Goal: Information Seeking & Learning: Learn about a topic

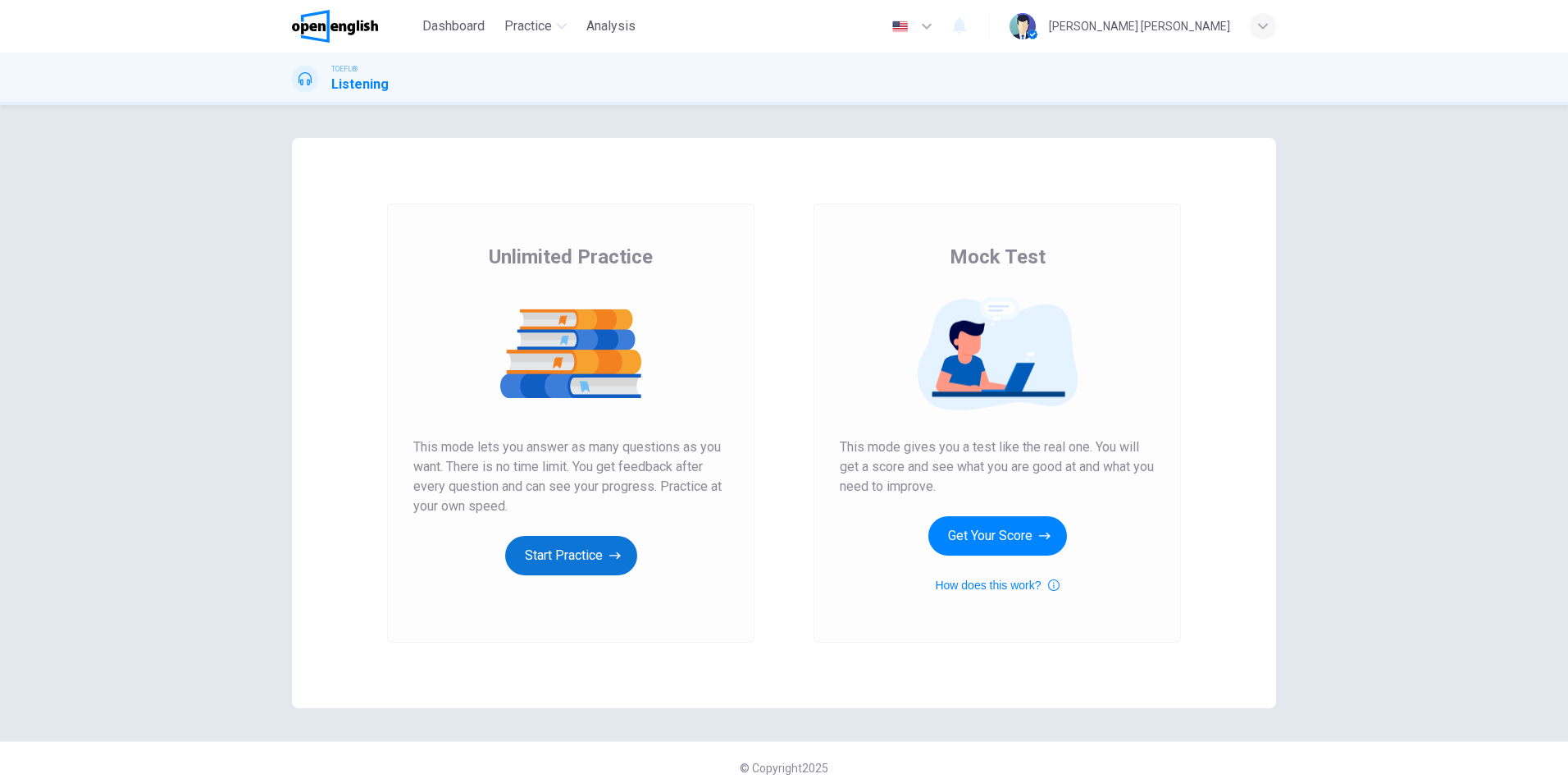
click at [548, 555] on button "Start Practice" at bounding box center [570, 556] width 132 height 40
click at [546, 555] on button "Start Practice" at bounding box center [570, 556] width 132 height 40
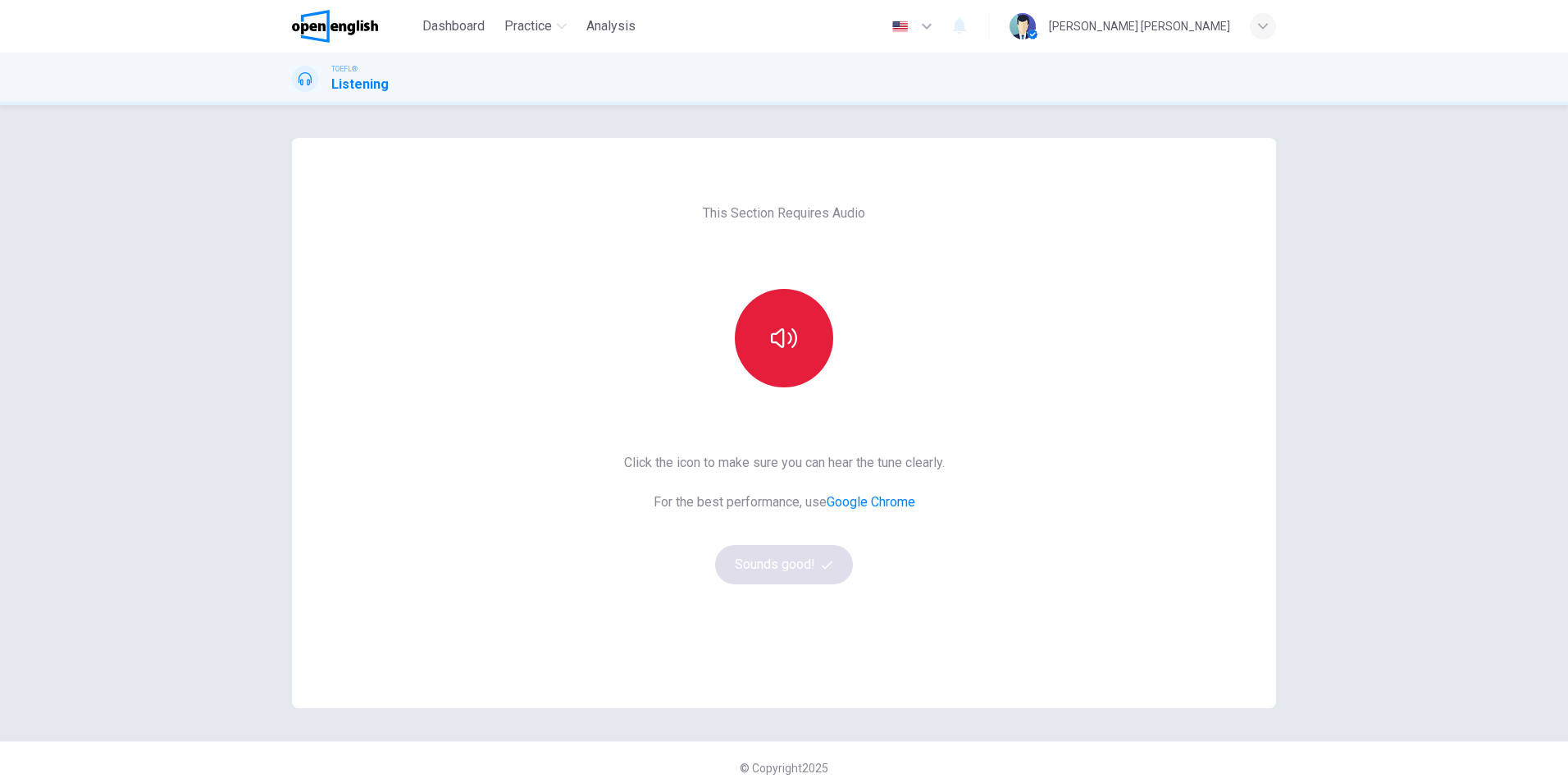
click at [788, 334] on icon "button" at bounding box center [784, 338] width 27 height 27
click at [787, 569] on button "Sounds good!" at bounding box center [784, 564] width 138 height 40
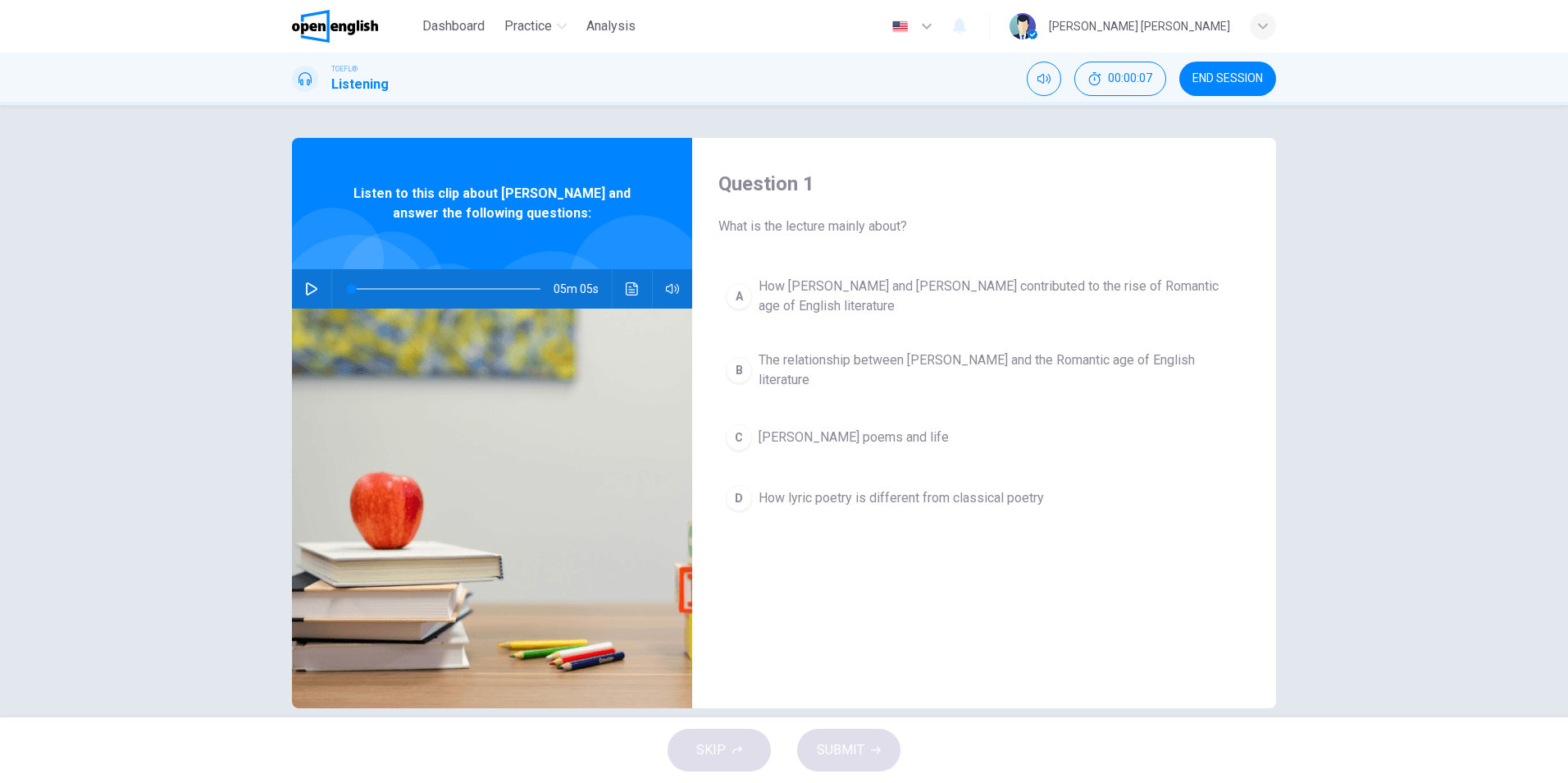
click at [307, 288] on icon "button" at bounding box center [311, 288] width 13 height 13
click at [626, 292] on icon "Click to see the audio transcription" at bounding box center [632, 288] width 13 height 13
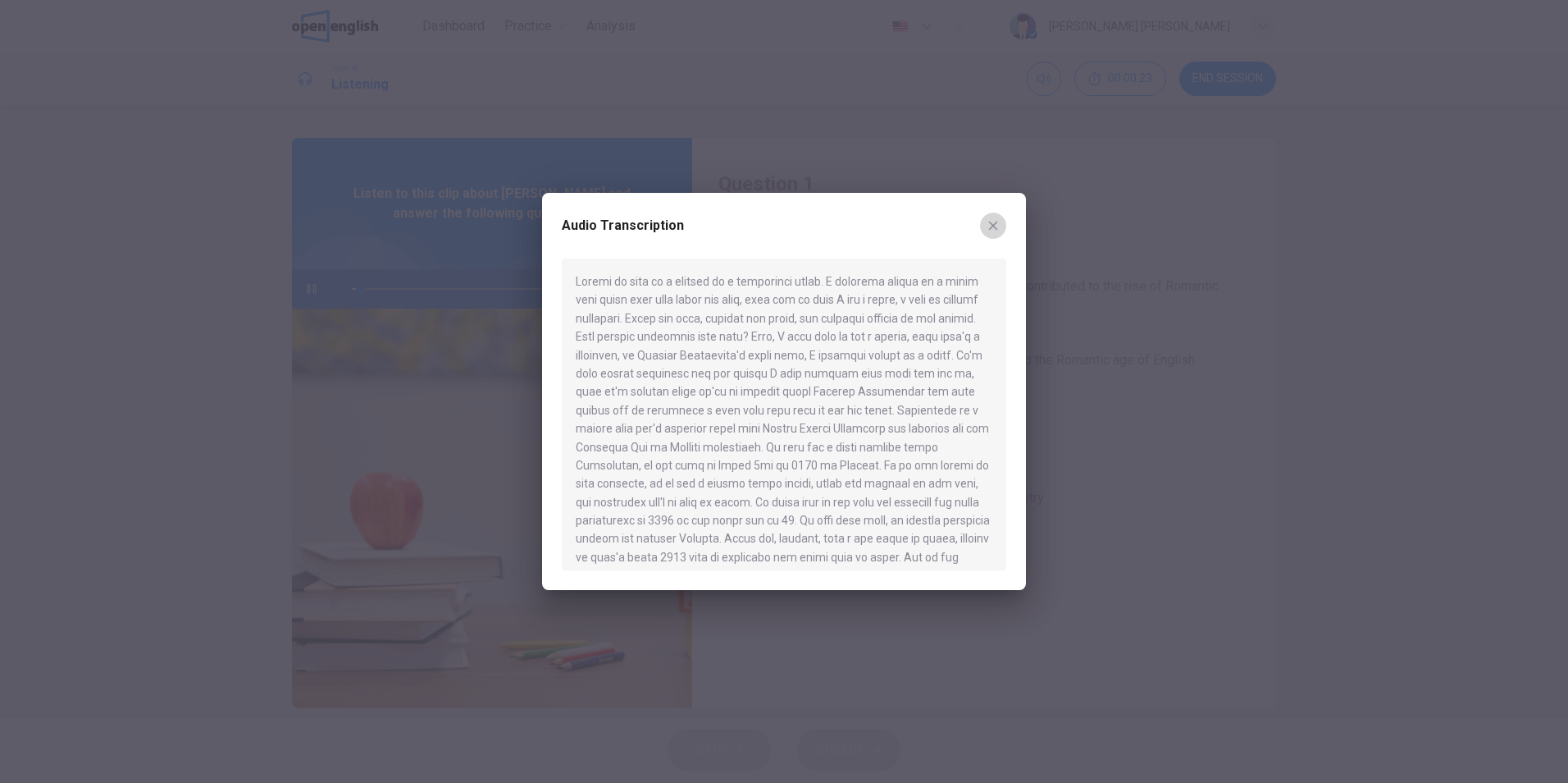
click at [997, 221] on icon "button" at bounding box center [993, 226] width 9 height 9
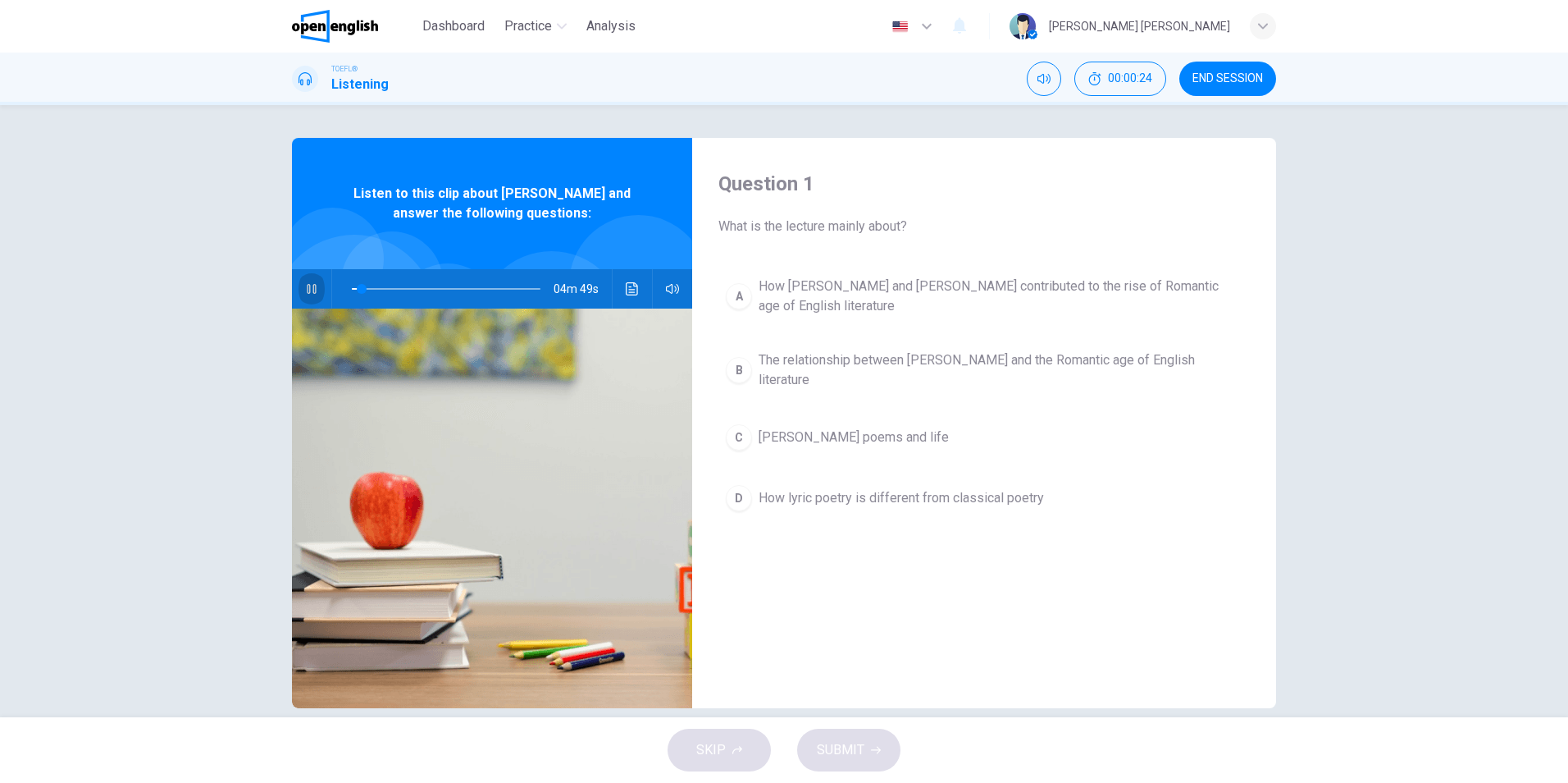
click at [307, 288] on icon "button" at bounding box center [311, 288] width 9 height 10
click at [626, 288] on icon "Click to see the audio transcription" at bounding box center [632, 288] width 13 height 13
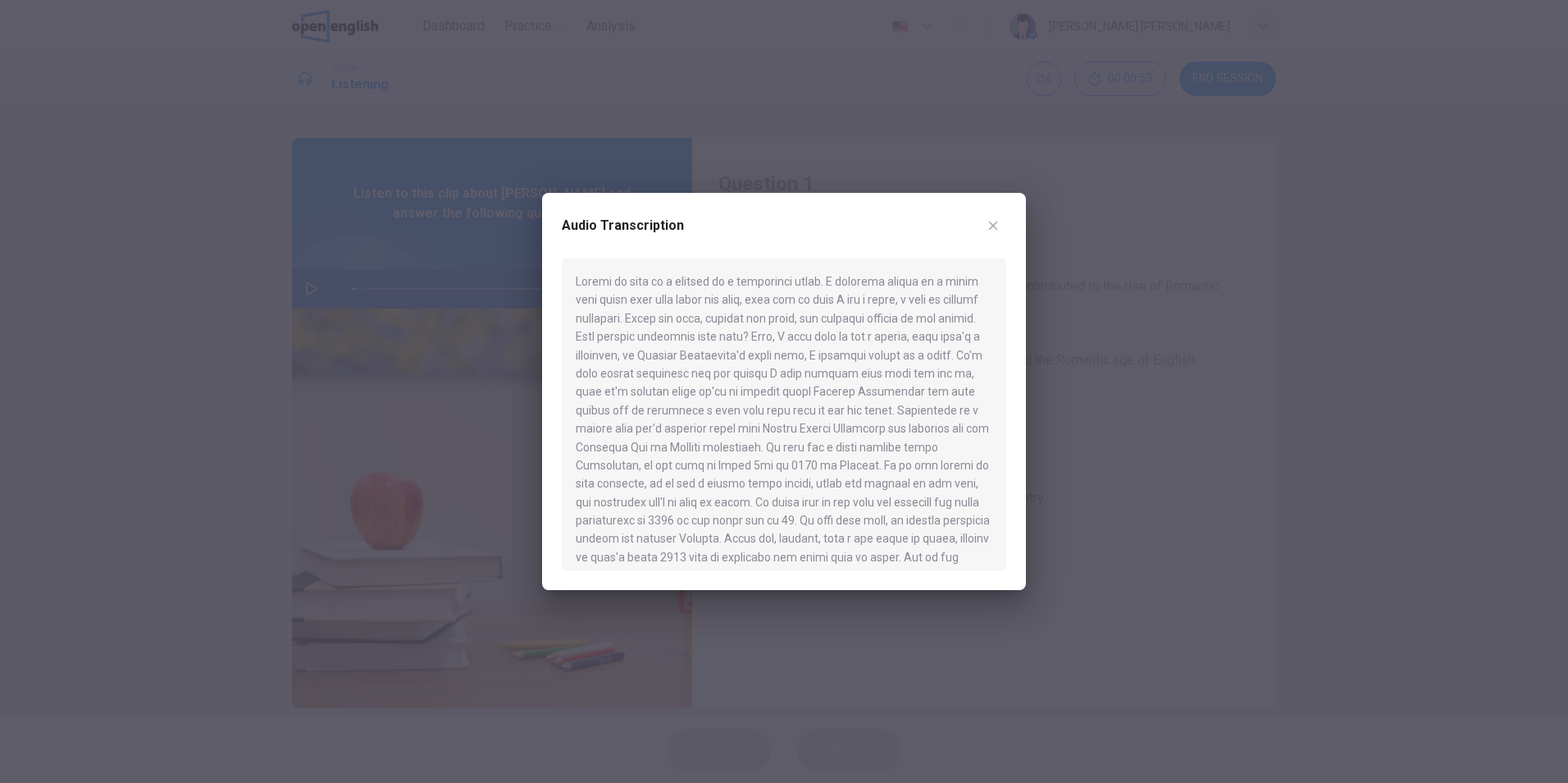
click at [593, 316] on div at bounding box center [784, 414] width 445 height 311
click at [990, 223] on icon "button" at bounding box center [993, 226] width 9 height 9
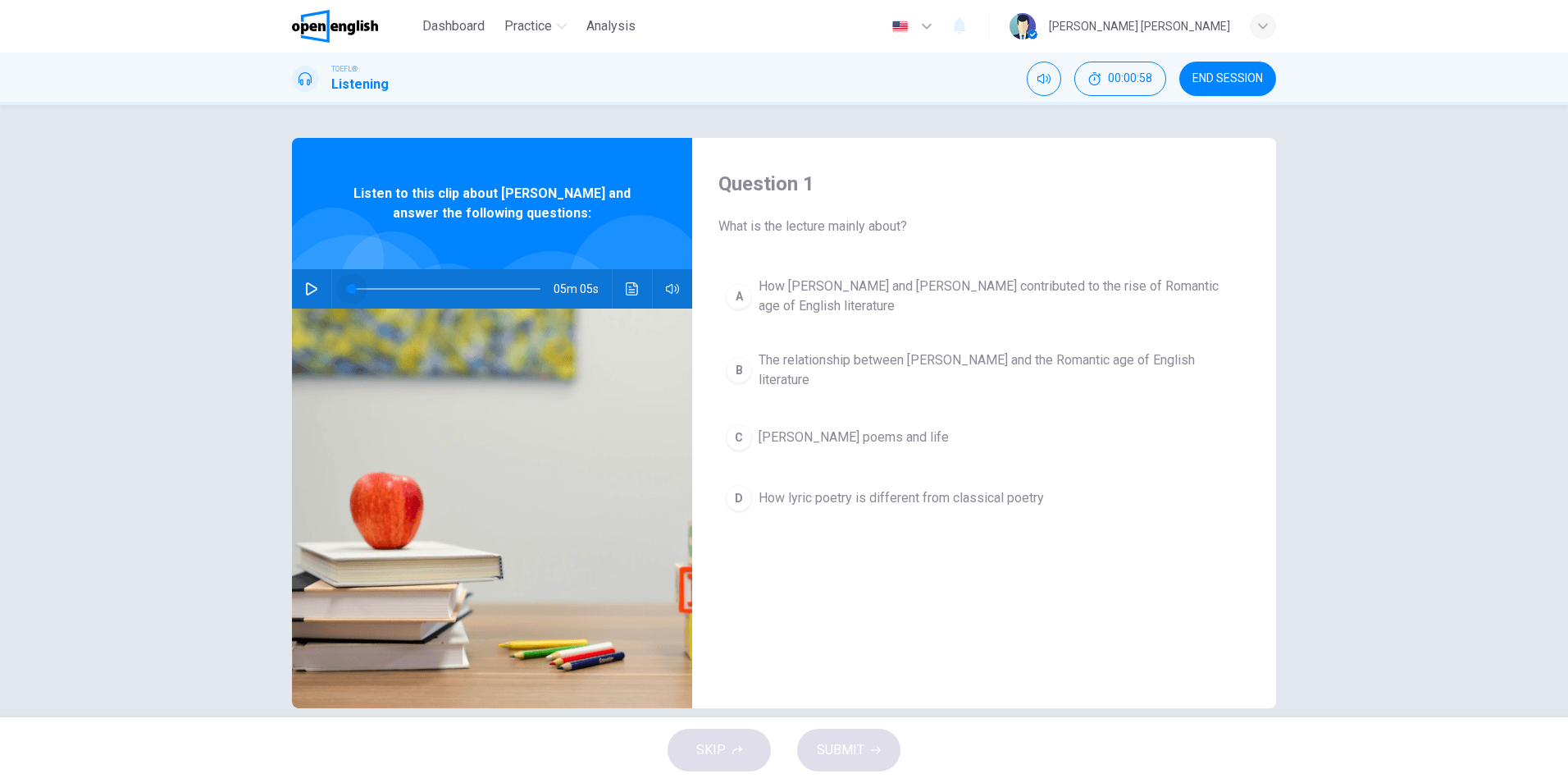
drag, startPoint x: 359, startPoint y: 288, endPoint x: 336, endPoint y: 288, distance: 23.0
click at [347, 288] on span at bounding box center [351, 288] width 10 height 10
click at [305, 288] on icon "button" at bounding box center [311, 288] width 13 height 13
click at [626, 289] on icon "Click to see the audio transcription" at bounding box center [632, 288] width 12 height 13
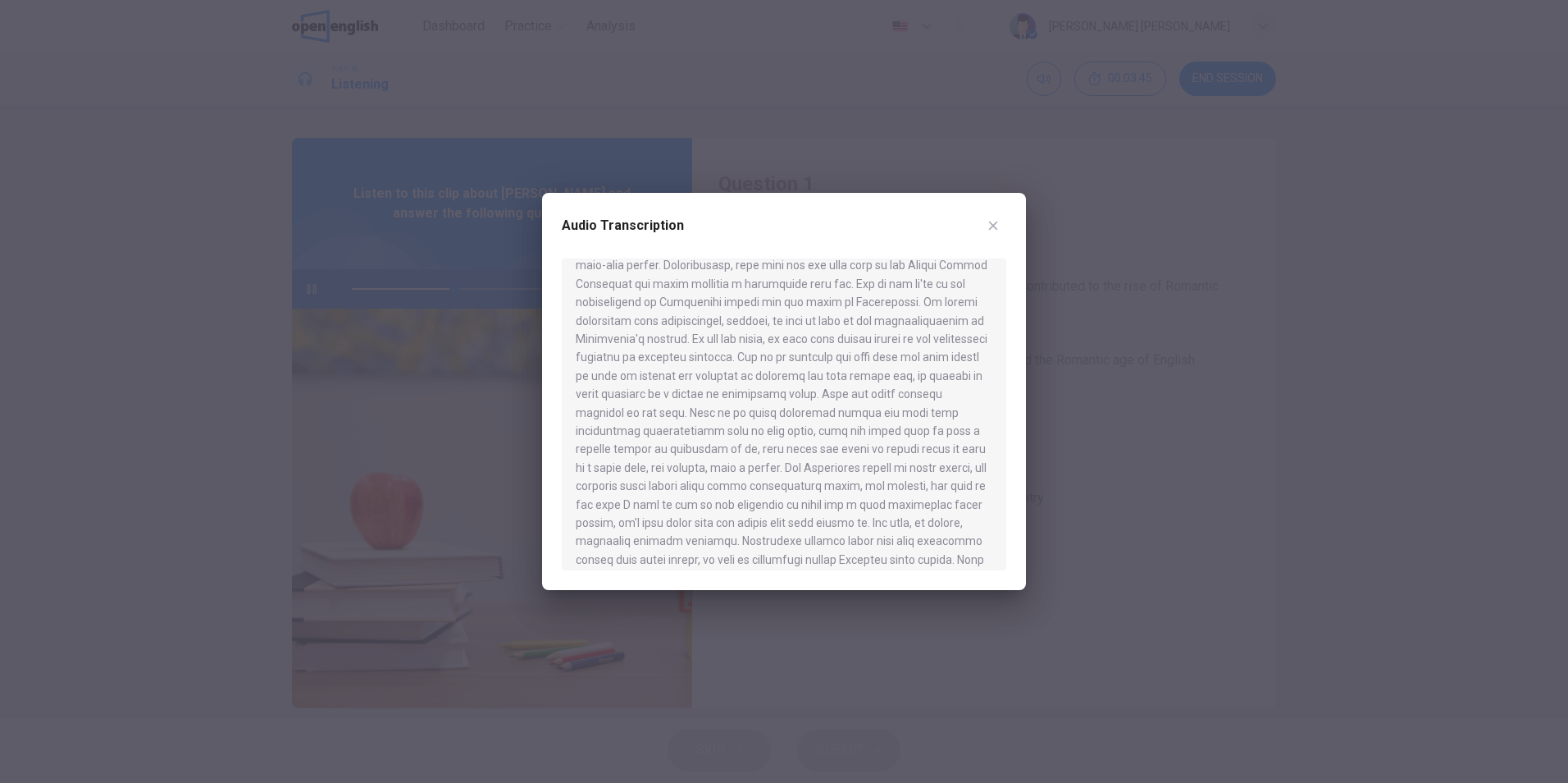
scroll to position [383, 0]
click at [1005, 401] on div at bounding box center [784, 414] width 445 height 311
drag, startPoint x: 997, startPoint y: 420, endPoint x: 996, endPoint y: 434, distance: 14.0
click at [996, 434] on div at bounding box center [784, 414] width 445 height 311
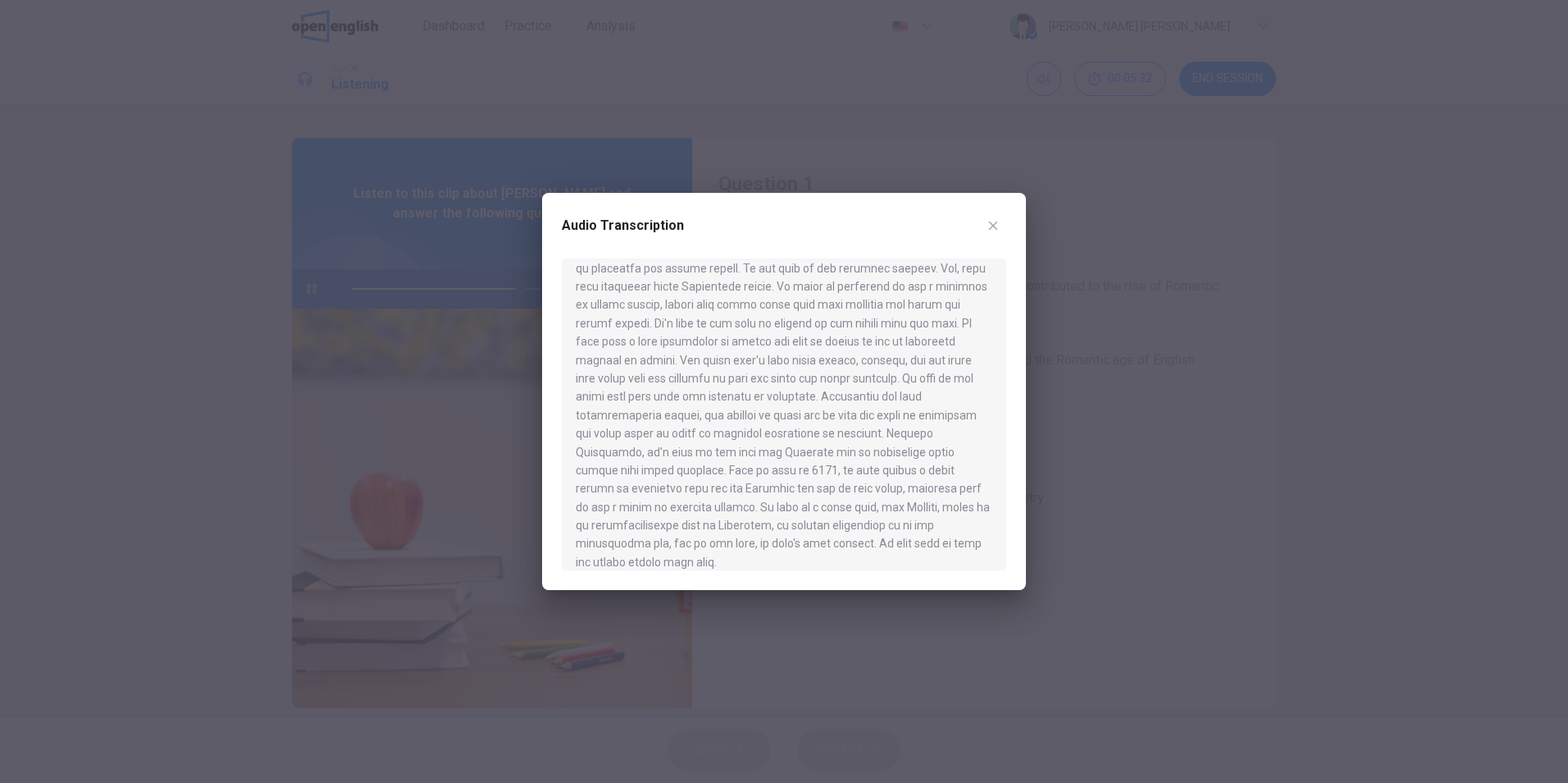
scroll to position [763, 0]
type input "*"
click at [997, 219] on icon "button" at bounding box center [993, 226] width 13 height 13
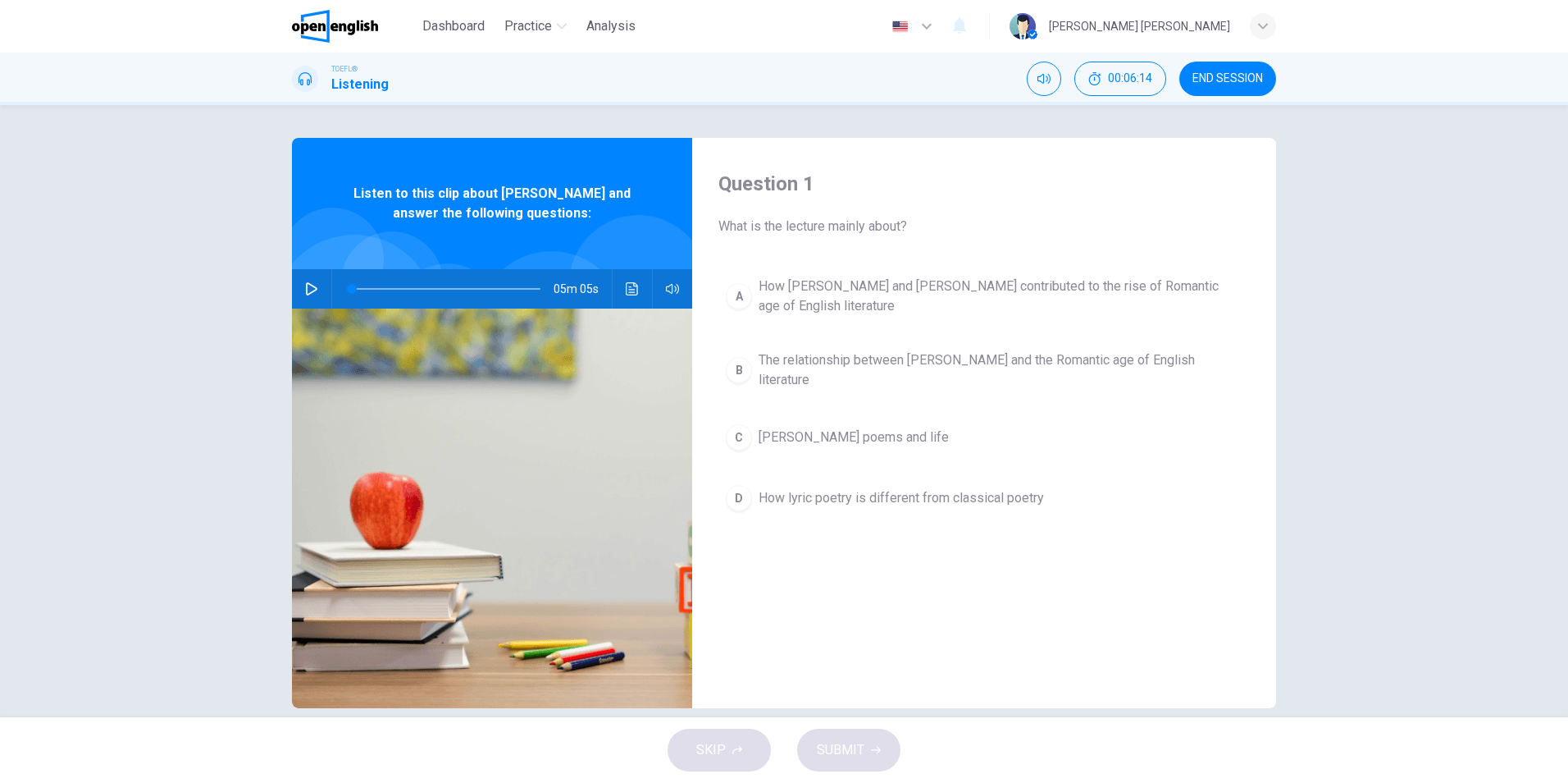
click at [853, 442] on span "[PERSON_NAME] poems and life" at bounding box center [853, 437] width 190 height 19
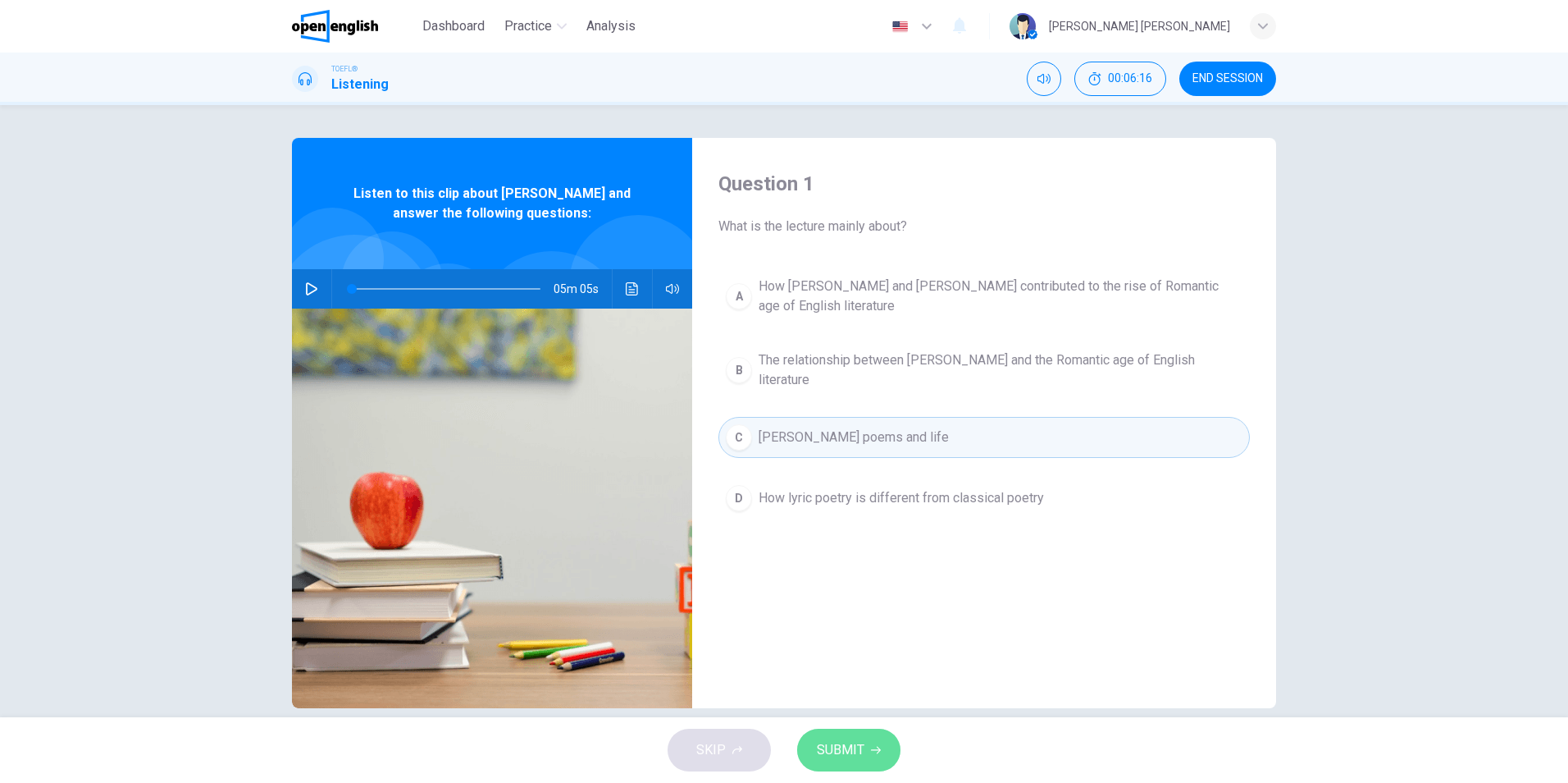
click at [852, 748] on span "SUBMIT" at bounding box center [841, 750] width 48 height 23
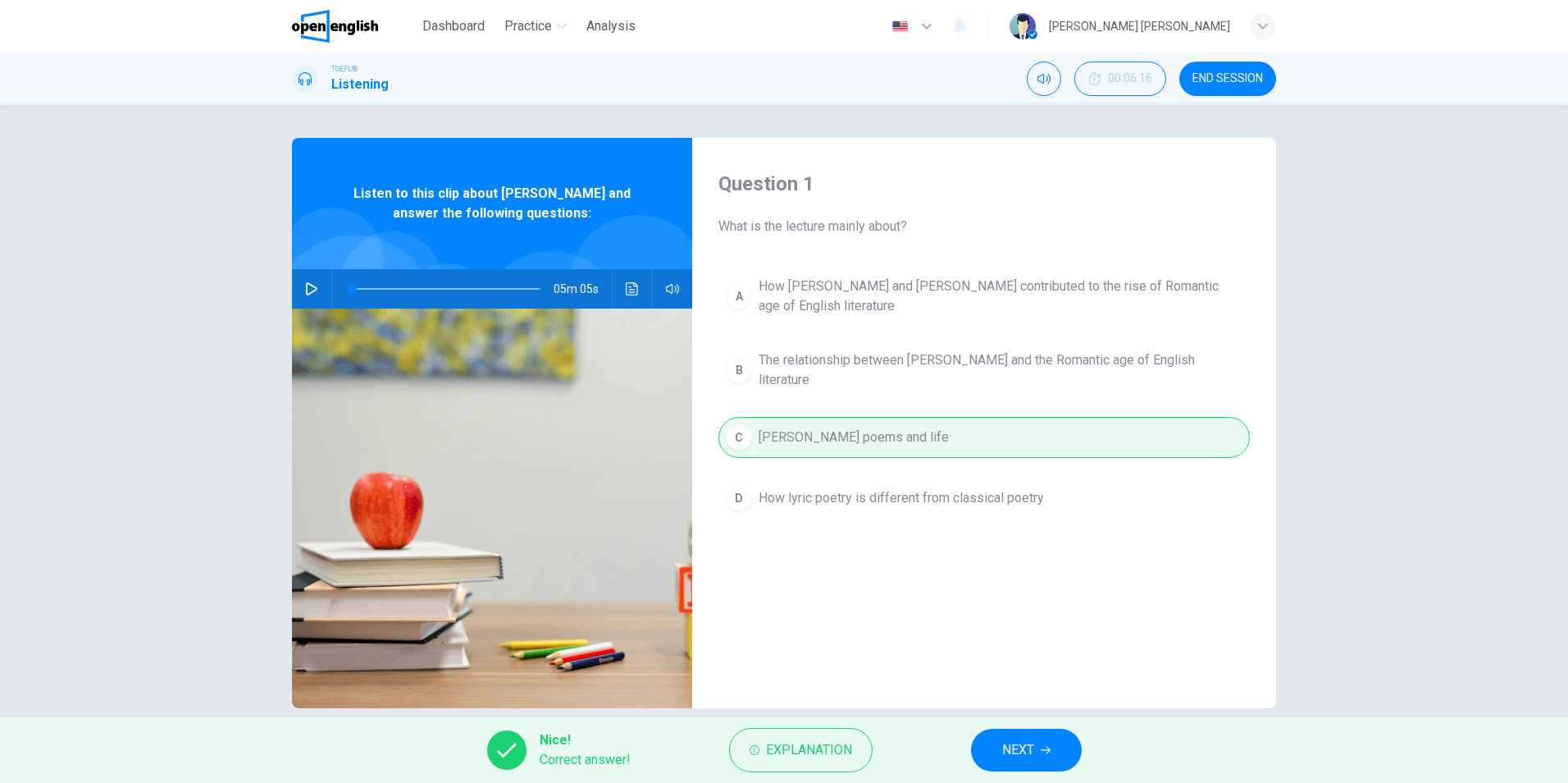
click at [1030, 747] on span "NEXT" at bounding box center [1018, 750] width 32 height 23
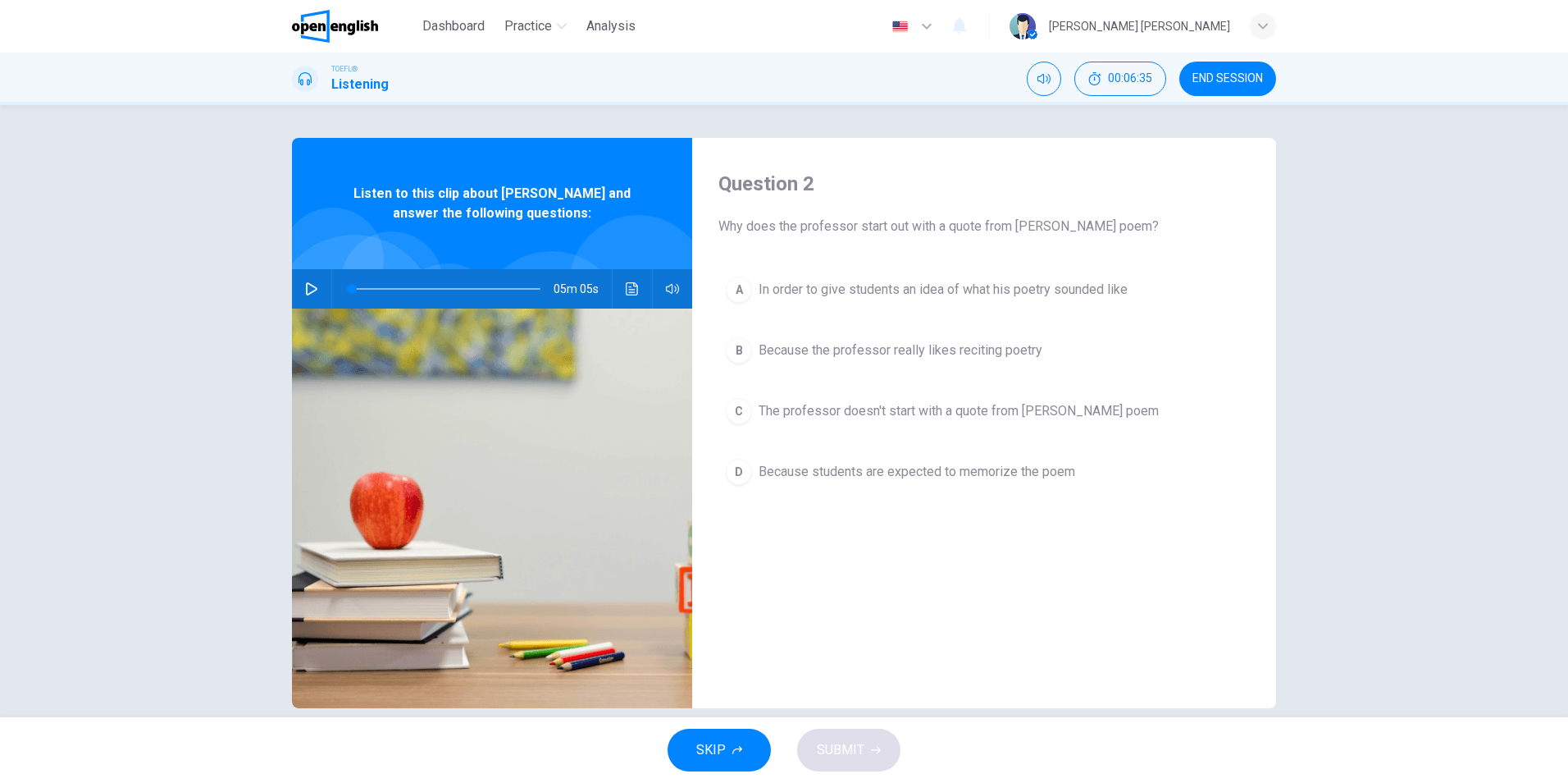
click at [1067, 291] on span "In order to give students an idea of what his poetry sounded like" at bounding box center [943, 289] width 369 height 19
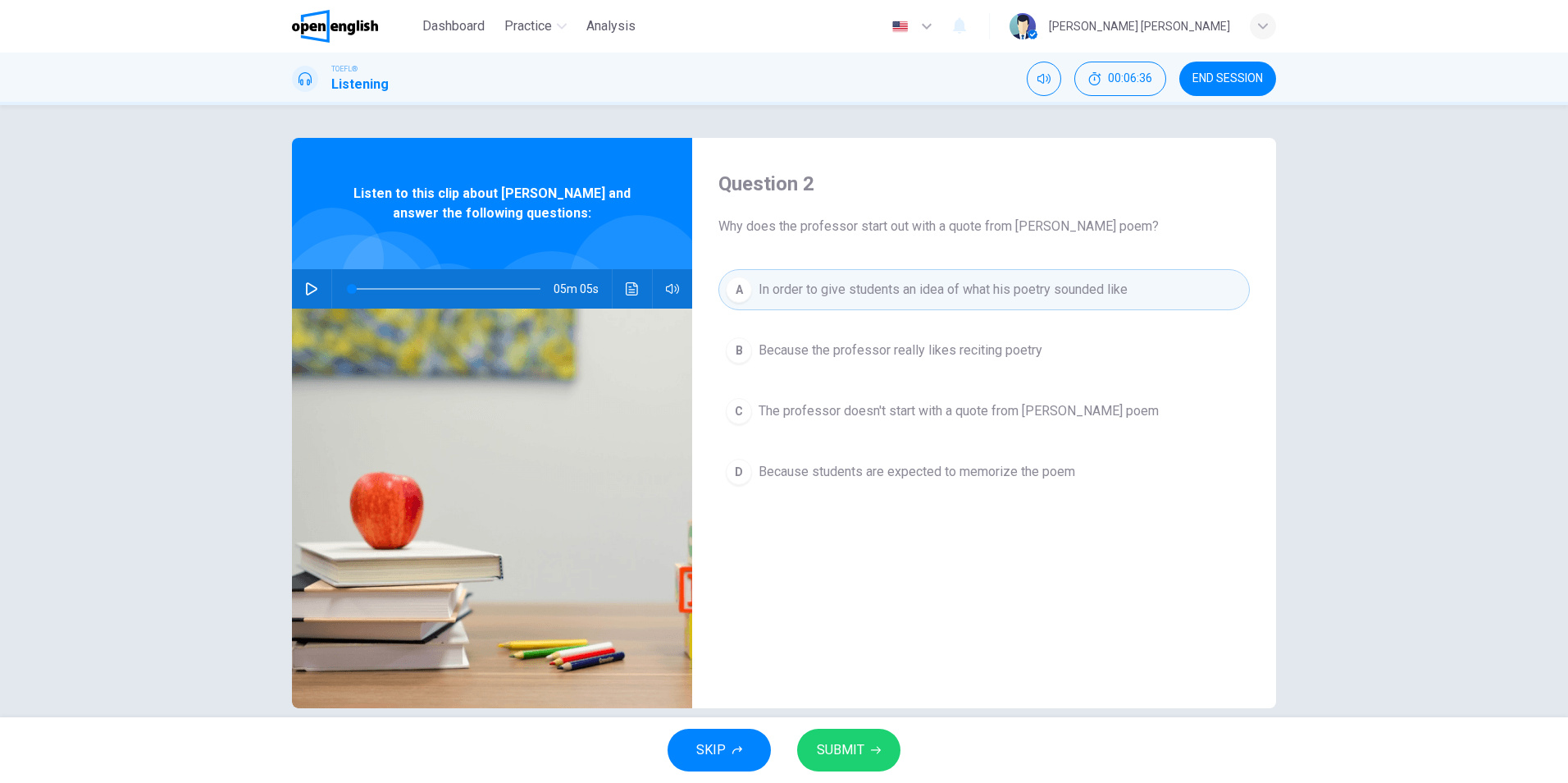
click at [864, 751] on button "SUBMIT" at bounding box center [848, 749] width 103 height 42
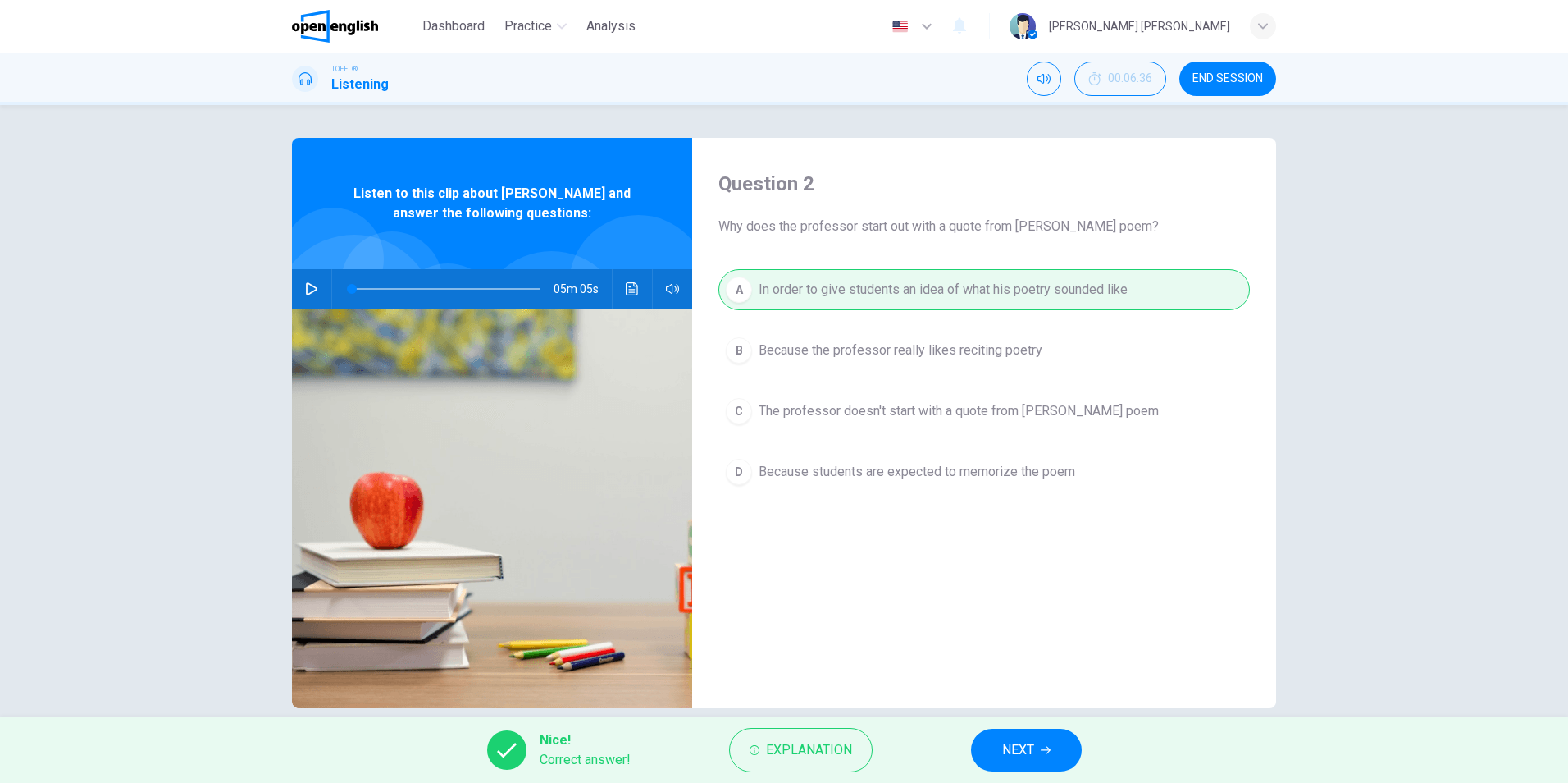
click at [1044, 743] on button "NEXT" at bounding box center [1026, 749] width 111 height 42
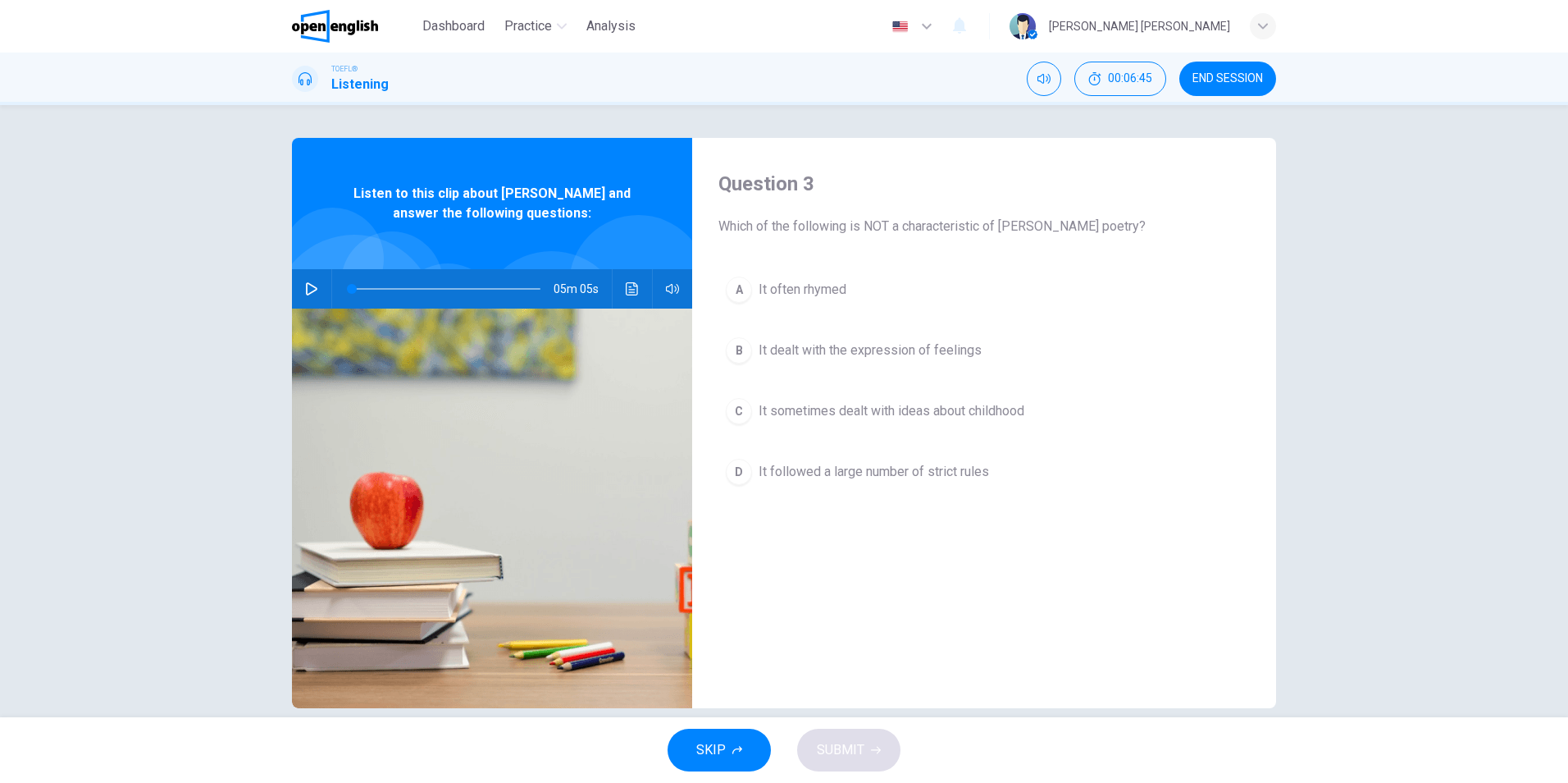
click at [1040, 412] on button "C It sometimes dealt with ideas about childhood" at bounding box center [983, 411] width 532 height 41
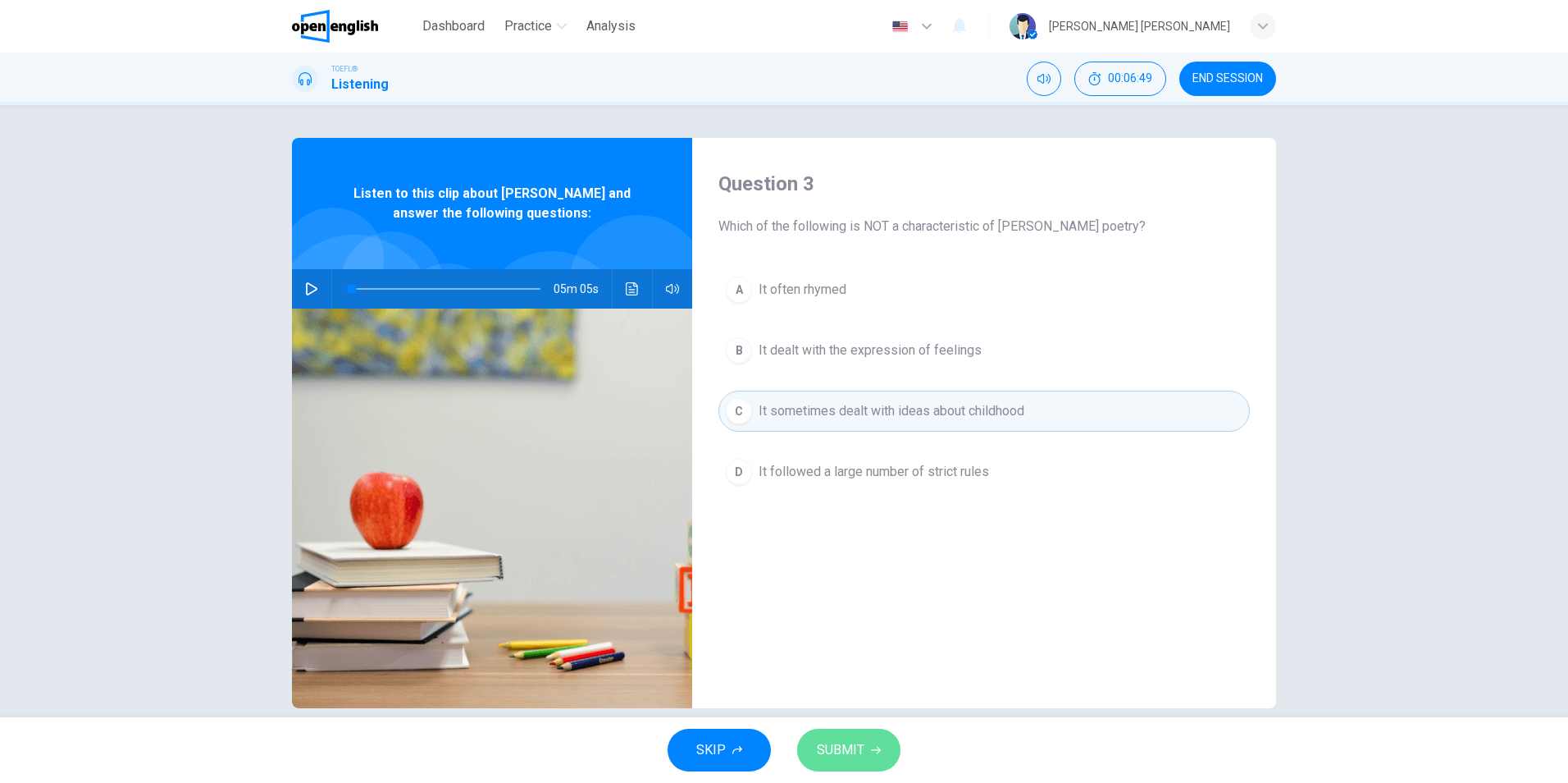
click at [853, 755] on span "SUBMIT" at bounding box center [841, 750] width 48 height 23
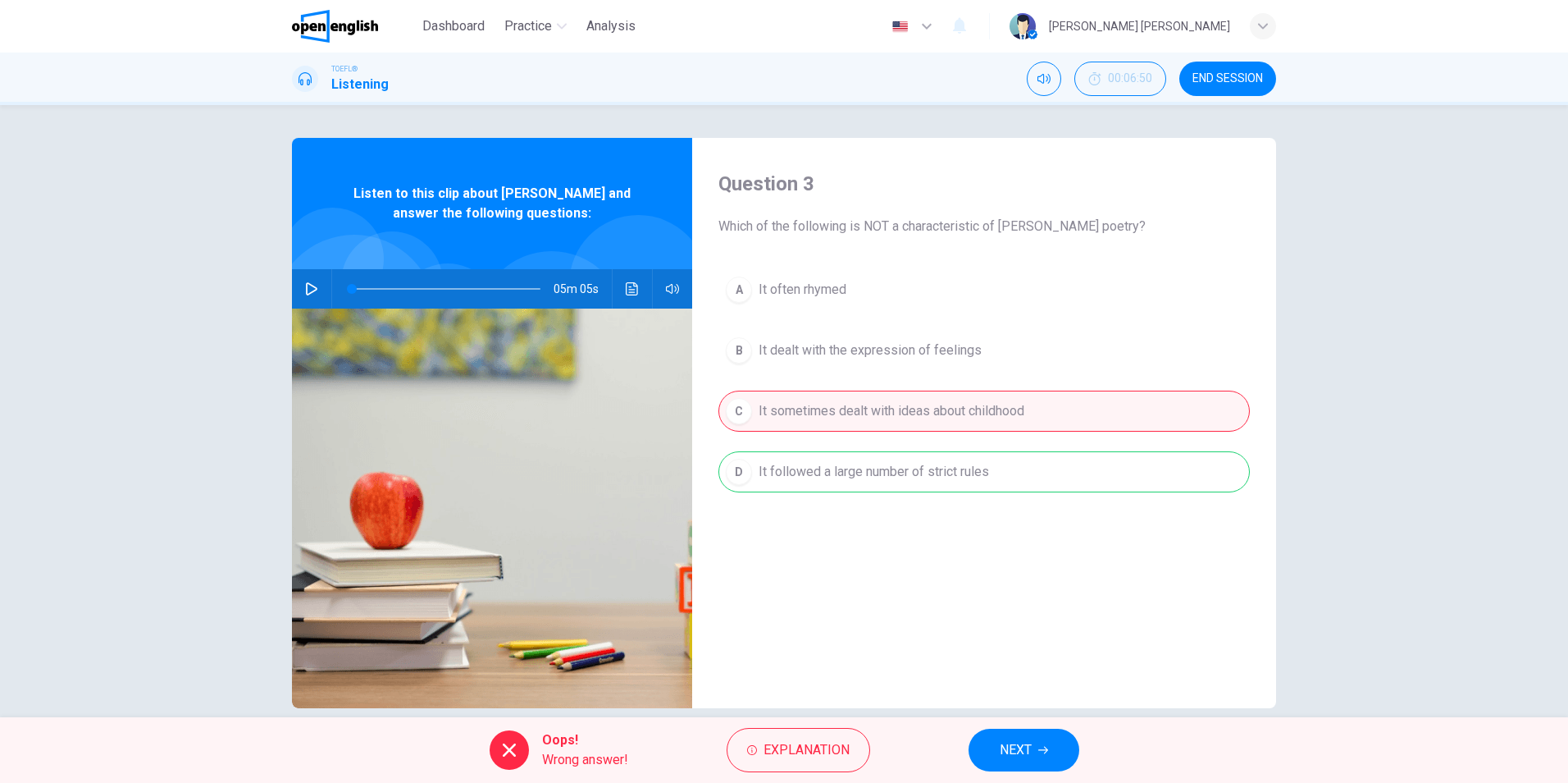
click at [1039, 748] on icon "button" at bounding box center [1043, 749] width 10 height 10
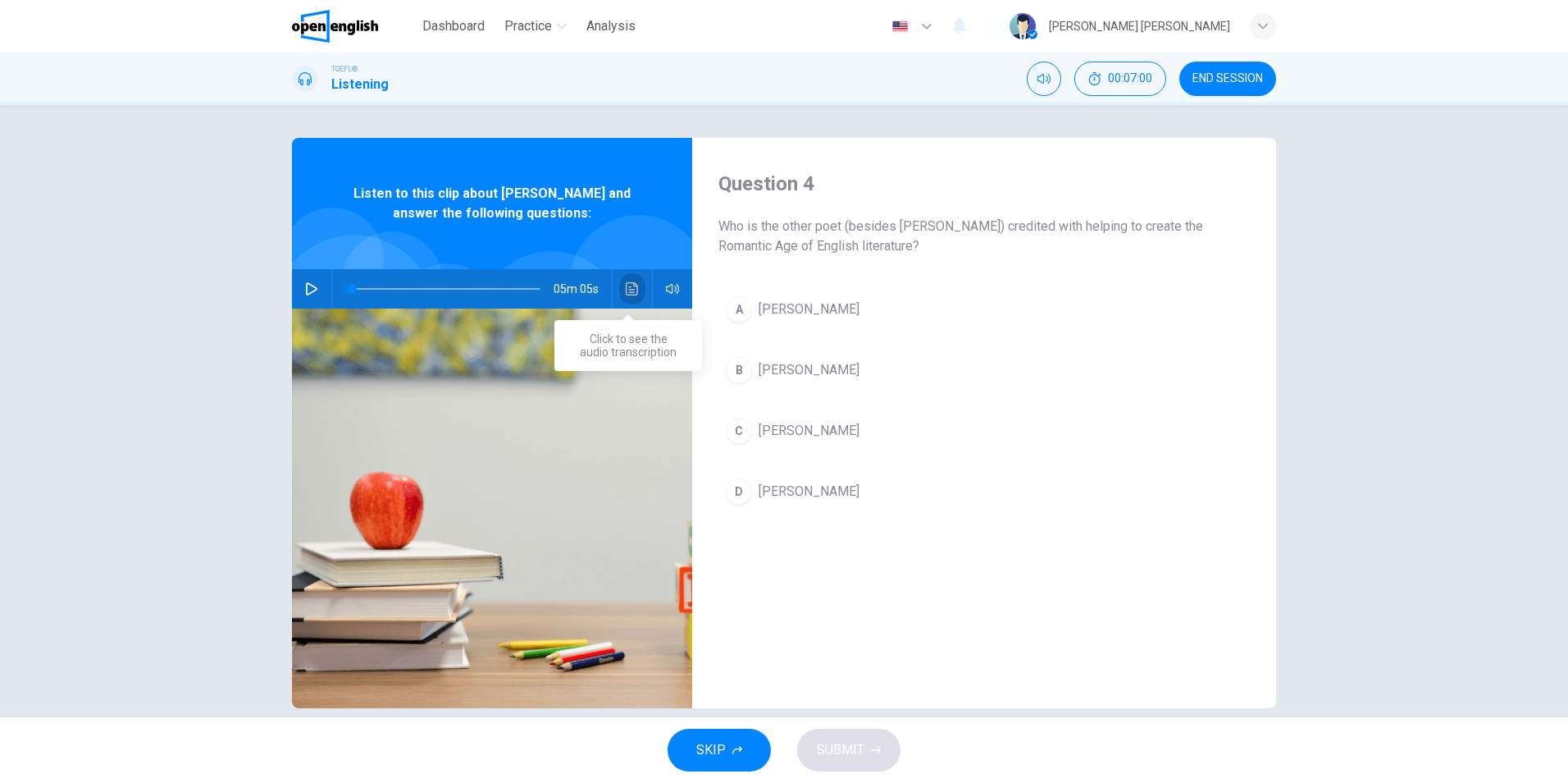
click at [631, 288] on icon "Click to see the audio transcription" at bounding box center [632, 288] width 13 height 13
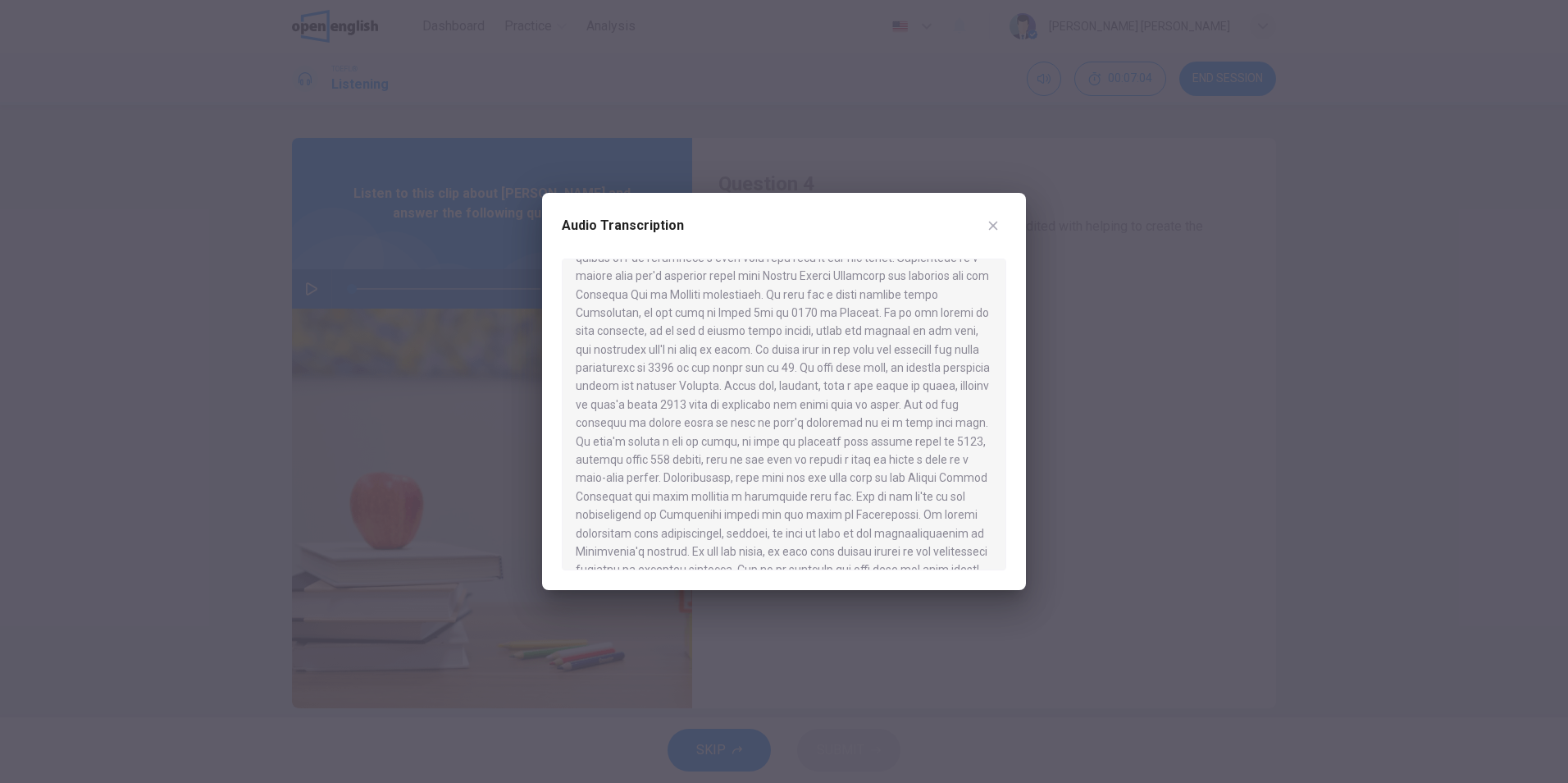
scroll to position [164, 0]
click at [988, 232] on icon "button" at bounding box center [993, 226] width 13 height 13
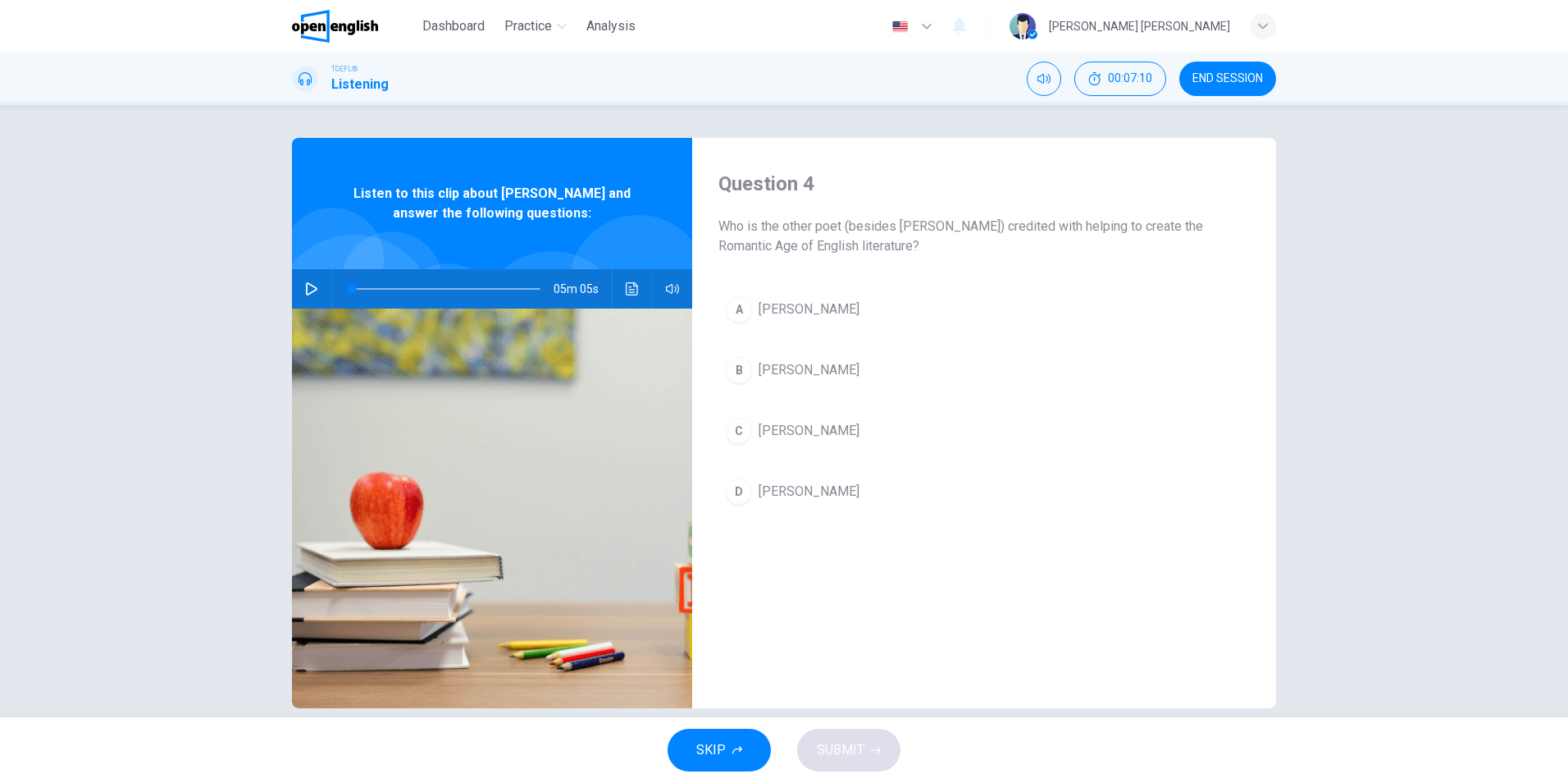
click at [813, 316] on span "[PERSON_NAME]" at bounding box center [809, 309] width 101 height 19
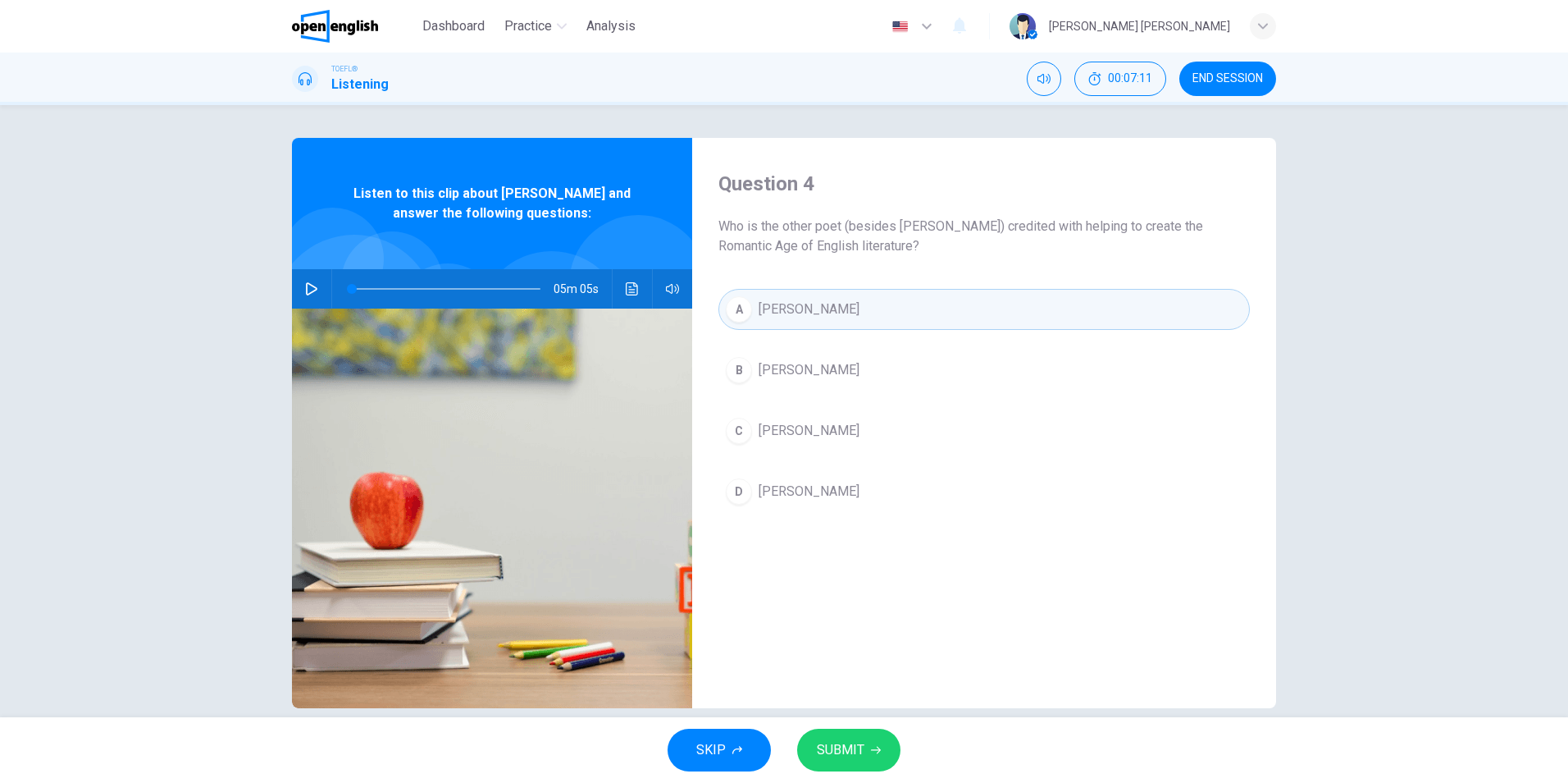
click at [860, 748] on span "SUBMIT" at bounding box center [841, 750] width 48 height 23
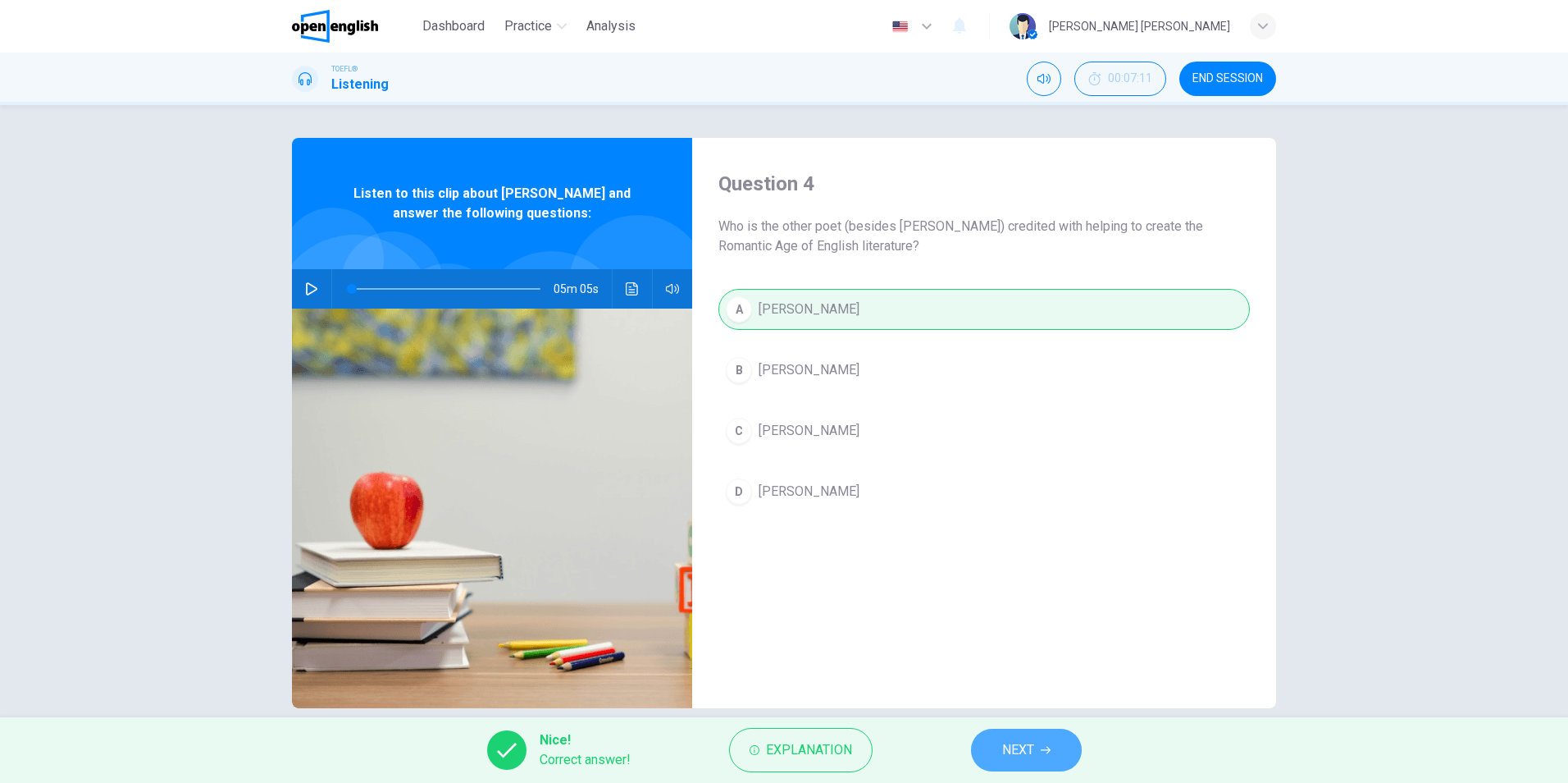
click at [1038, 742] on button "NEXT" at bounding box center [1026, 749] width 111 height 42
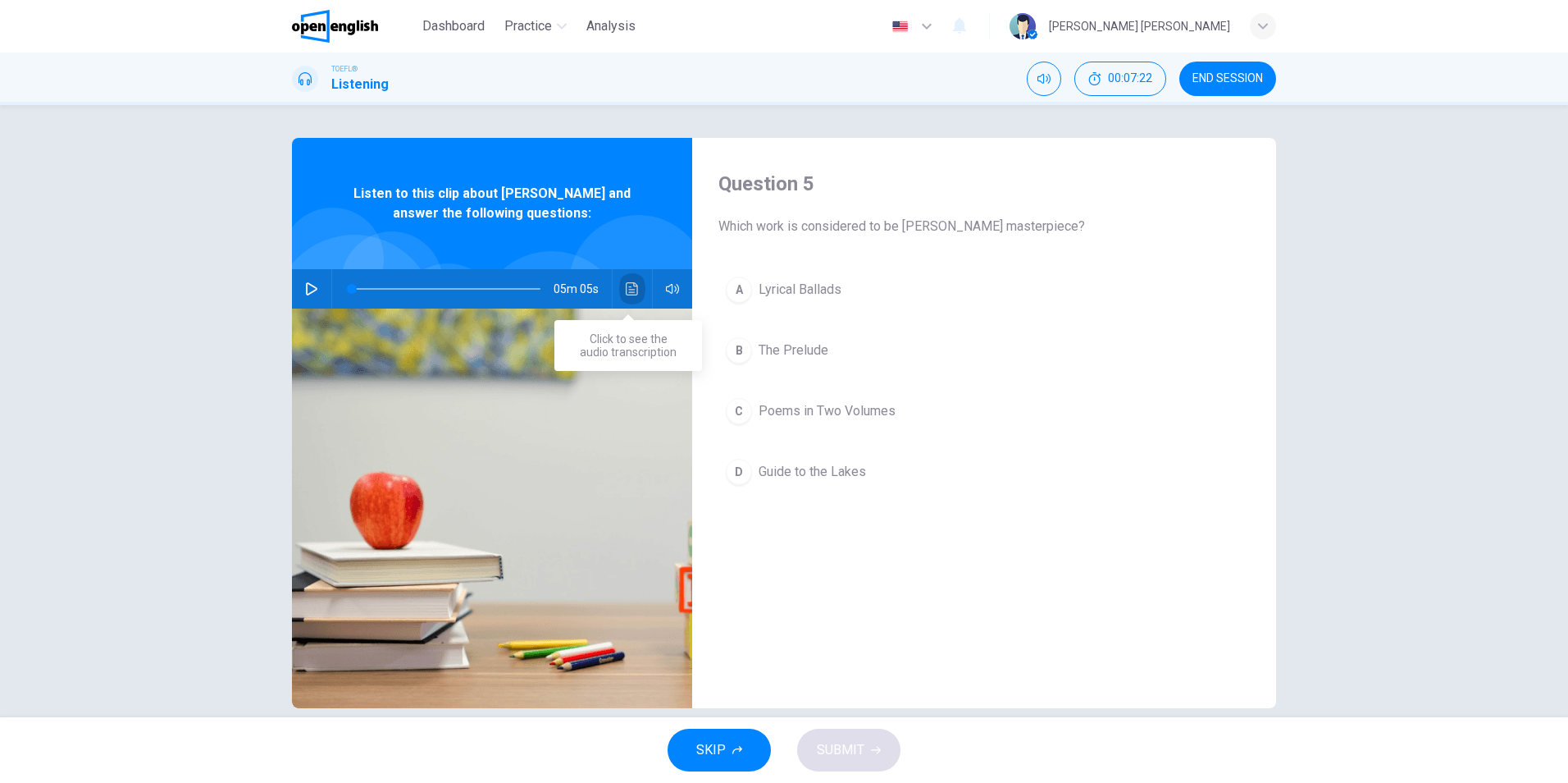
click at [626, 288] on icon "Click to see the audio transcription" at bounding box center [632, 288] width 13 height 13
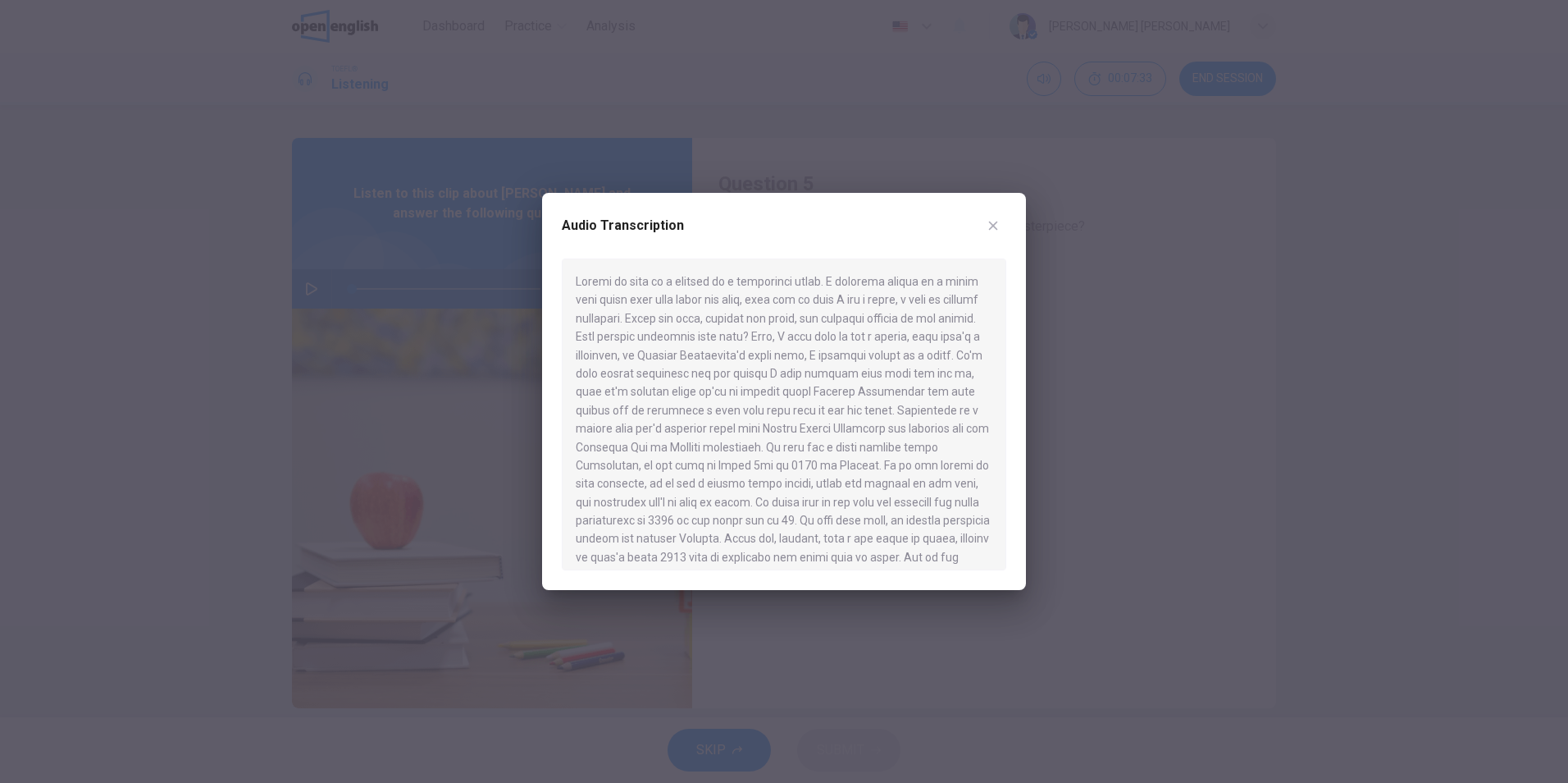
click at [990, 224] on icon "button" at bounding box center [993, 226] width 13 height 13
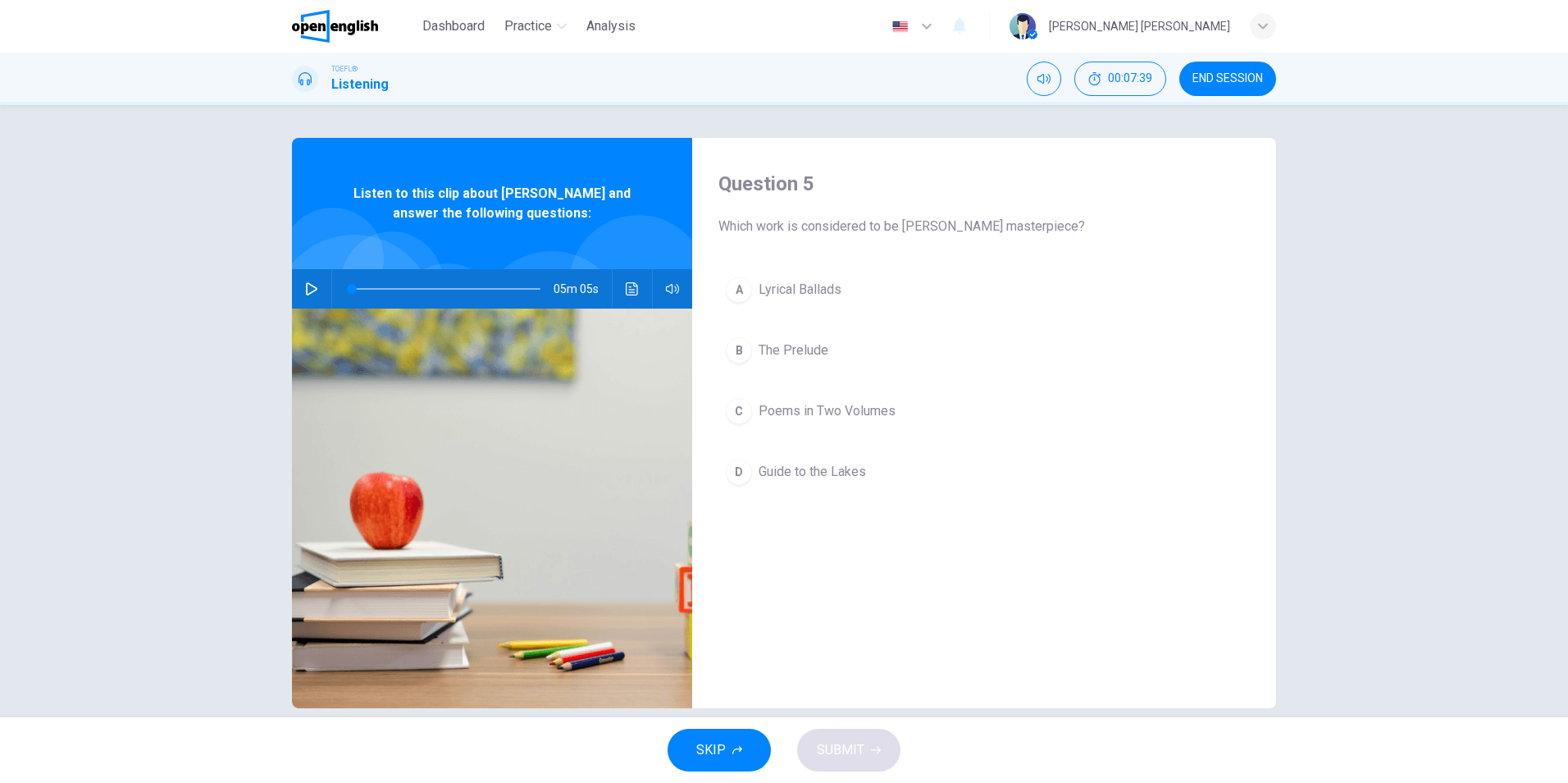
click at [626, 290] on icon "Click to see the audio transcription" at bounding box center [632, 288] width 13 height 13
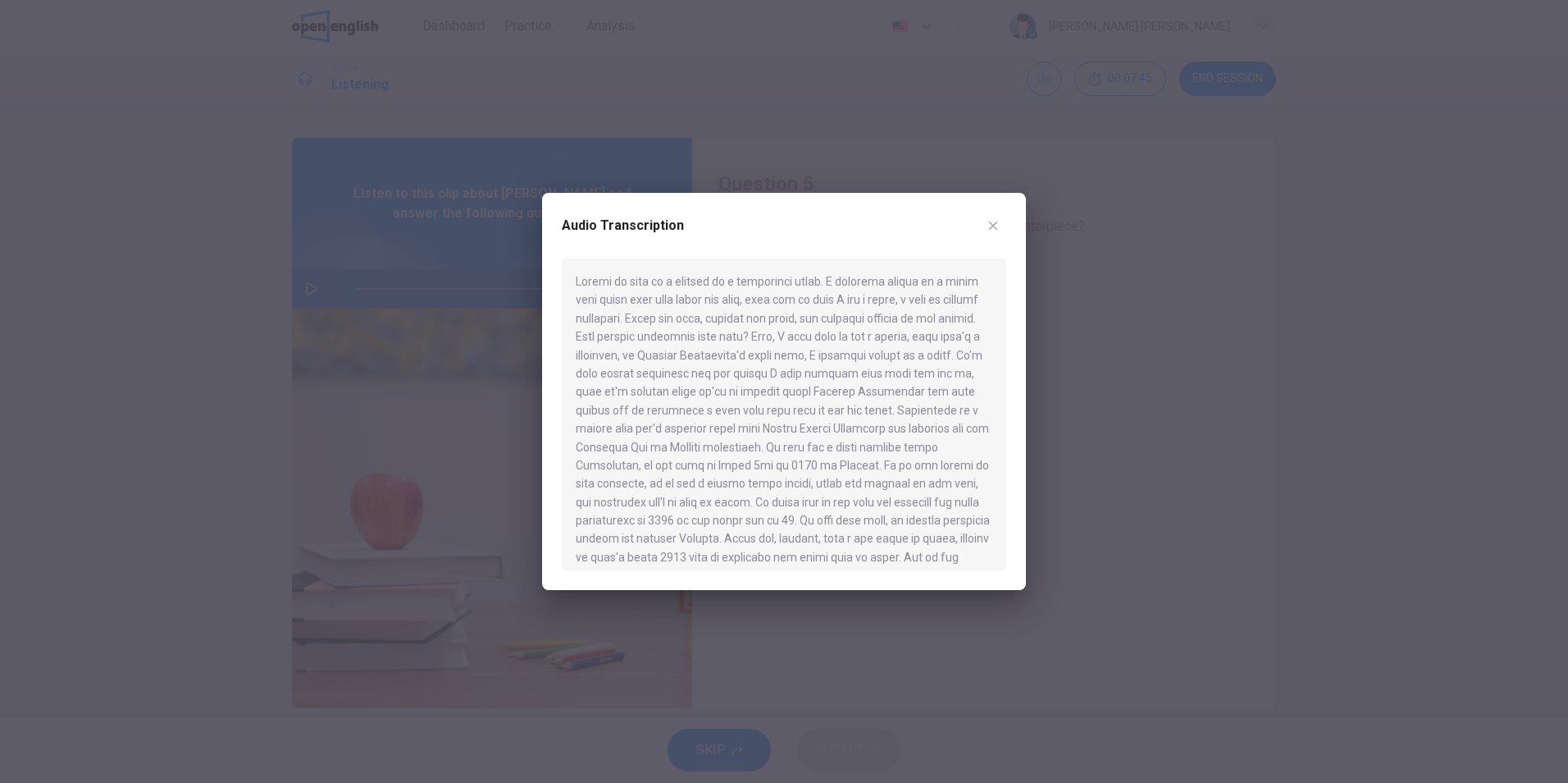
click at [994, 220] on icon "button" at bounding box center [993, 226] width 13 height 13
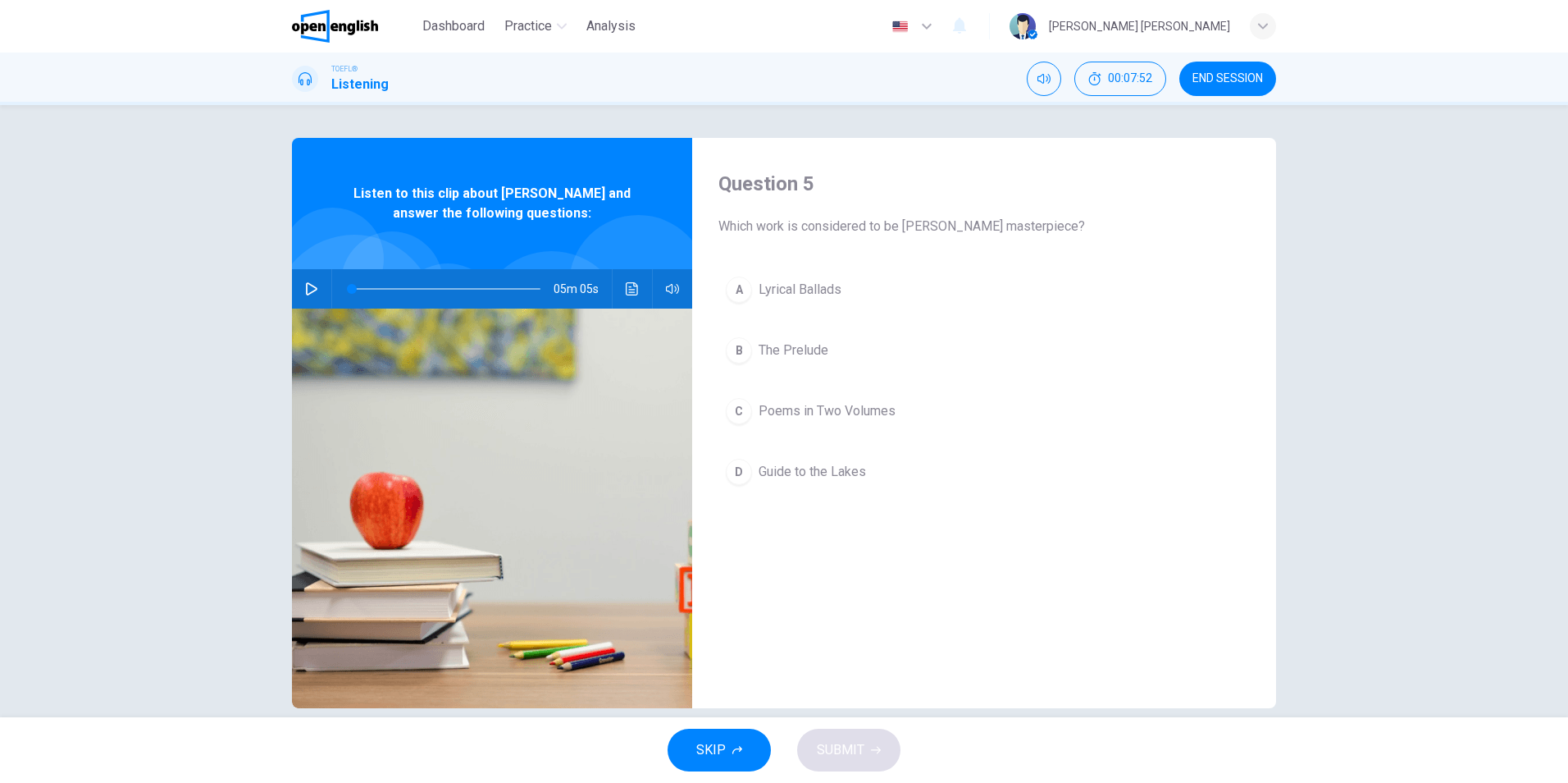
click at [626, 287] on icon "Click to see the audio transcription" at bounding box center [632, 288] width 12 height 13
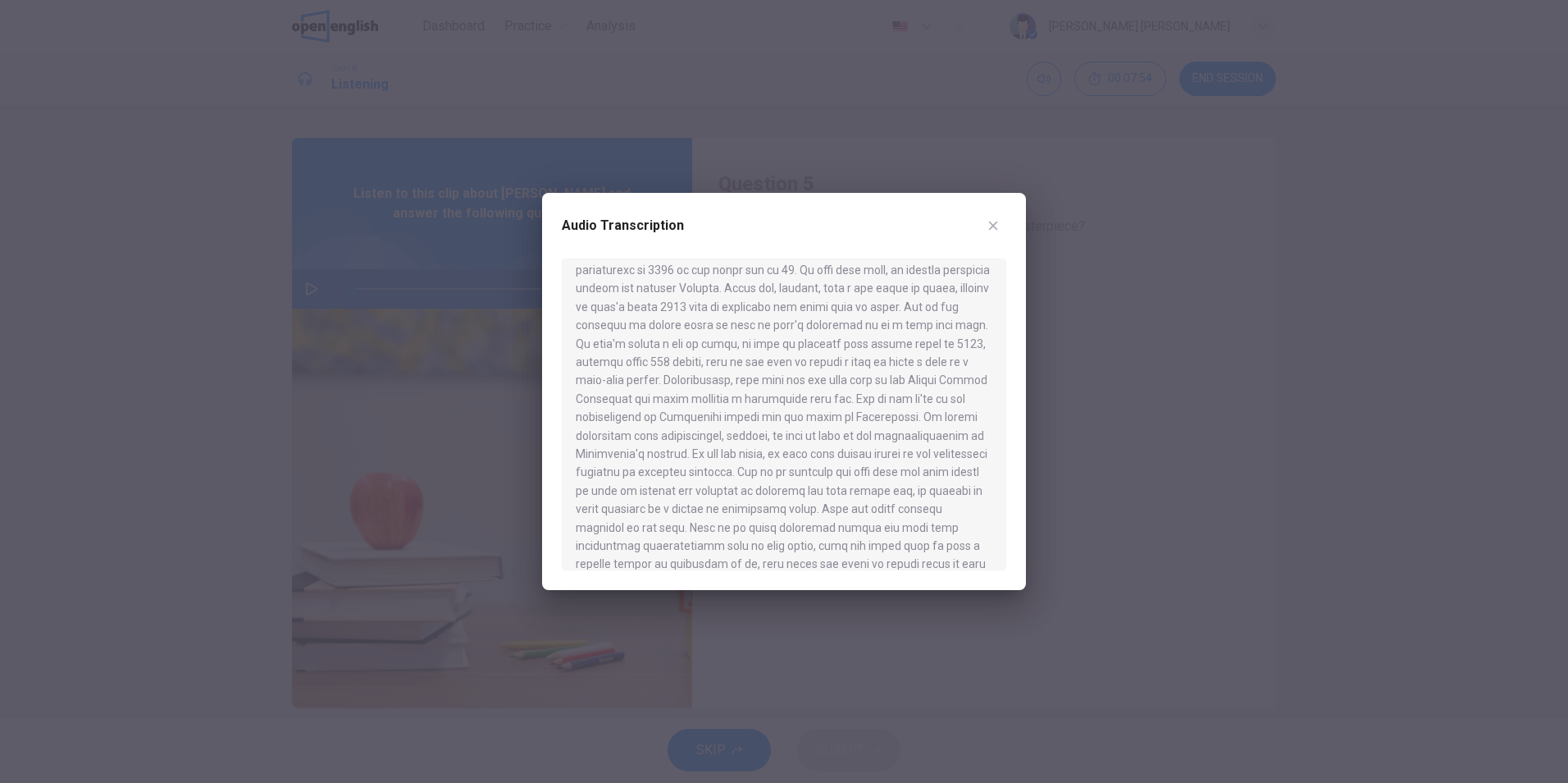
scroll to position [574, 0]
click at [995, 222] on icon "button" at bounding box center [993, 226] width 13 height 13
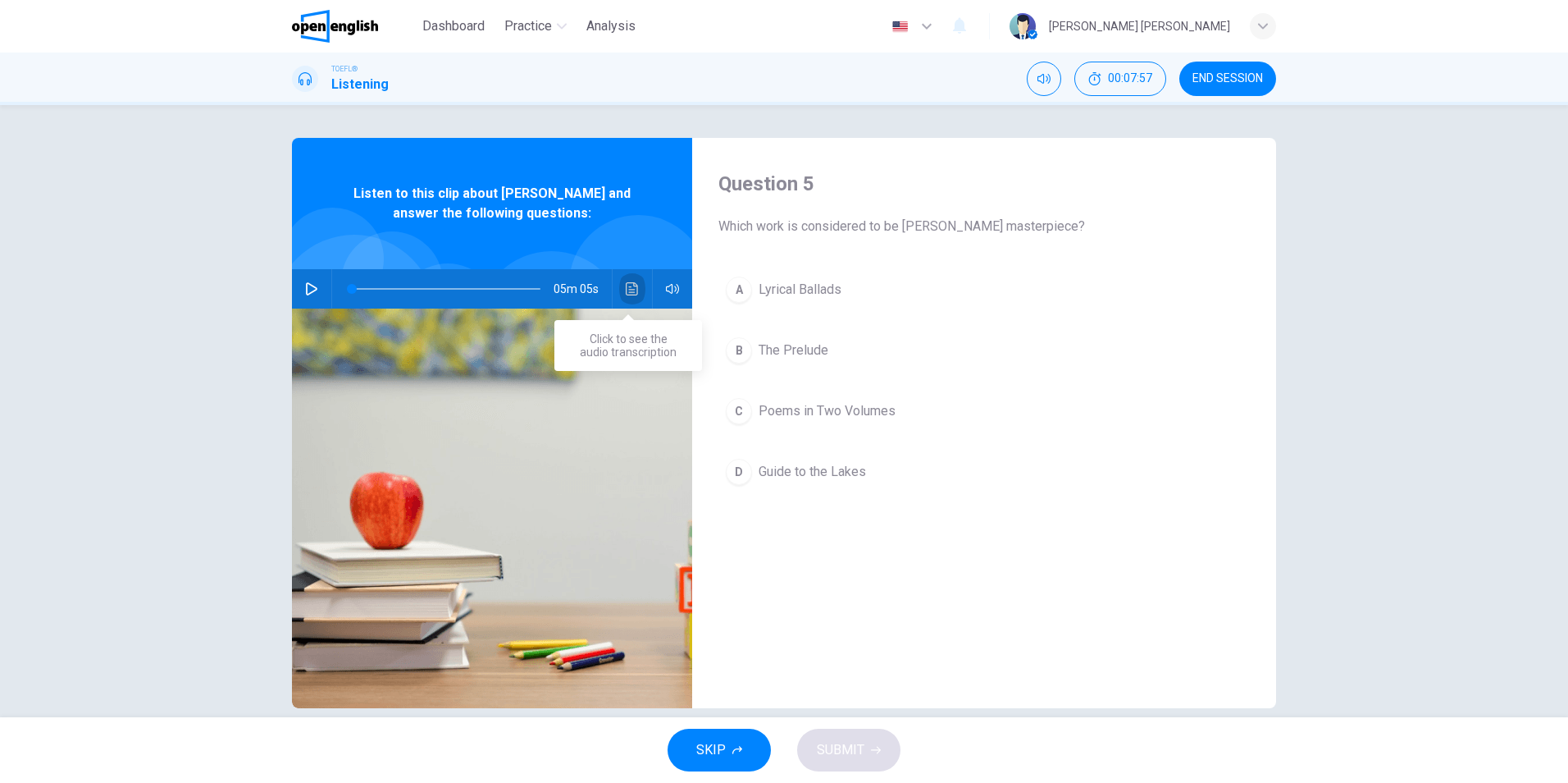
click at [626, 290] on icon "Click to see the audio transcription" at bounding box center [632, 288] width 13 height 13
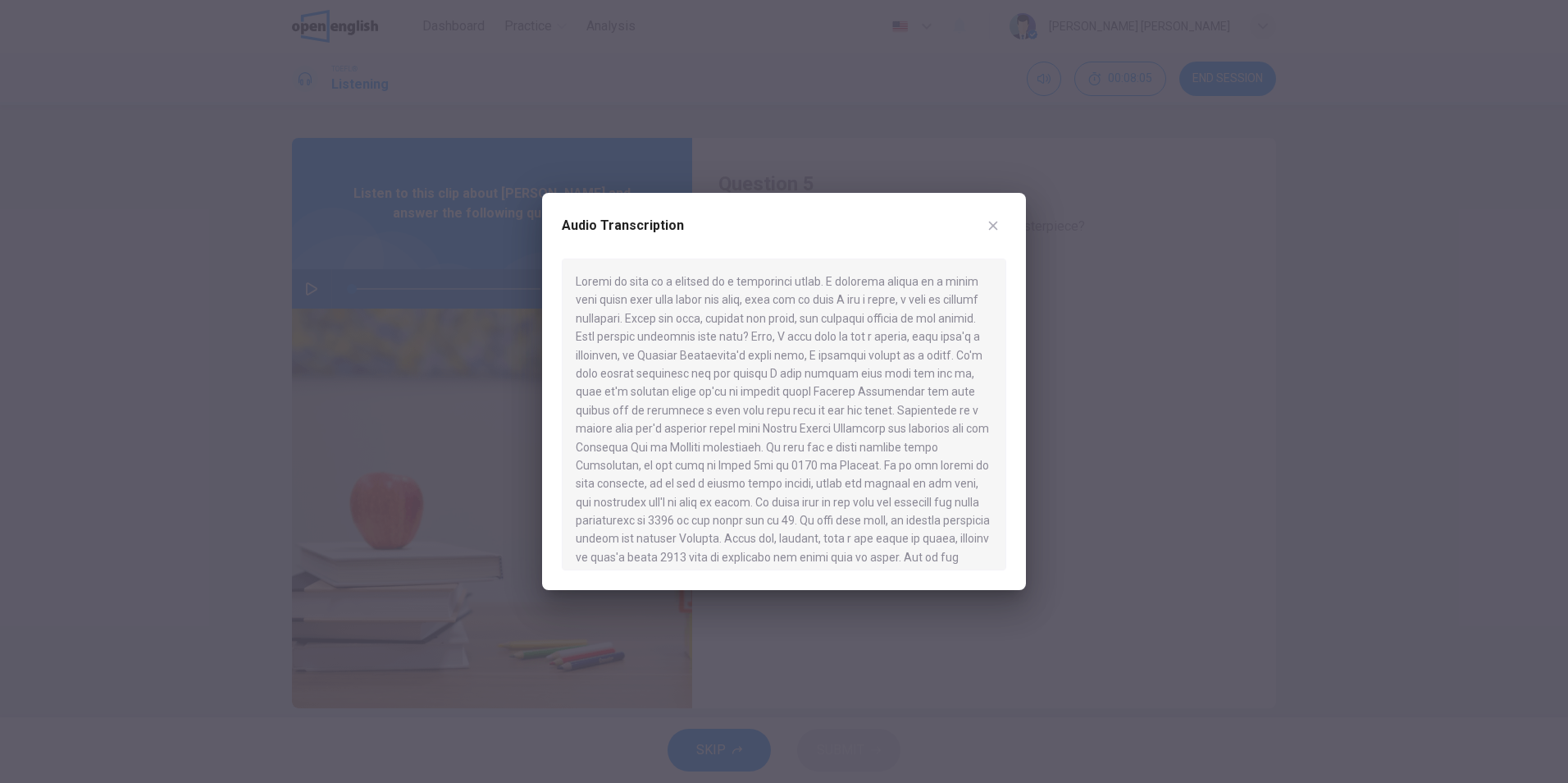
click at [1000, 226] on button "button" at bounding box center [993, 226] width 27 height 27
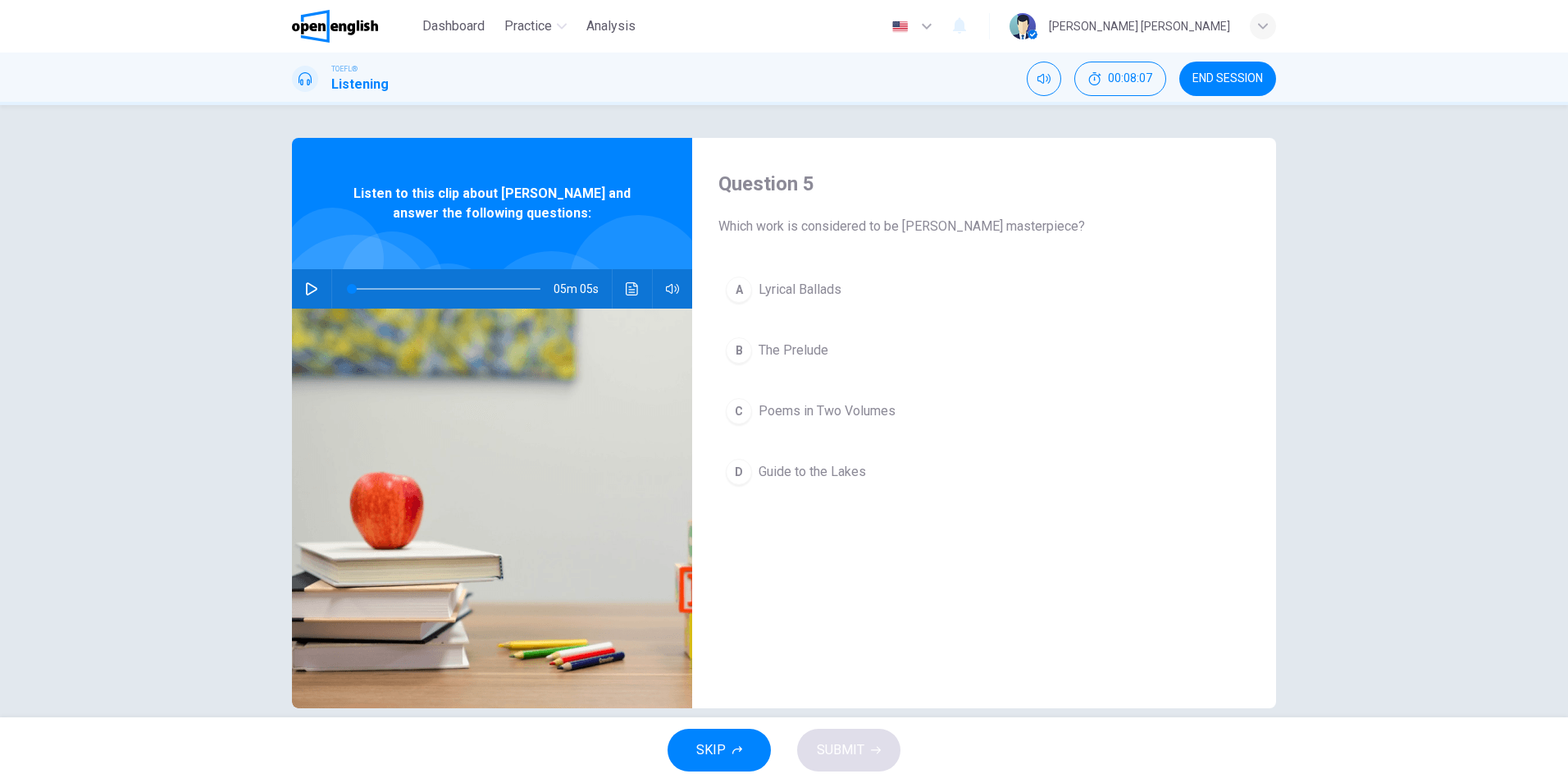
click at [835, 552] on div "Question 5 Which work is considered to be [PERSON_NAME] masterpiece? A Lyrical …" at bounding box center [984, 423] width 584 height 571
click at [808, 473] on span "Guide to the Lakes" at bounding box center [812, 472] width 107 height 19
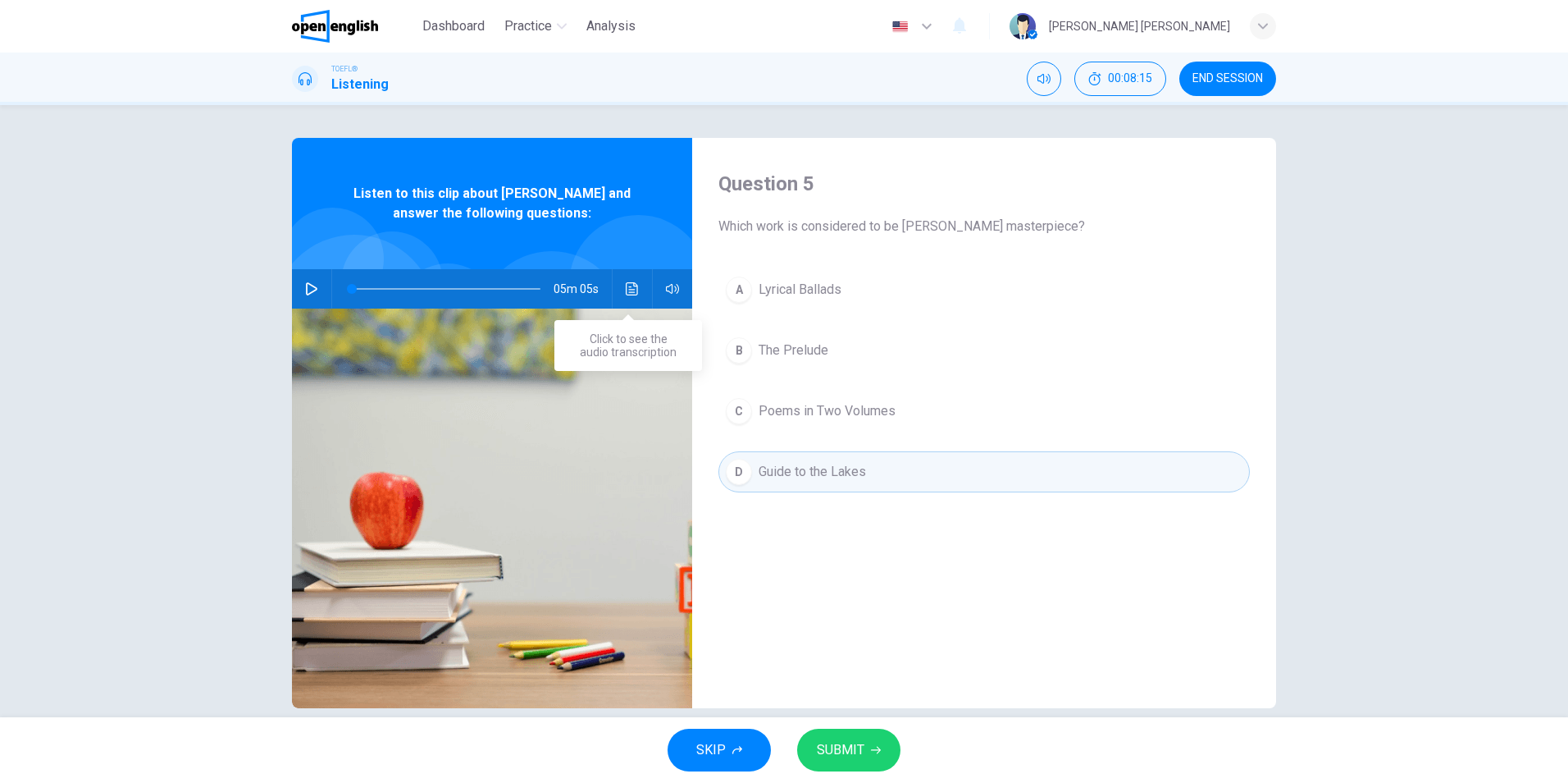
click at [627, 290] on icon "Click to see the audio transcription" at bounding box center [632, 288] width 13 height 13
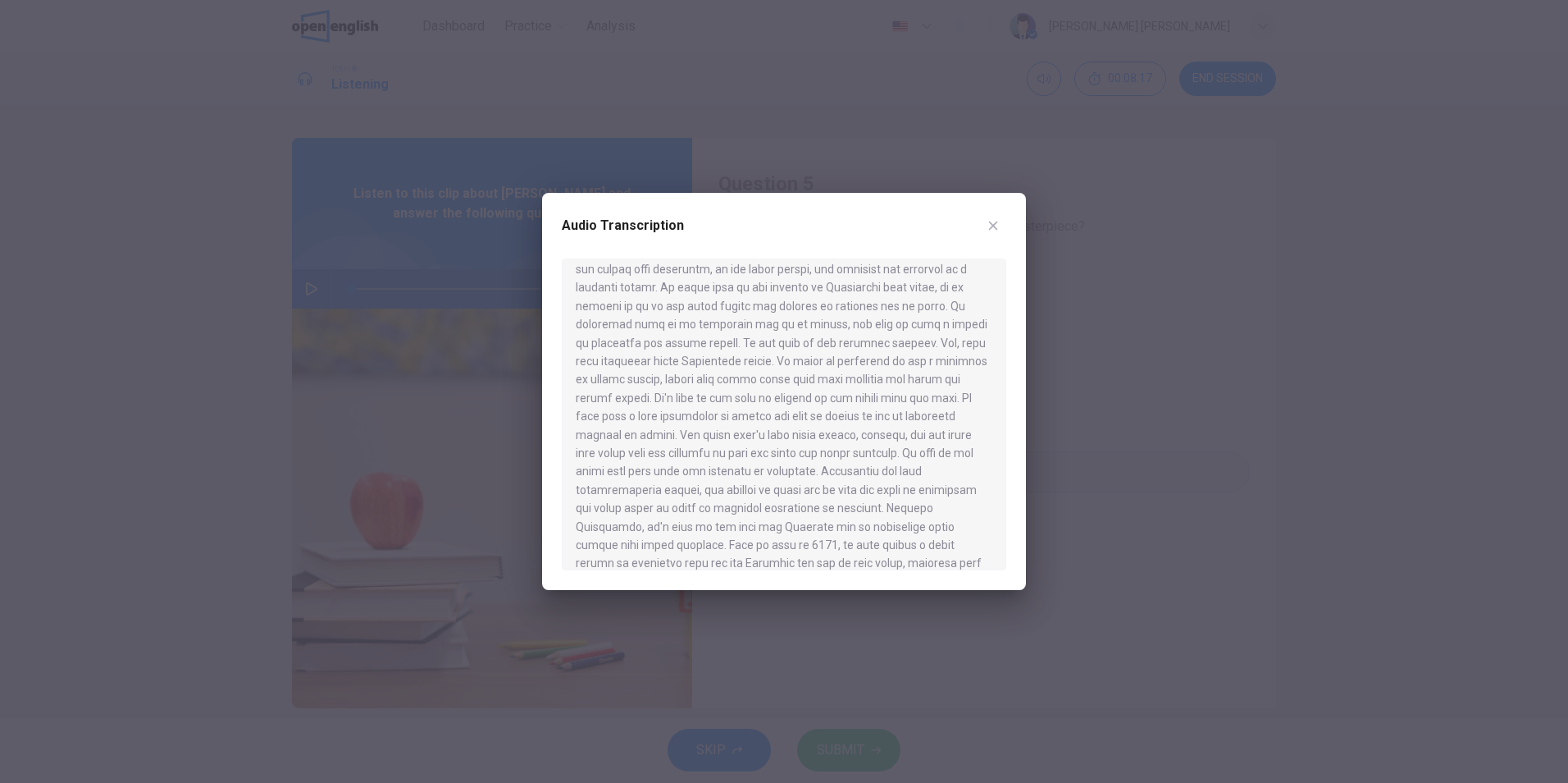
scroll to position [763, 0]
click at [985, 226] on button "button" at bounding box center [993, 226] width 27 height 27
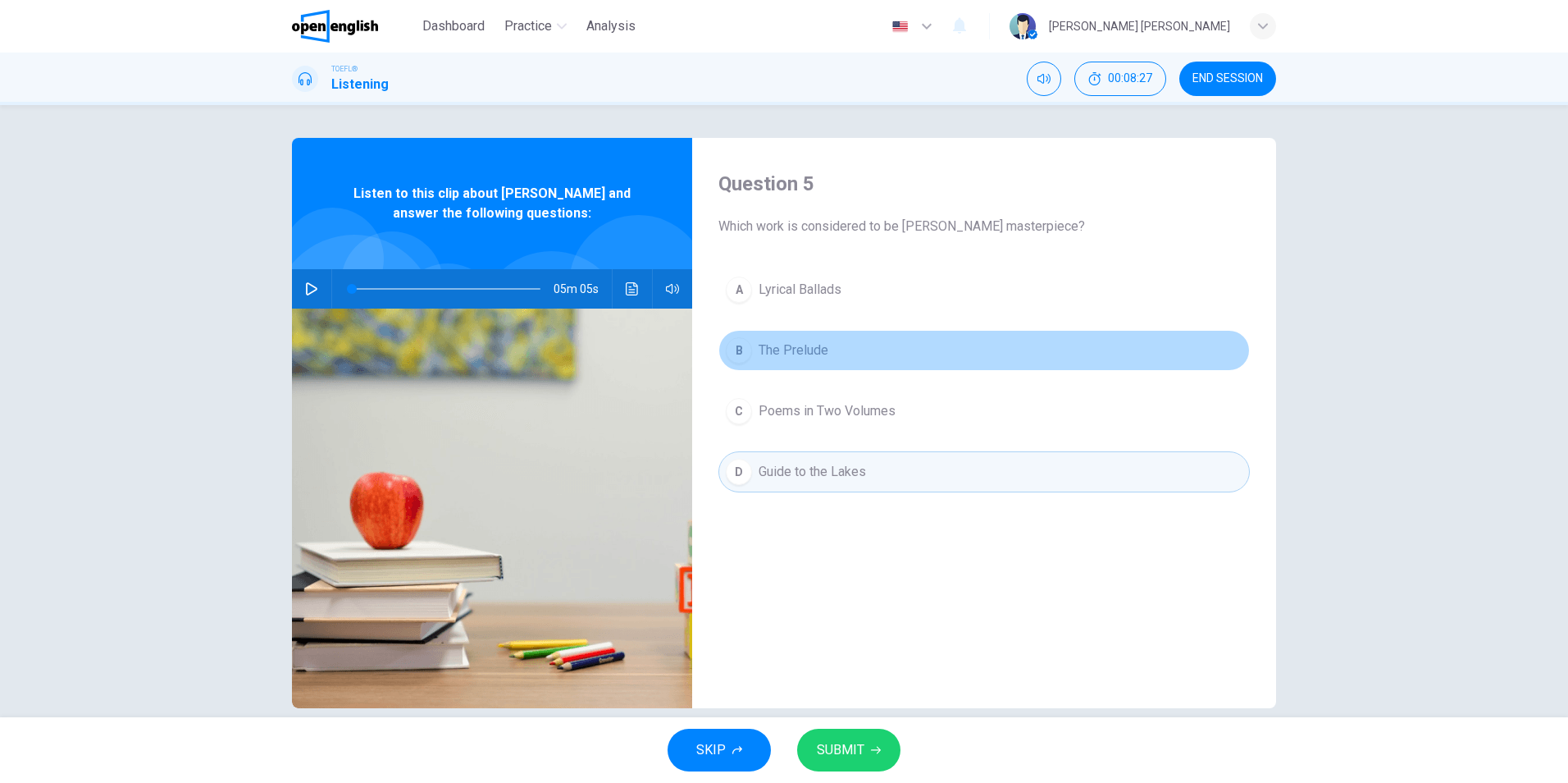
click at [802, 348] on span "The Prelude" at bounding box center [793, 350] width 70 height 19
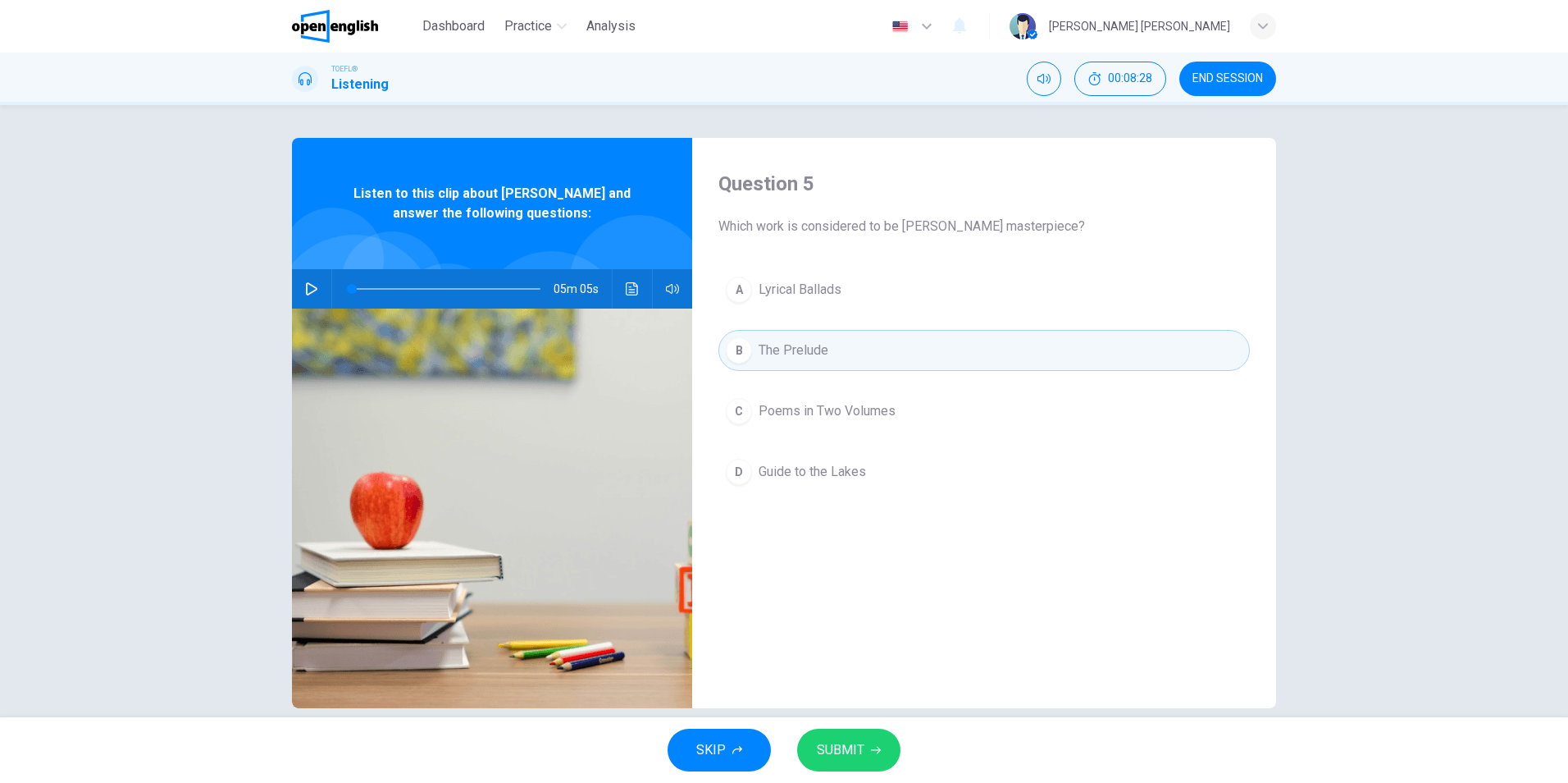
click at [880, 763] on button "SUBMIT" at bounding box center [848, 749] width 103 height 42
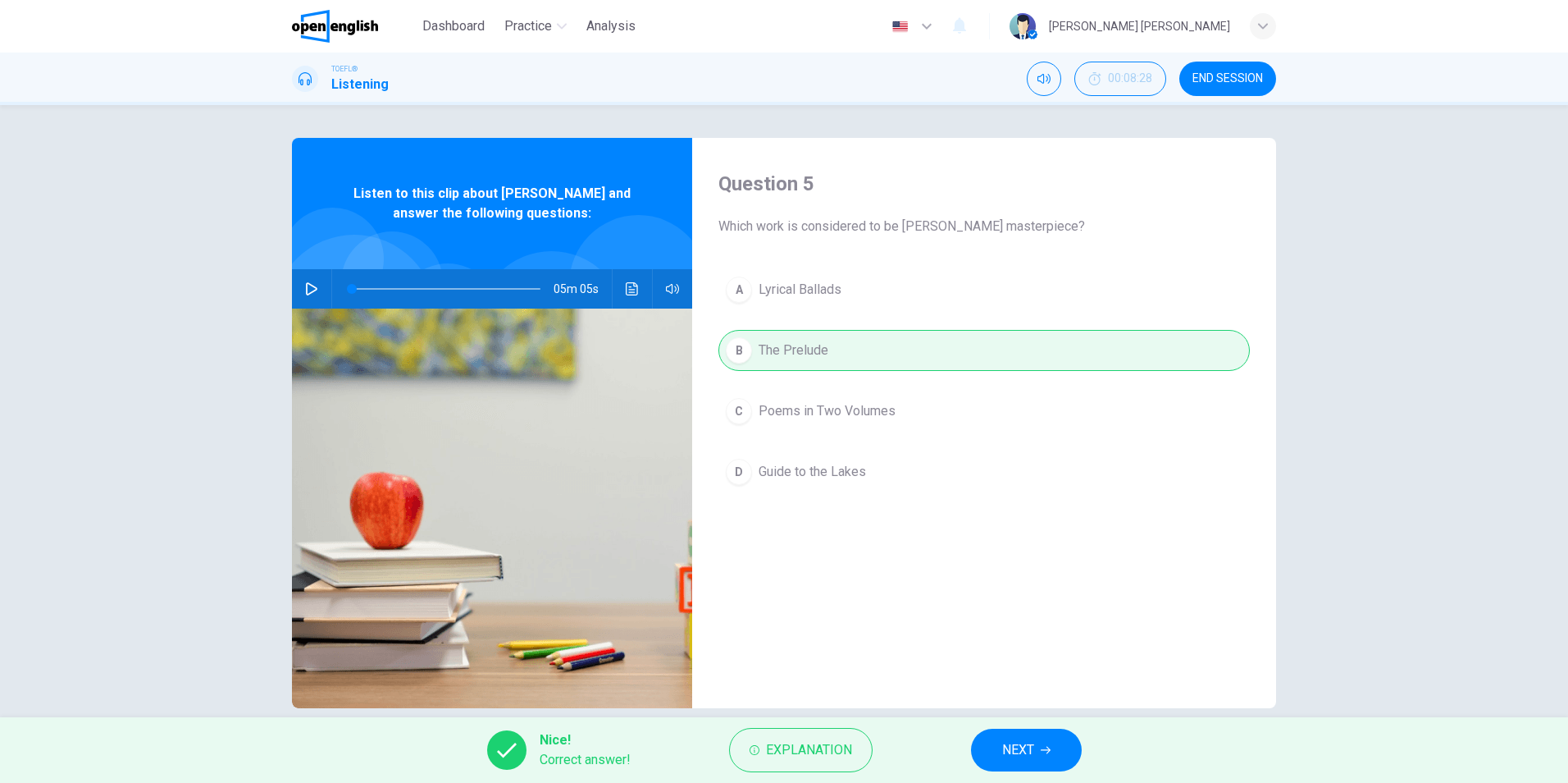
click at [1058, 758] on button "NEXT" at bounding box center [1026, 749] width 111 height 42
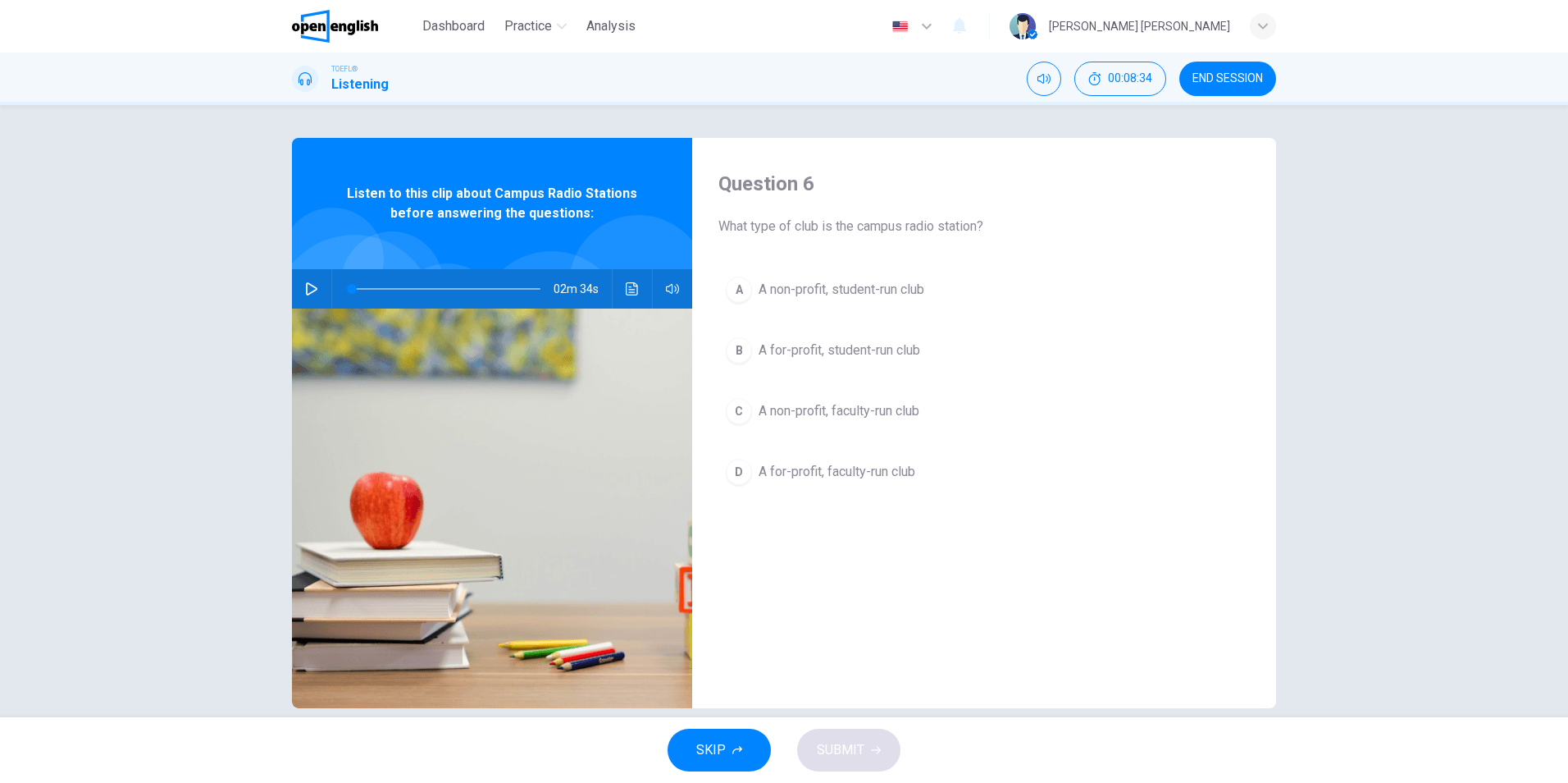
click at [309, 285] on icon "button" at bounding box center [311, 288] width 13 height 13
click at [632, 288] on icon "Click to see the audio transcription" at bounding box center [632, 288] width 13 height 13
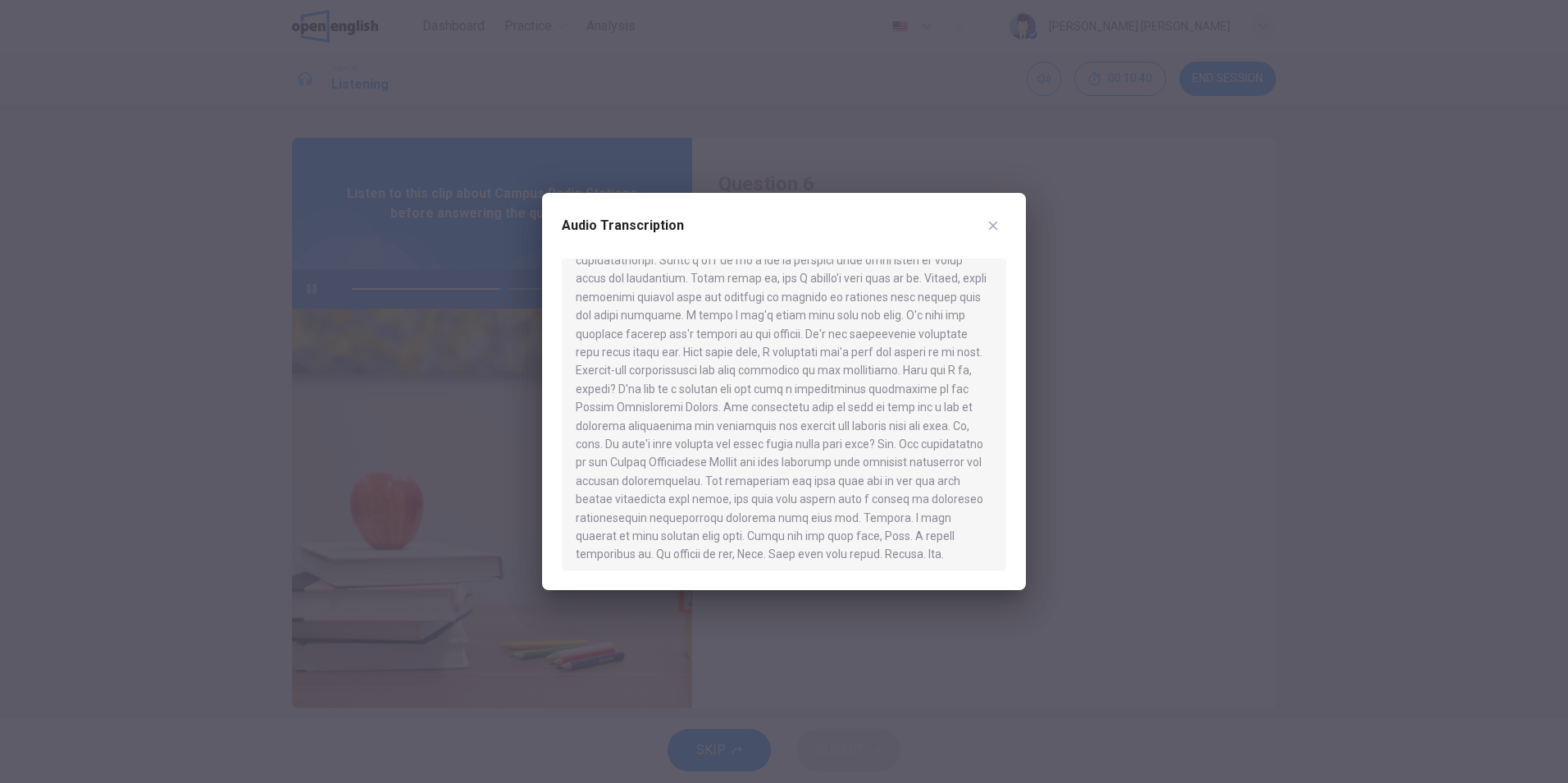
scroll to position [267, 0]
type input "*"
click at [1000, 226] on button "button" at bounding box center [993, 226] width 27 height 27
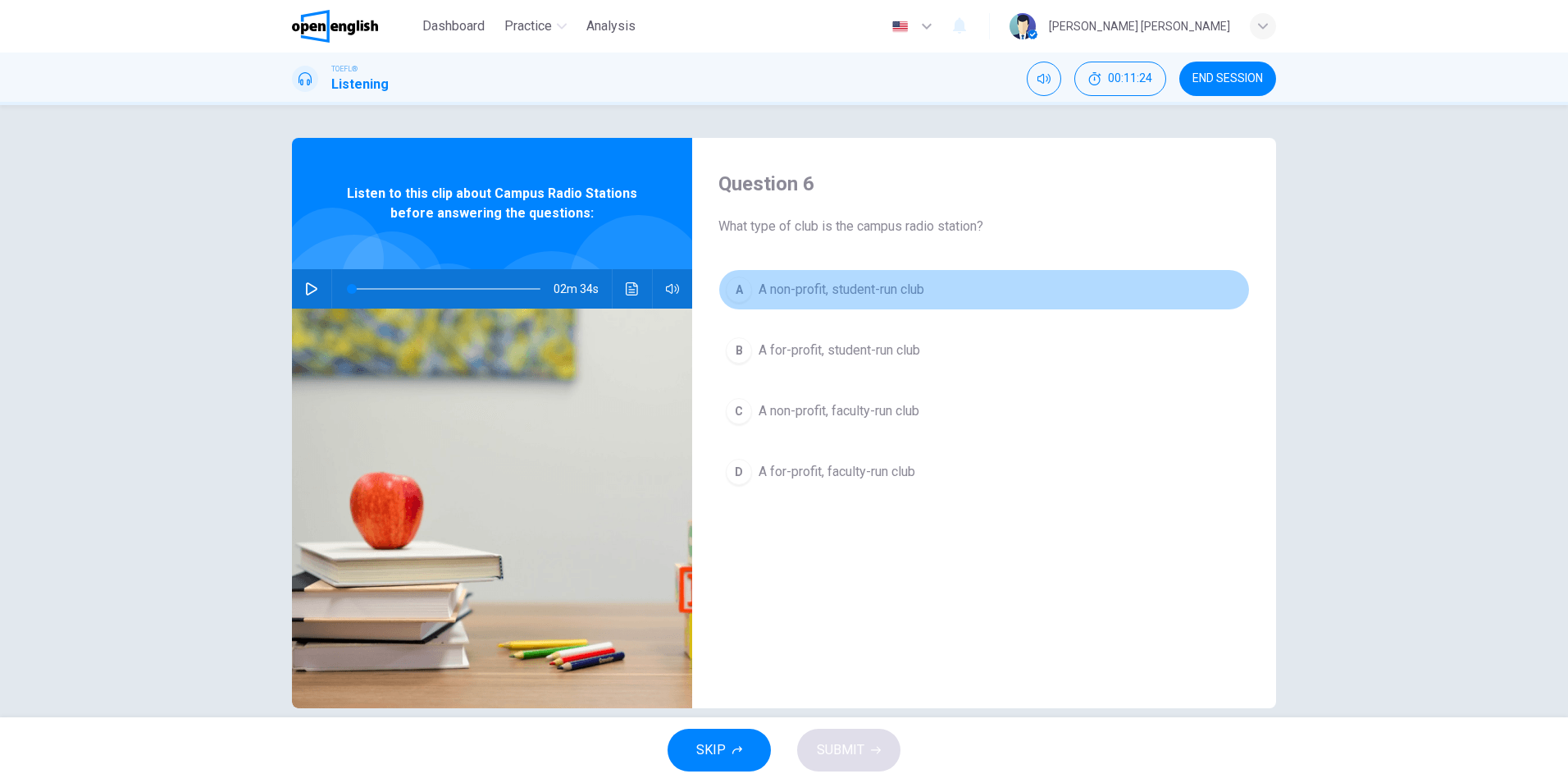
click at [900, 296] on span "A non-profit, student-run club" at bounding box center [841, 289] width 165 height 19
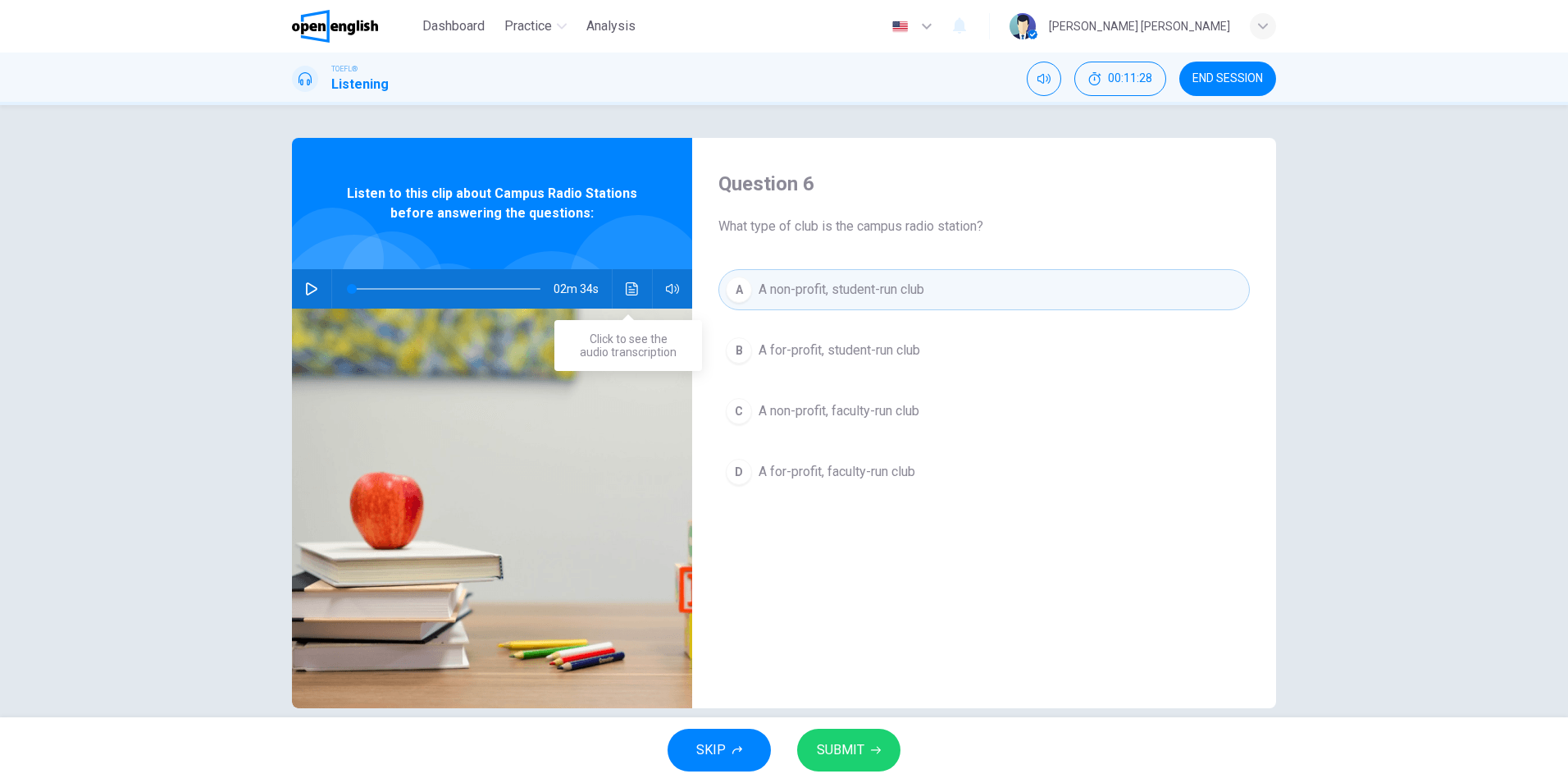
click at [627, 288] on icon "Click to see the audio transcription" at bounding box center [632, 288] width 13 height 13
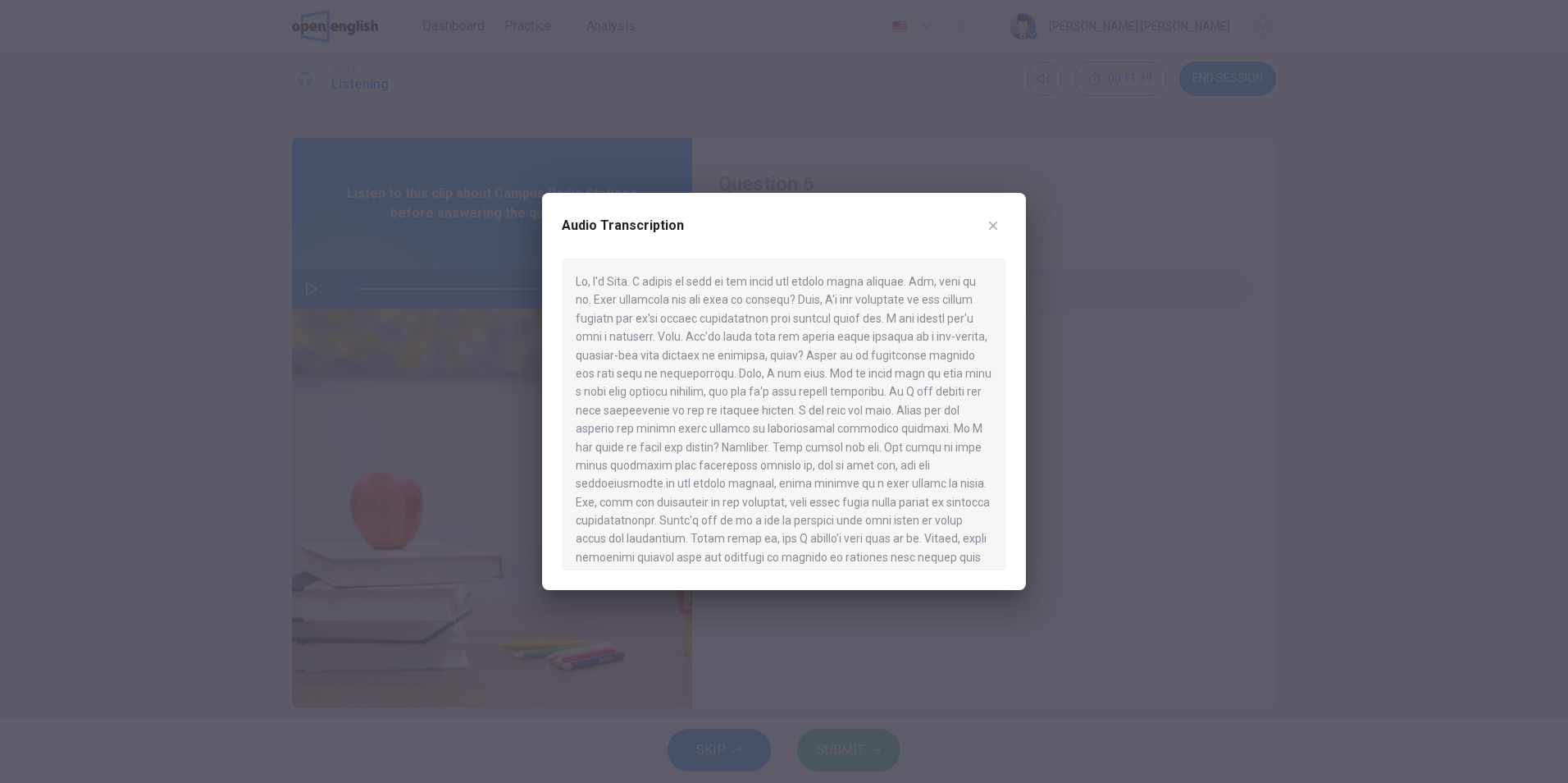
click at [998, 223] on icon "button" at bounding box center [993, 226] width 13 height 13
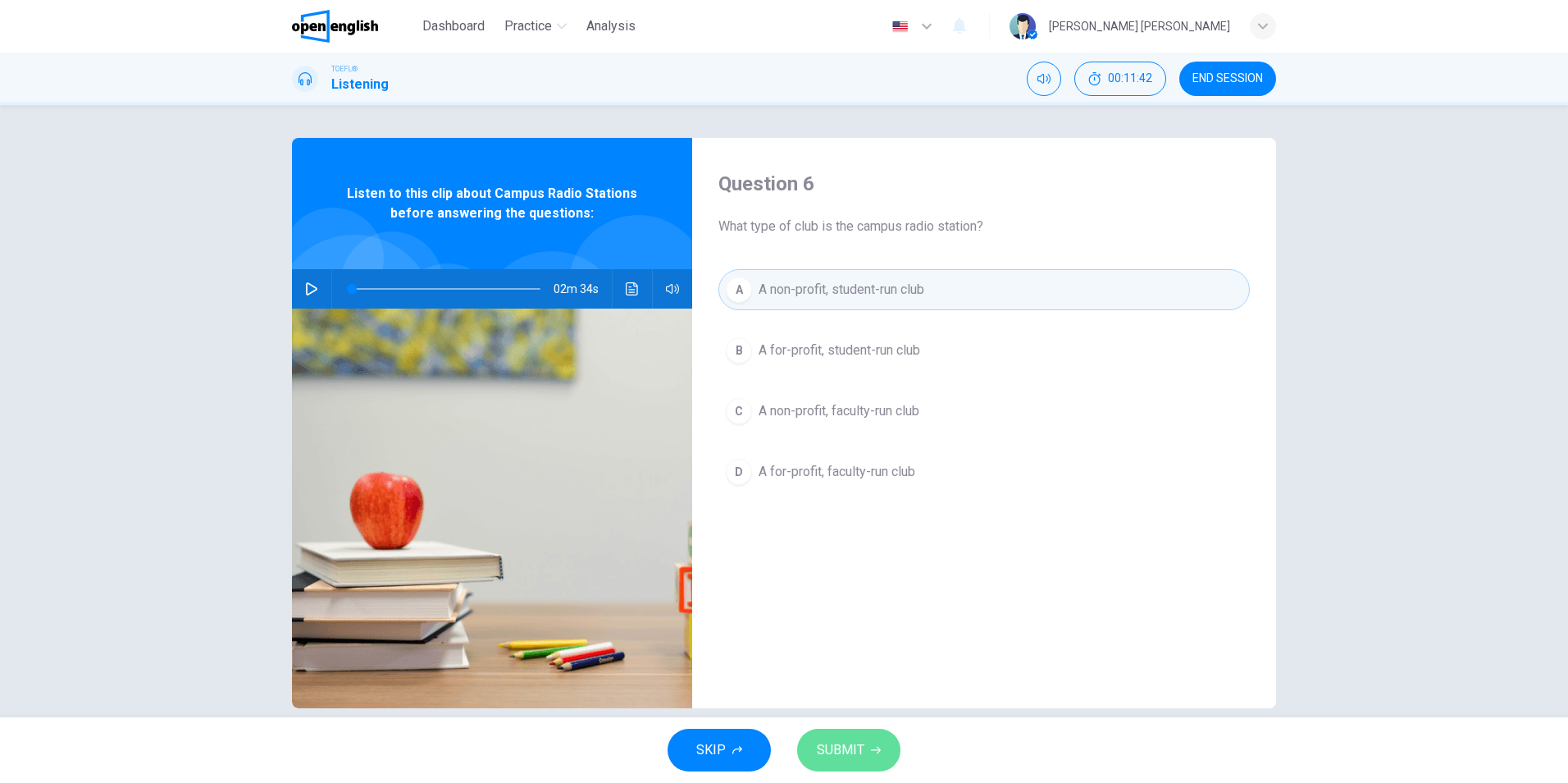
click at [860, 751] on span "SUBMIT" at bounding box center [841, 750] width 48 height 23
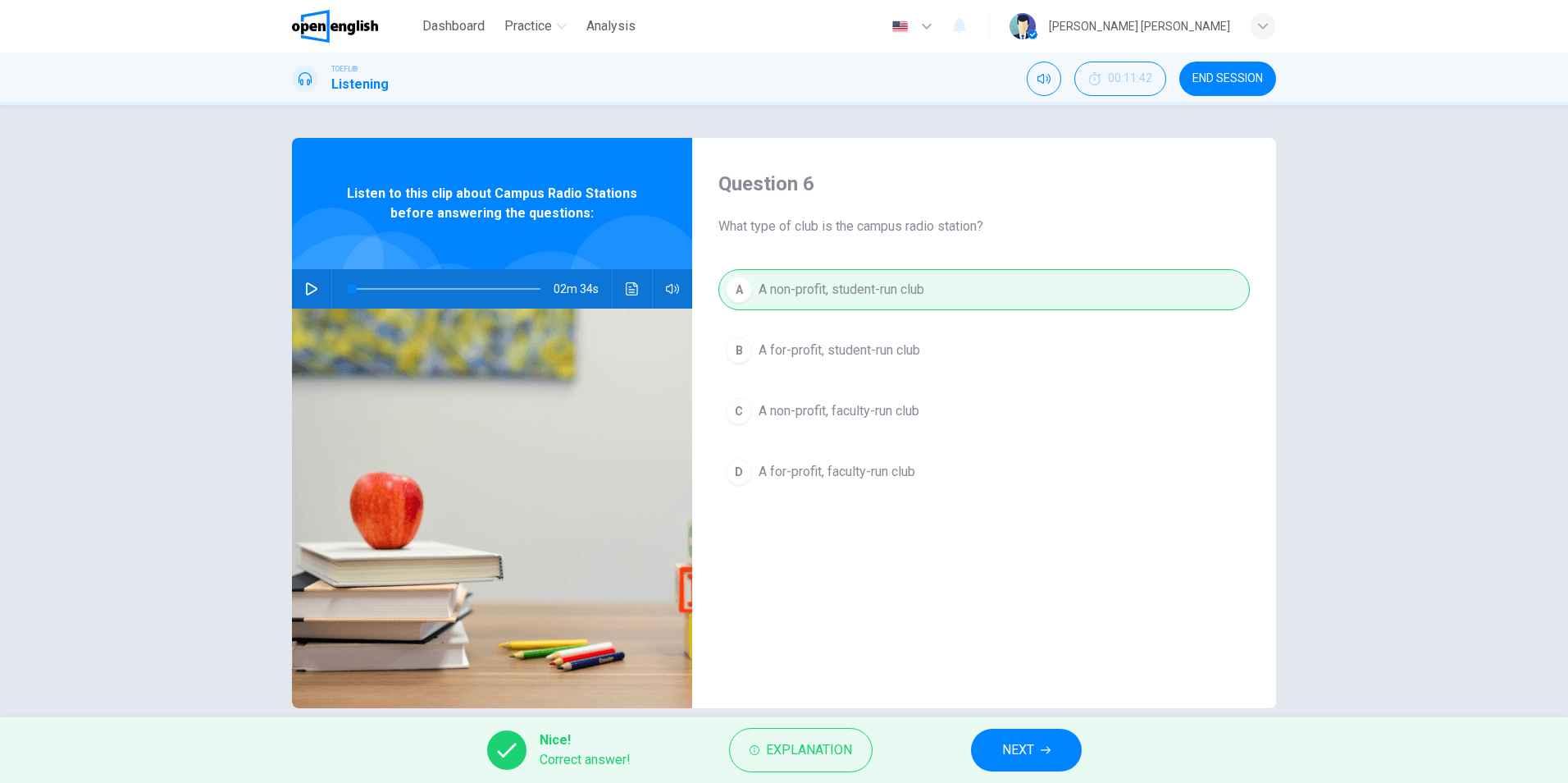
click at [1029, 754] on span "NEXT" at bounding box center [1018, 750] width 32 height 23
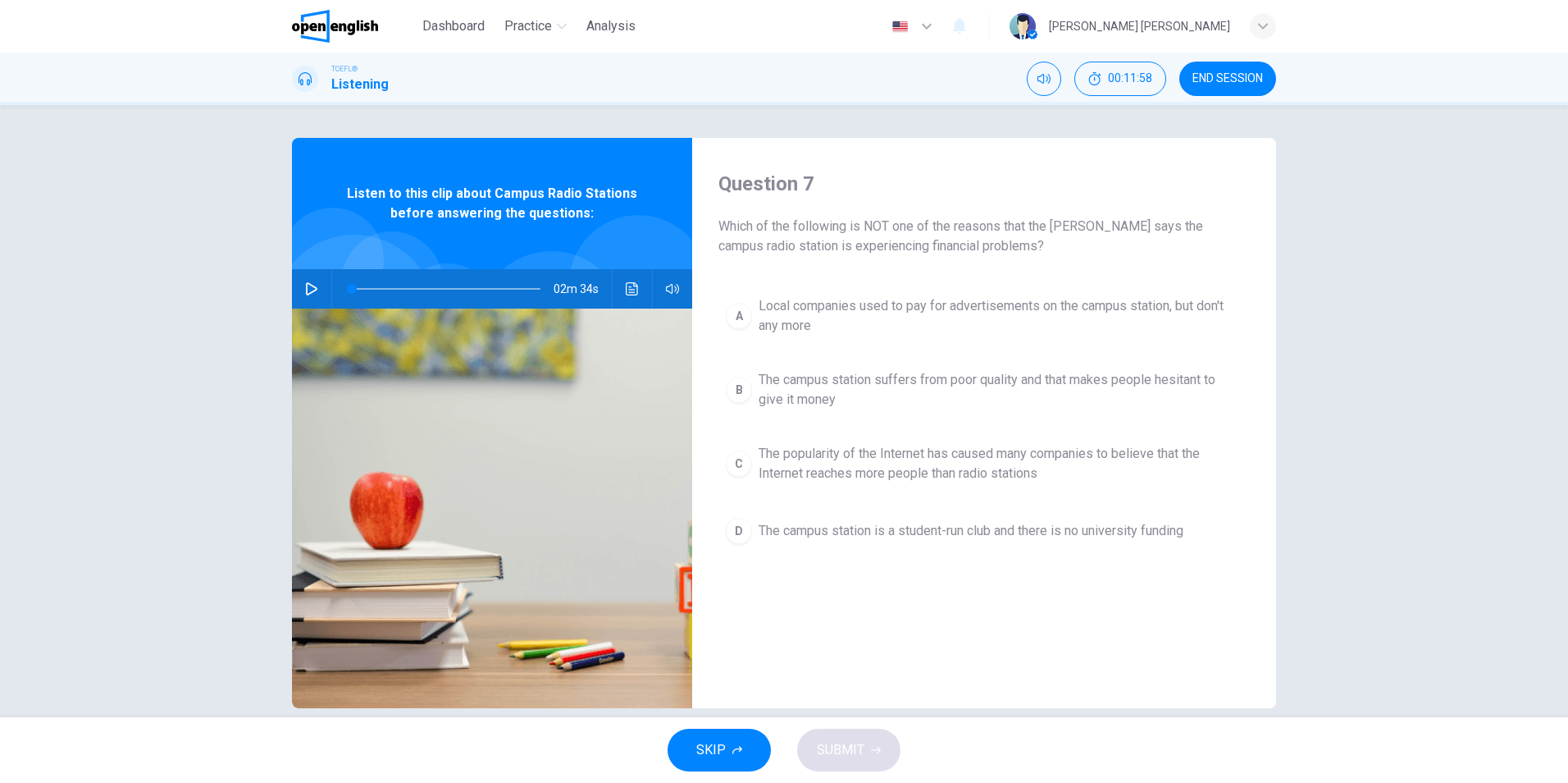
click at [928, 390] on span "The campus station suffers from poor quality and that makes people hesitant to …" at bounding box center [1000, 389] width 484 height 40
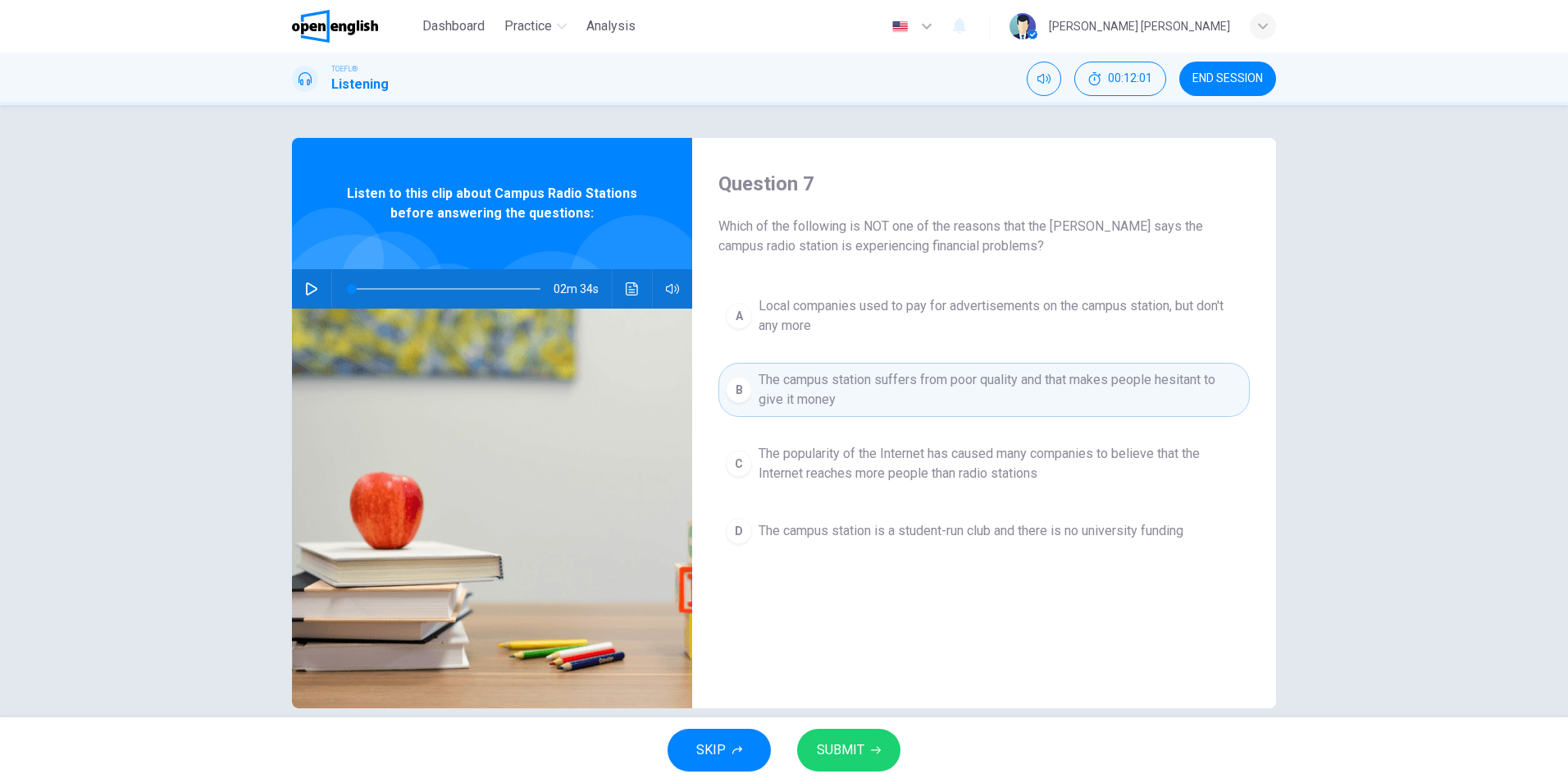
click at [845, 743] on span "SUBMIT" at bounding box center [841, 750] width 48 height 23
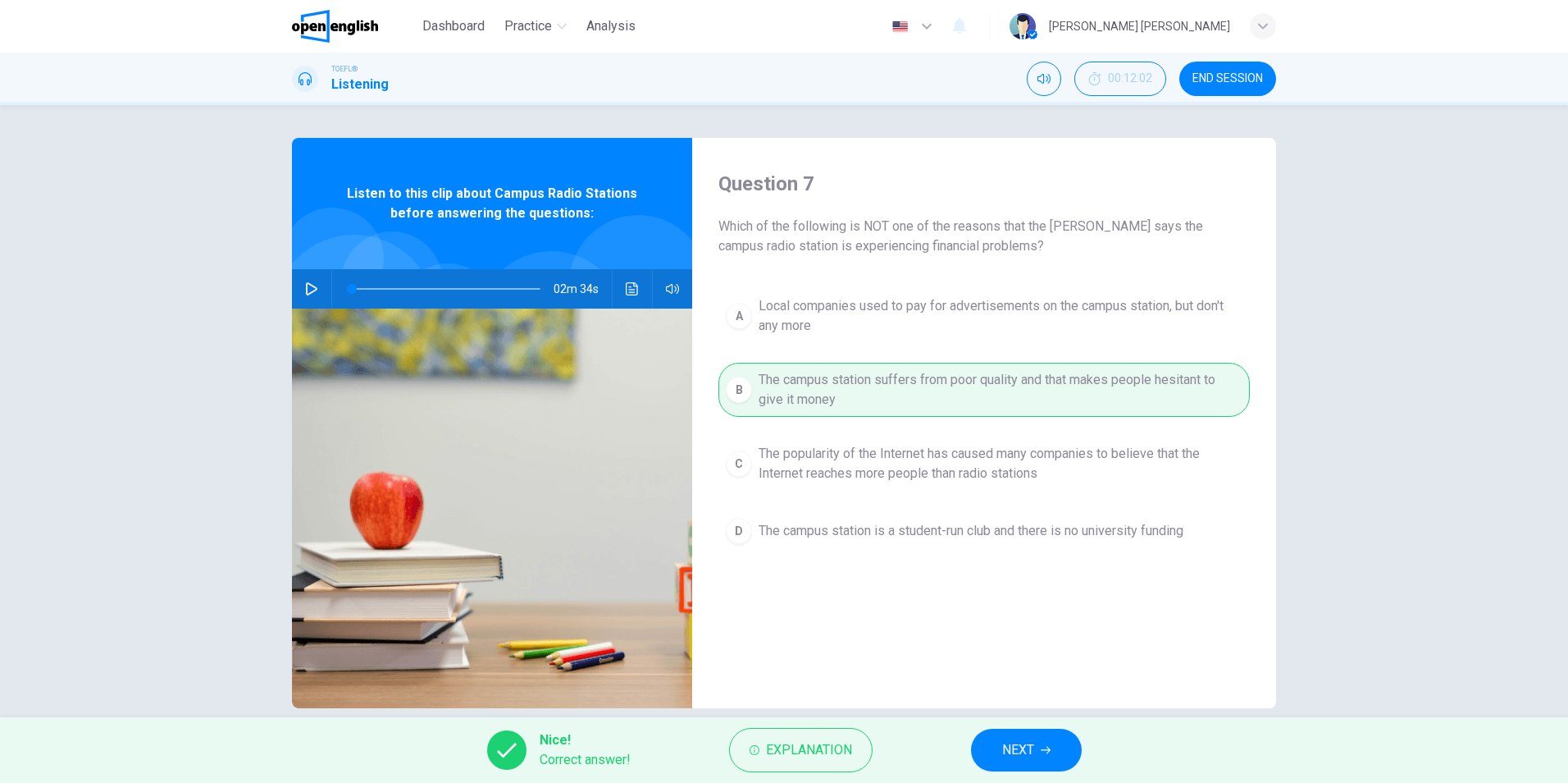
click at [1033, 743] on span "NEXT" at bounding box center [1018, 750] width 32 height 23
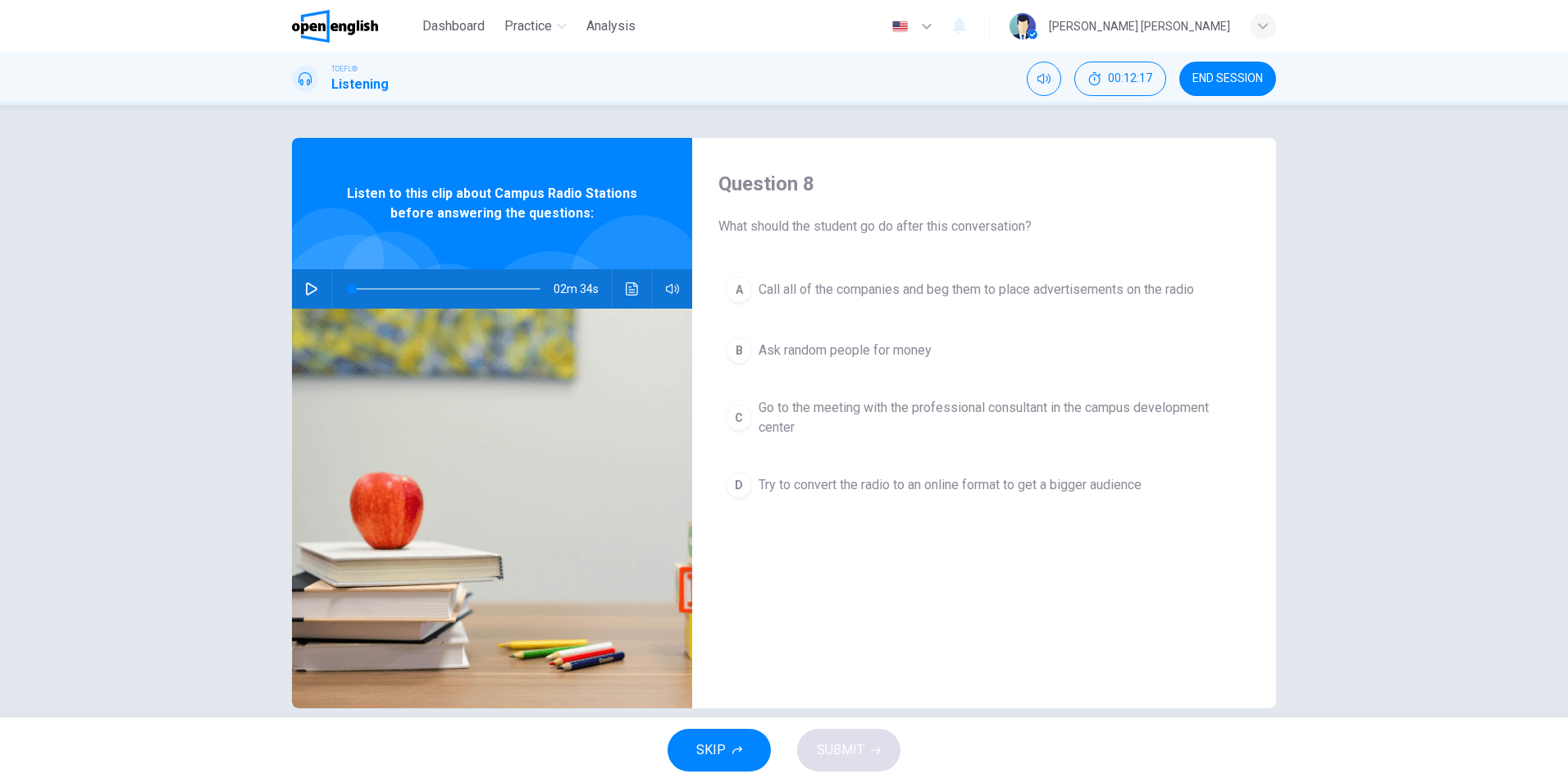
click at [1060, 426] on span "Go to the meeting with the professional consultant in the campus development ce…" at bounding box center [1000, 418] width 484 height 40
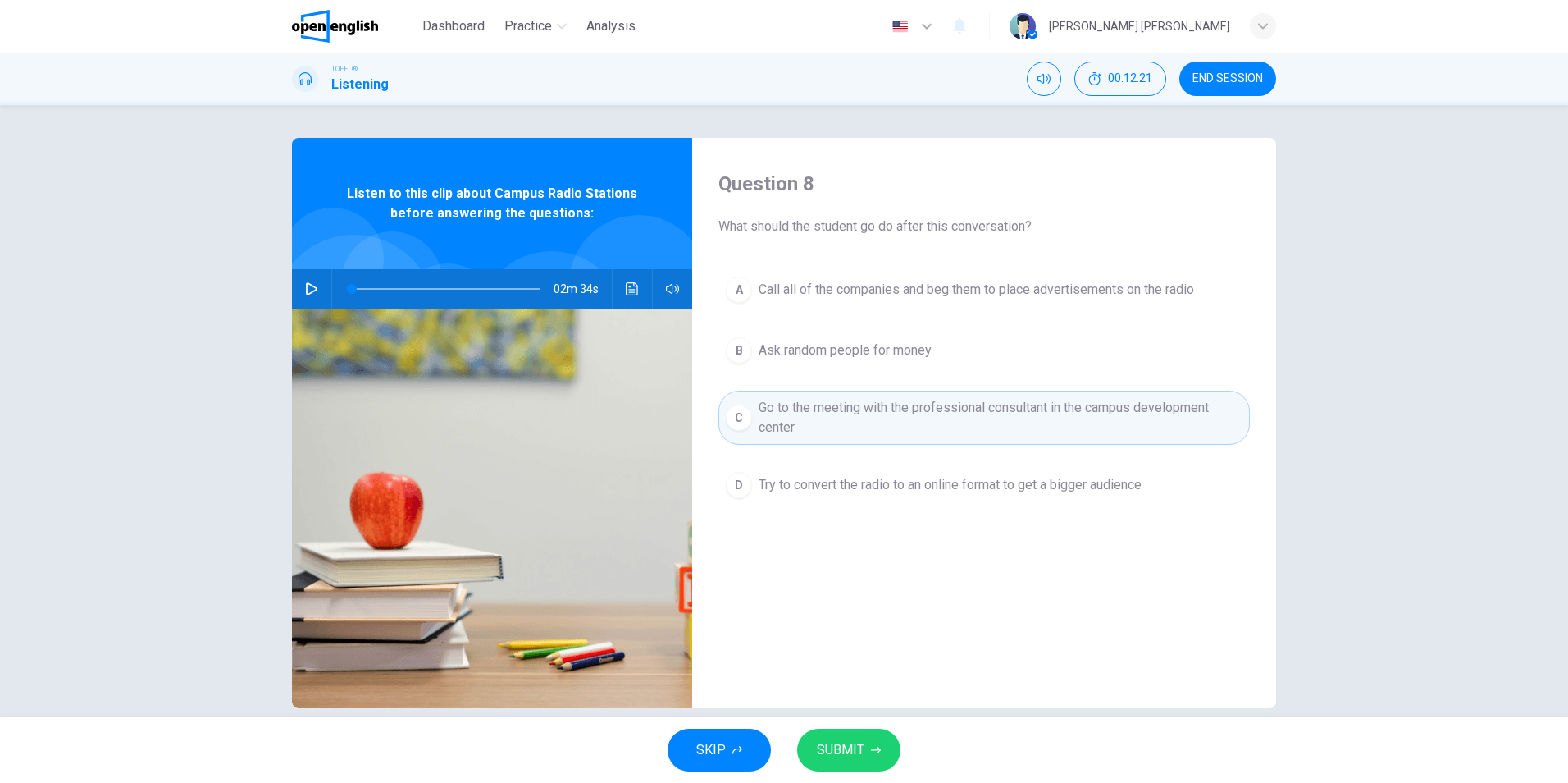
click at [876, 743] on button "SUBMIT" at bounding box center [848, 749] width 103 height 42
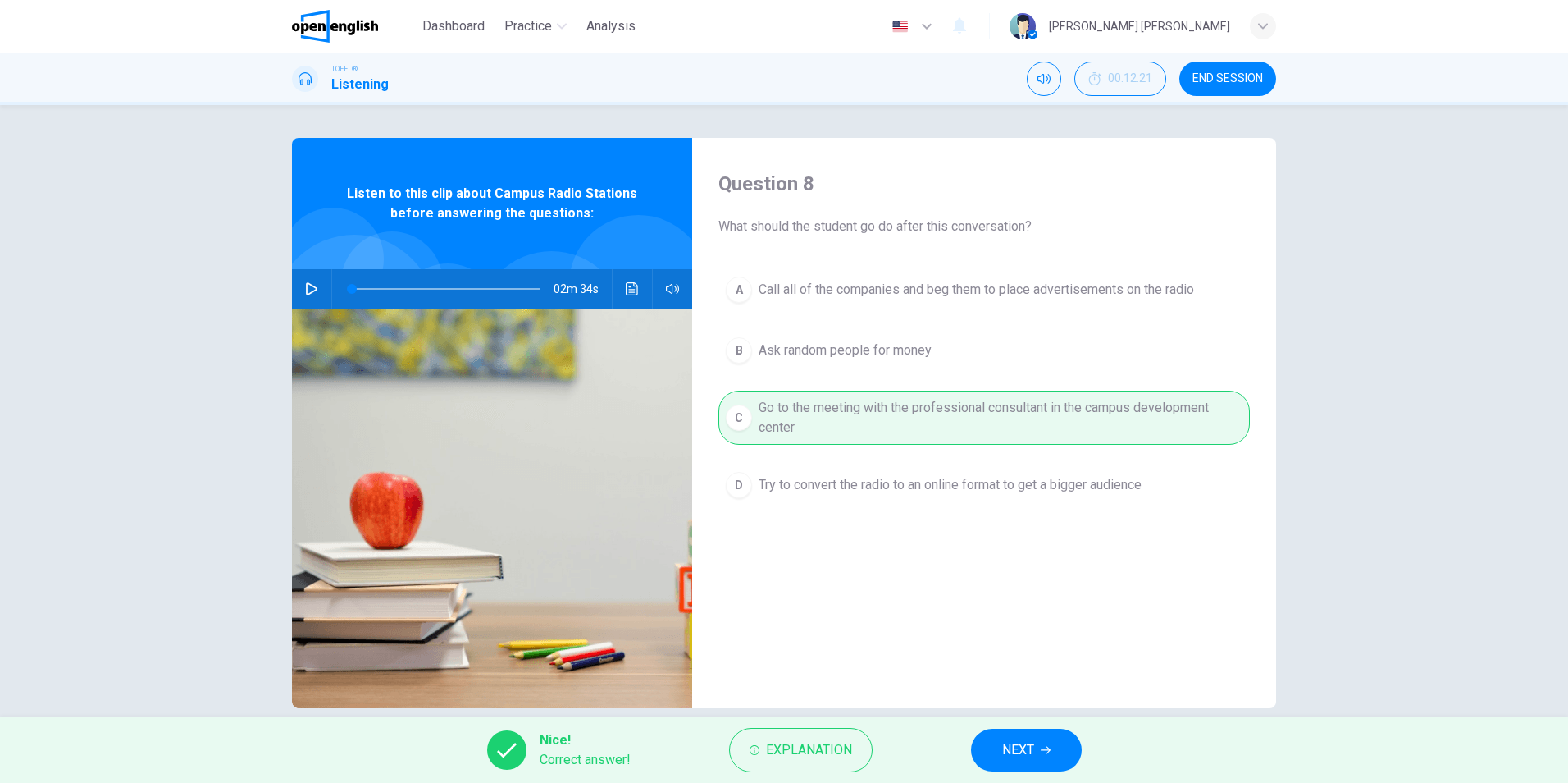
click at [1031, 747] on span "NEXT" at bounding box center [1018, 750] width 32 height 23
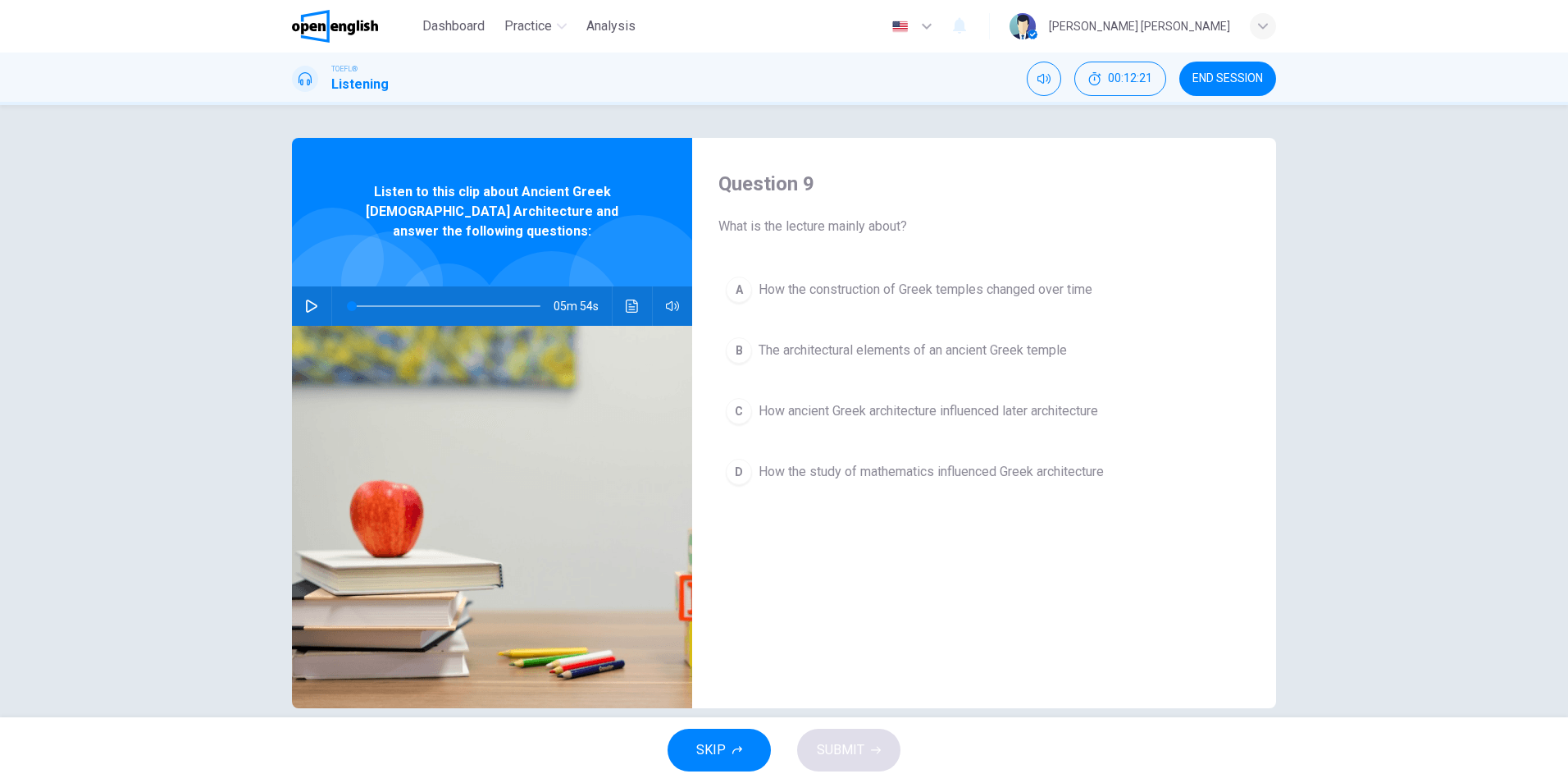
click at [865, 578] on div "Question 9 What is the lecture mainly about? A How the construction of Greek te…" at bounding box center [984, 423] width 584 height 571
click at [864, 578] on div "Question 9 What is the lecture mainly about? A How the construction of Greek te…" at bounding box center [984, 423] width 584 height 571
click at [306, 299] on icon "button" at bounding box center [311, 305] width 13 height 13
click at [631, 299] on icon "Click to see the audio transcription" at bounding box center [632, 305] width 13 height 13
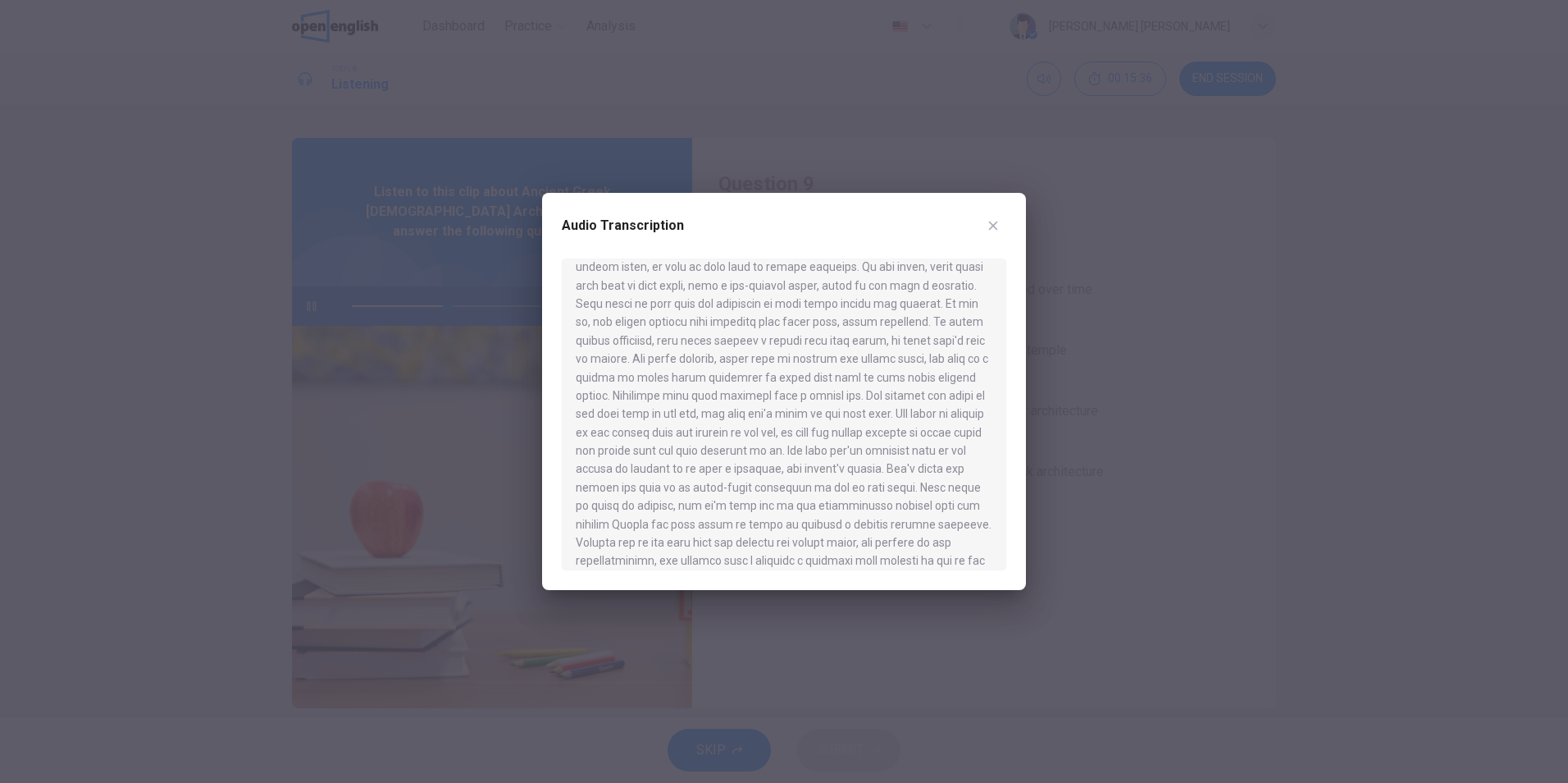
scroll to position [493, 0]
type input "**"
click at [994, 223] on icon "button" at bounding box center [993, 226] width 13 height 13
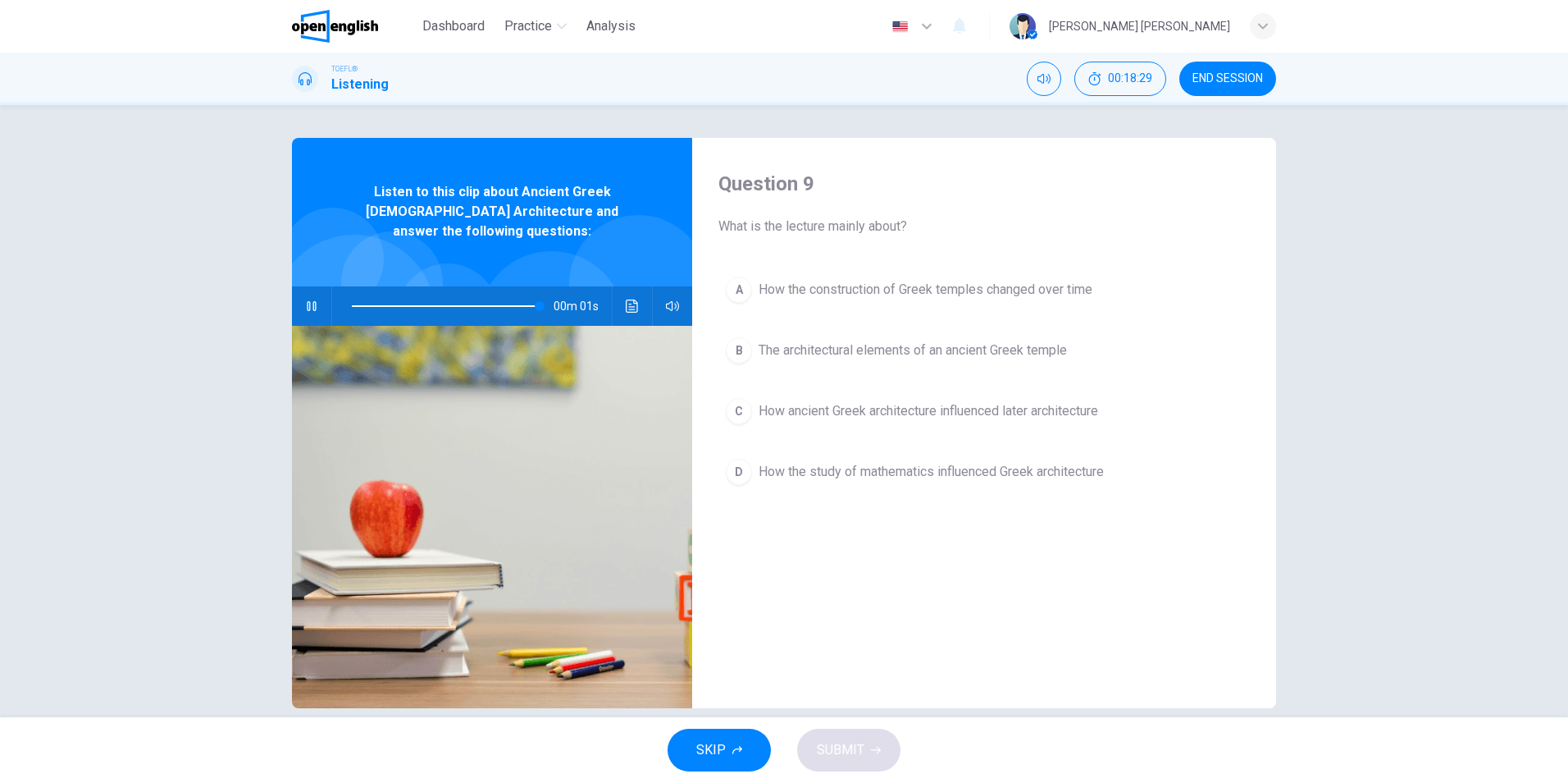
type input "*"
click at [827, 328] on div "A How the construction of Greek temples changed over time B The architectural e…" at bounding box center [983, 396] width 532 height 256
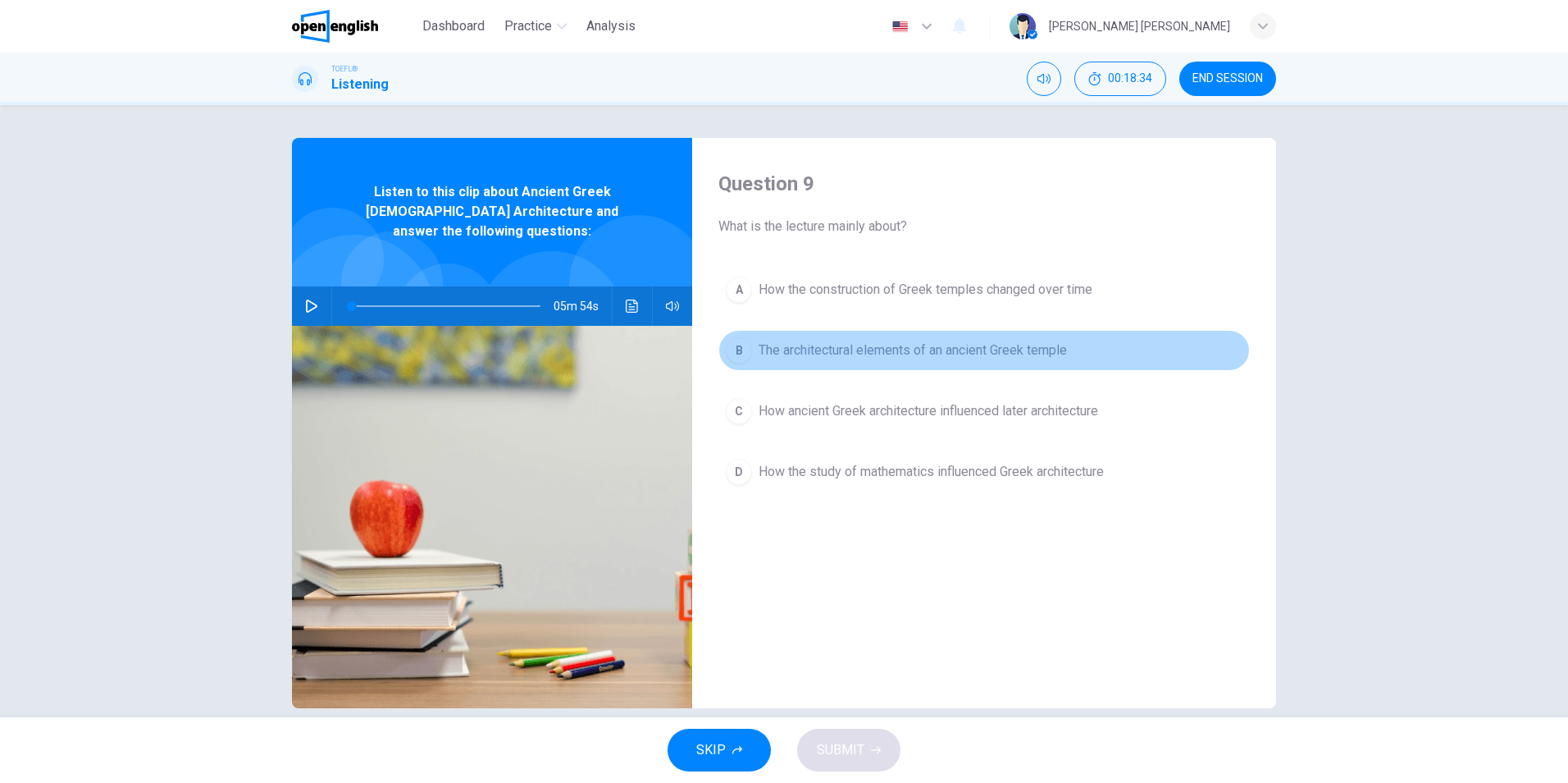
click at [836, 368] on button "B The architectural elements of an ancient Greek temple" at bounding box center [983, 350] width 532 height 41
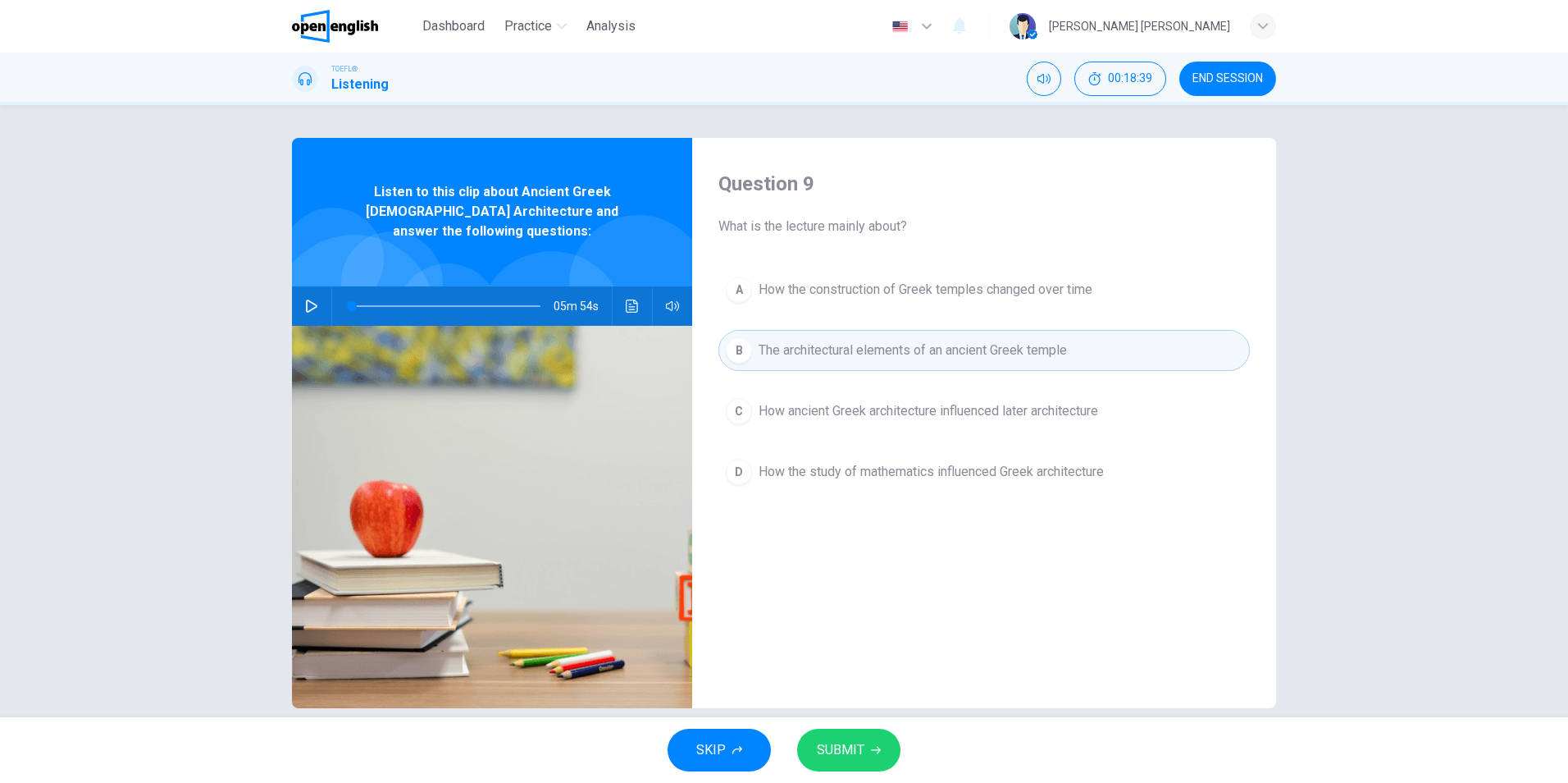
click at [844, 752] on span "SUBMIT" at bounding box center [841, 750] width 48 height 23
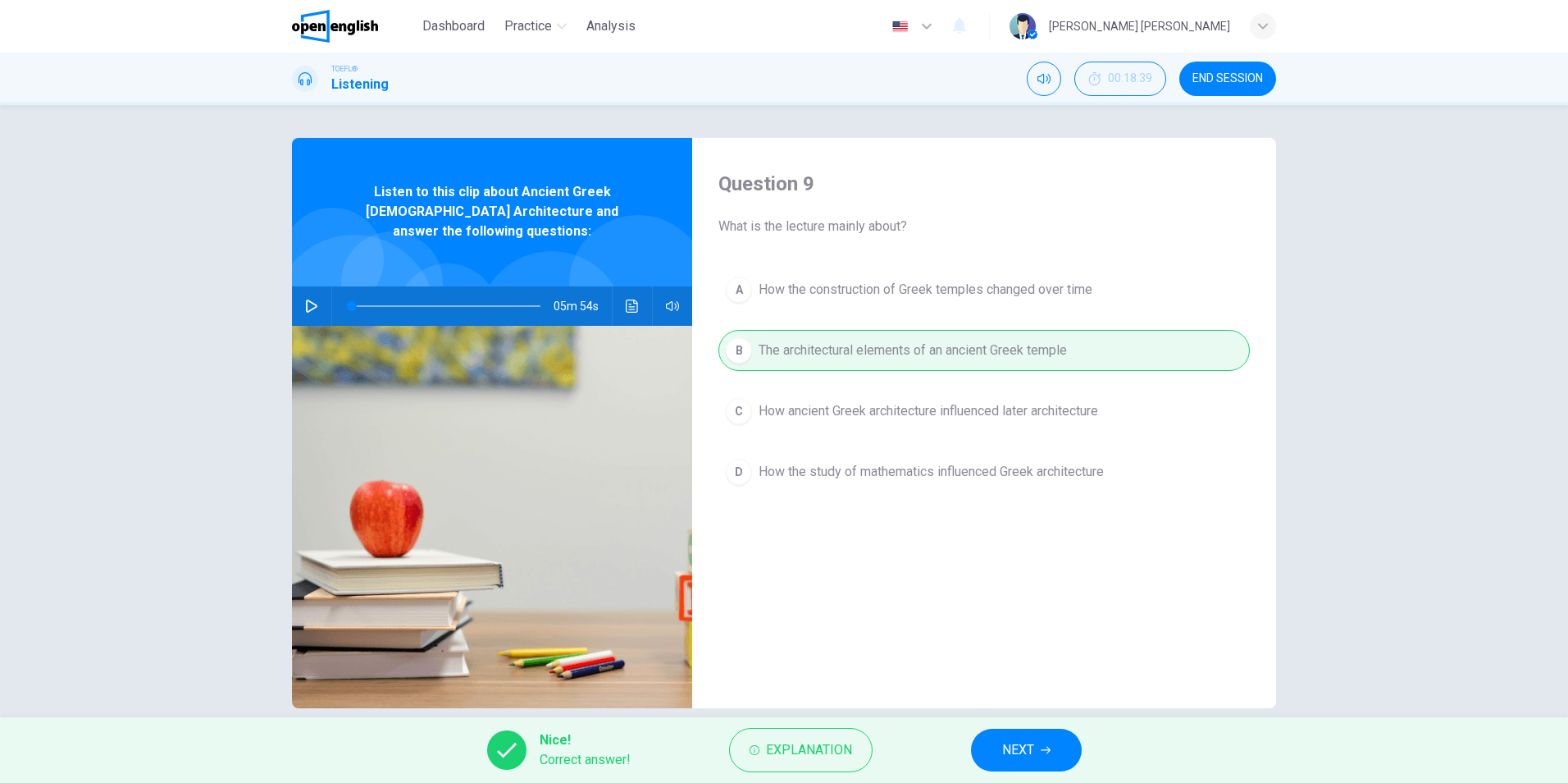
click at [1033, 742] on span "NEXT" at bounding box center [1018, 750] width 32 height 23
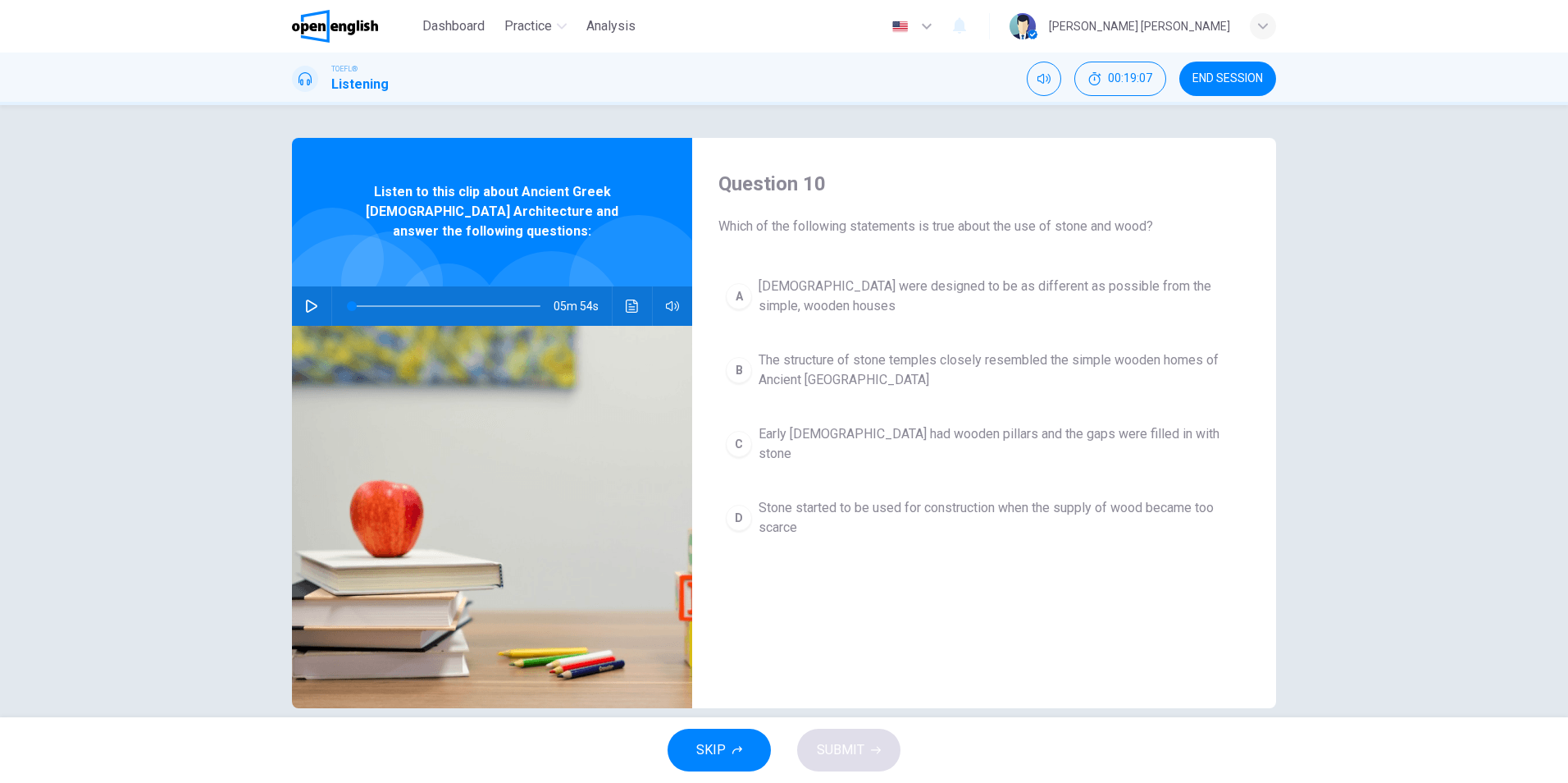
click at [951, 510] on span "Stone started to be used for construction when the supply of wood became too sc…" at bounding box center [1000, 518] width 484 height 40
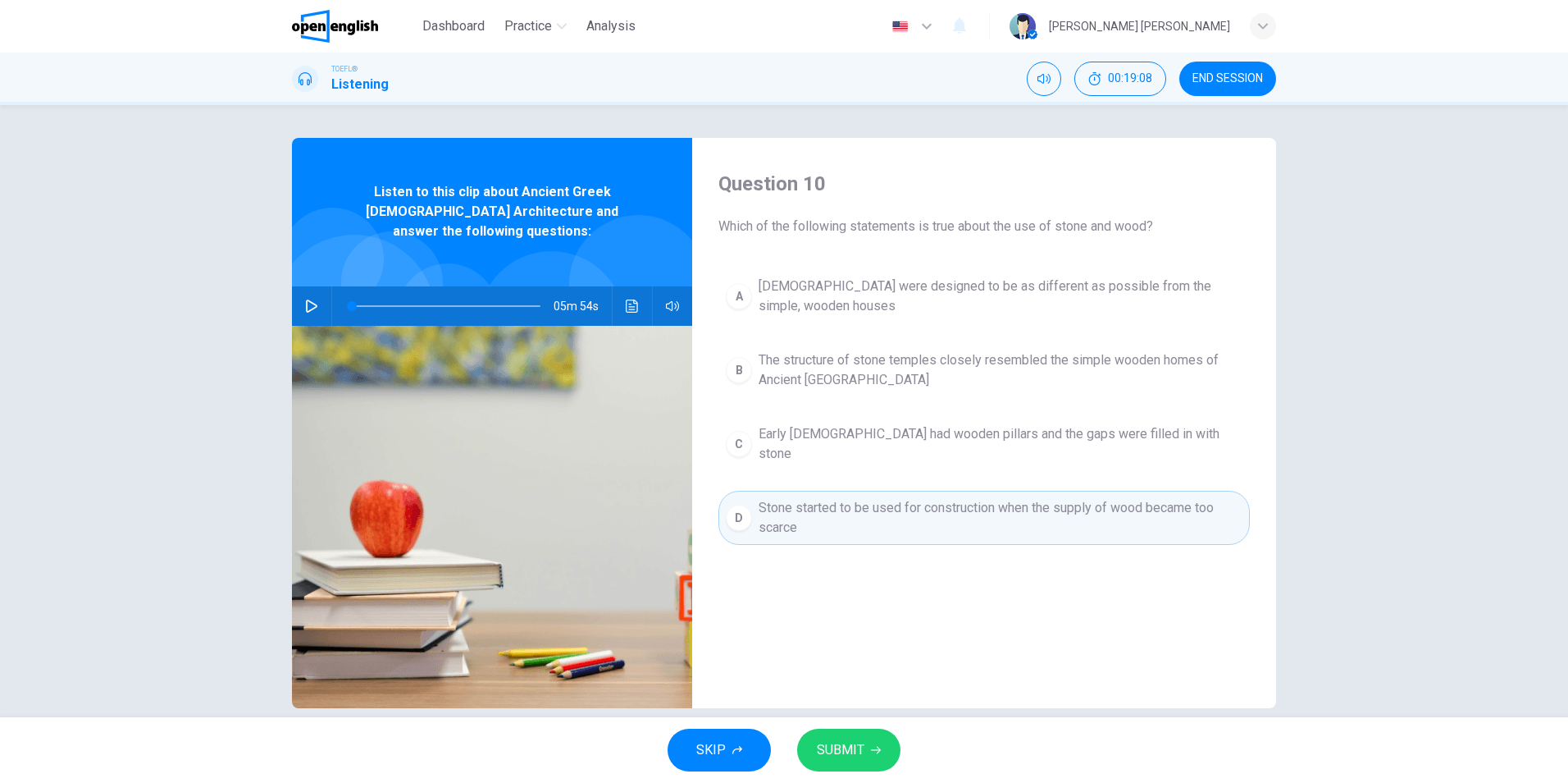
click at [850, 754] on span "SUBMIT" at bounding box center [841, 750] width 48 height 23
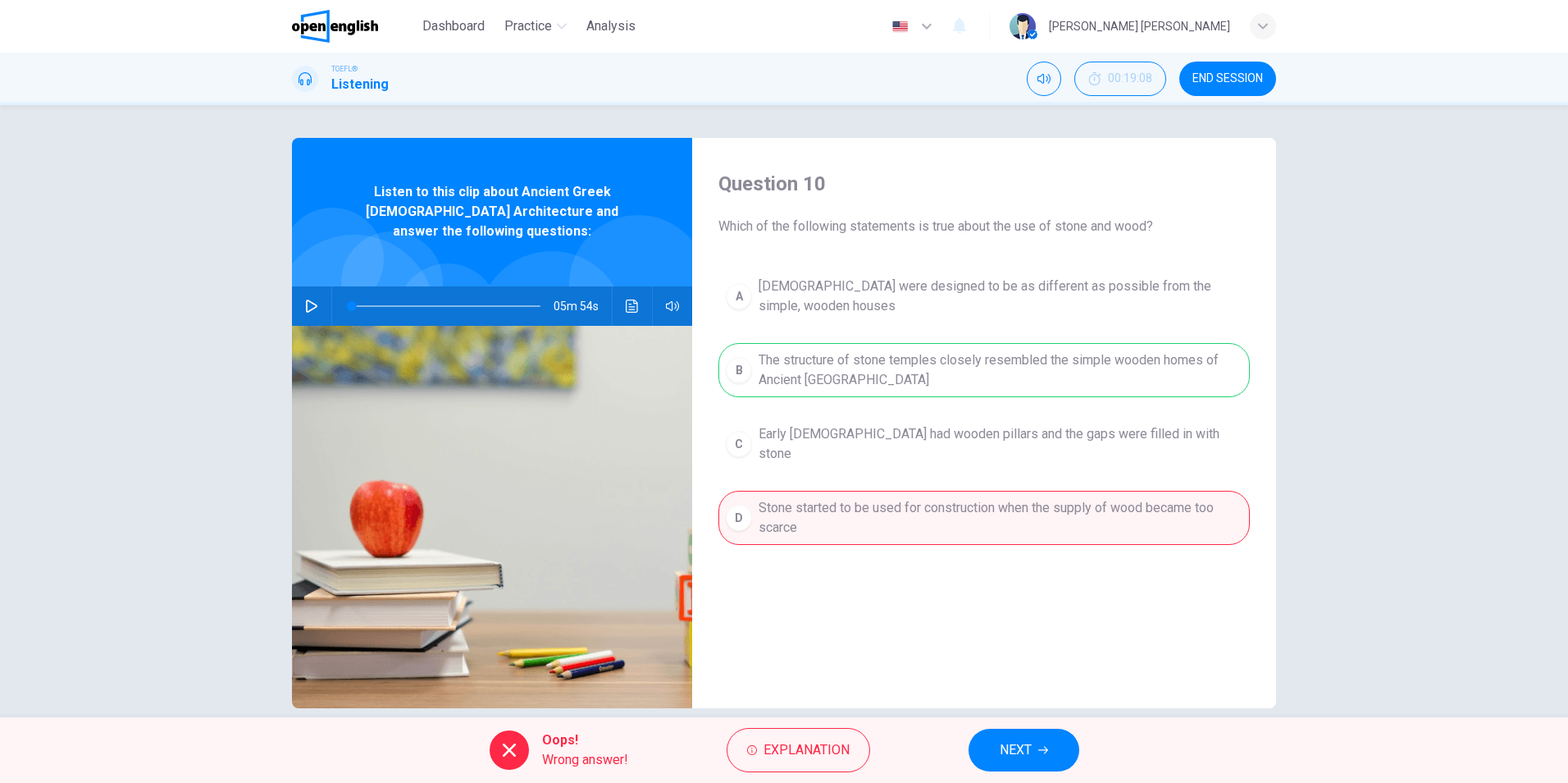
click at [1039, 744] on button "NEXT" at bounding box center [1023, 749] width 111 height 42
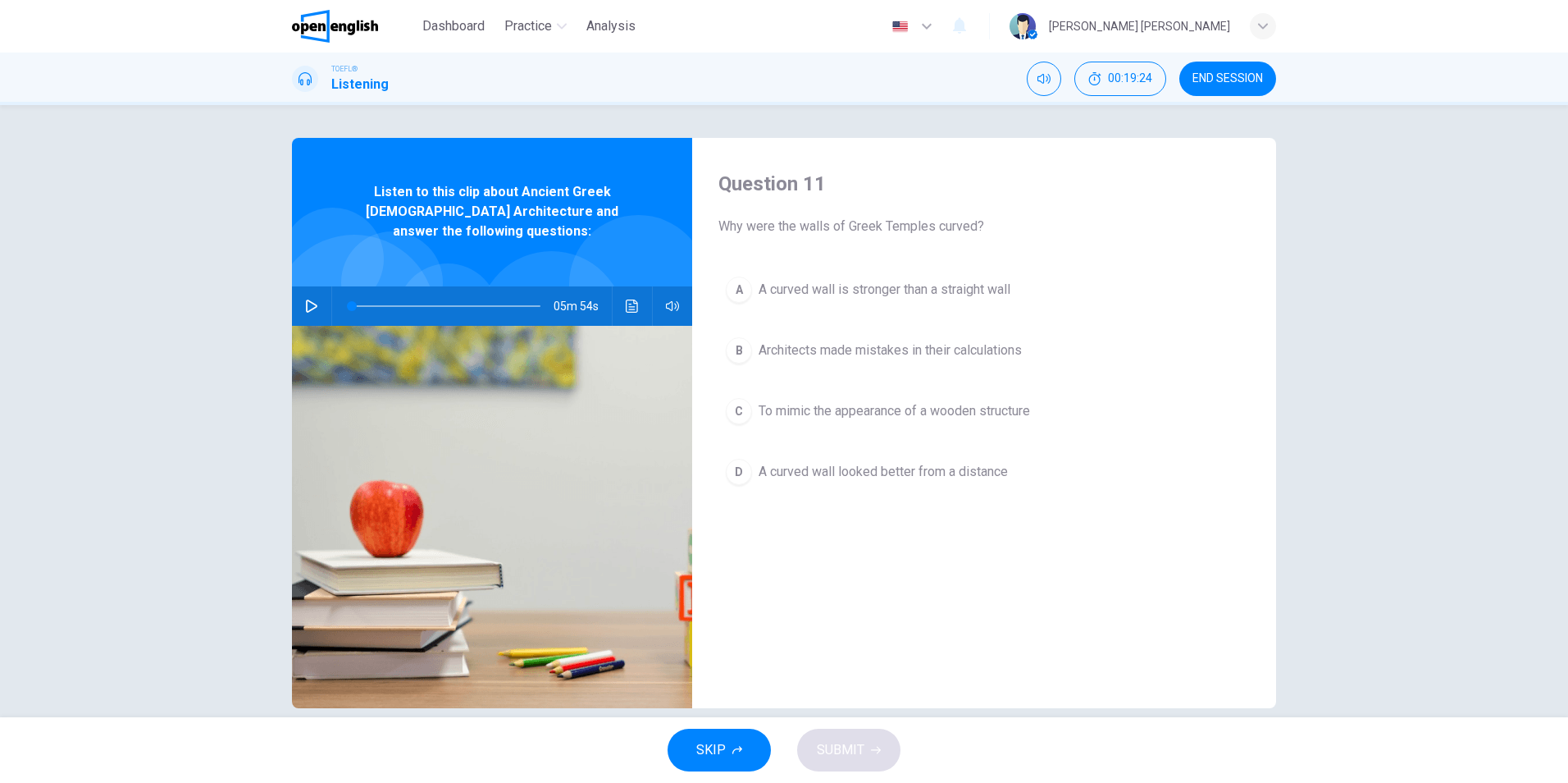
click at [613, 288] on div "05m 54s" at bounding box center [492, 306] width 401 height 40
click at [619, 289] on button "Click to see the audio transcription" at bounding box center [632, 306] width 27 height 40
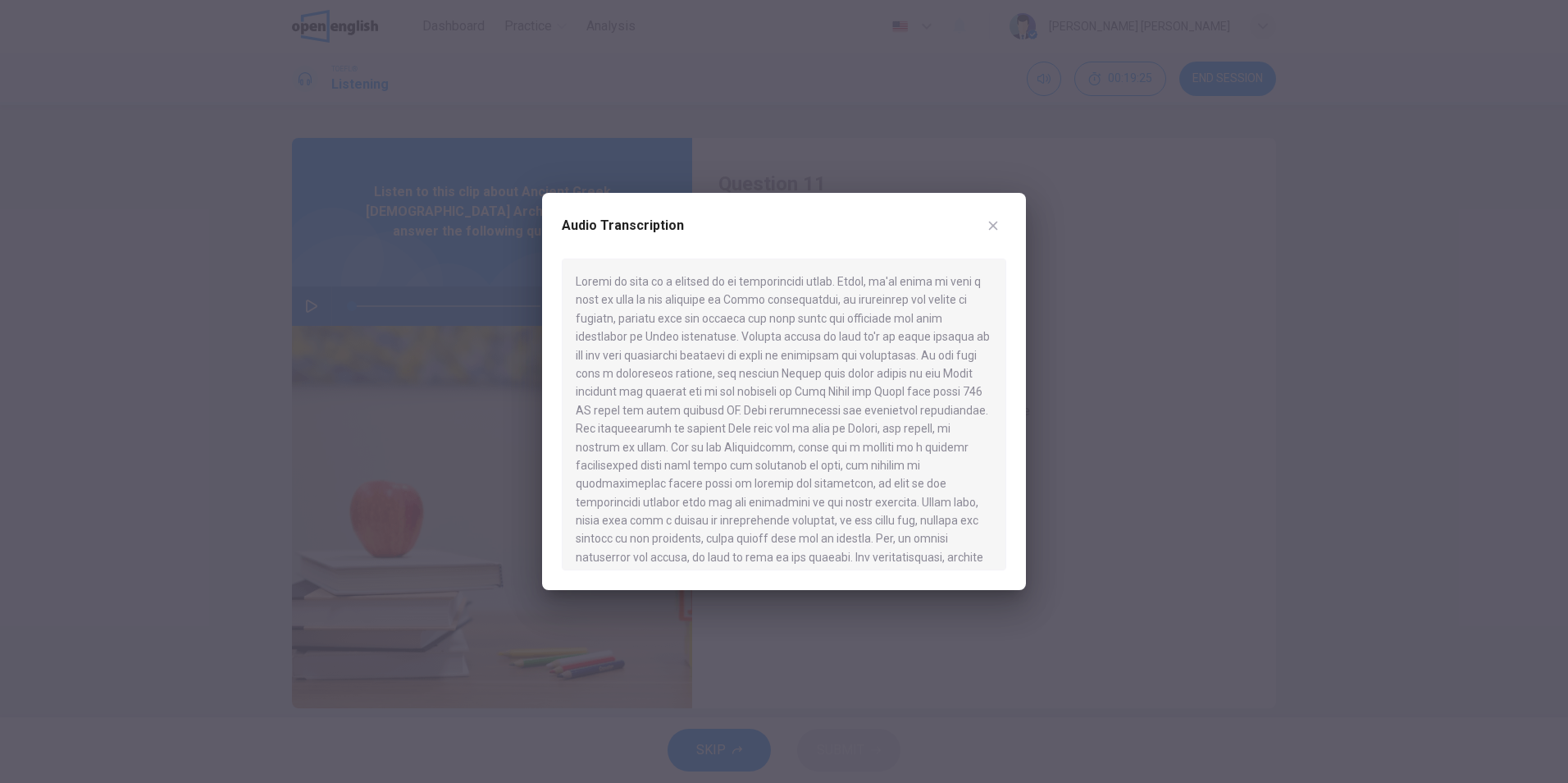
click at [648, 284] on div at bounding box center [784, 414] width 445 height 311
click at [997, 226] on icon "button" at bounding box center [993, 226] width 13 height 13
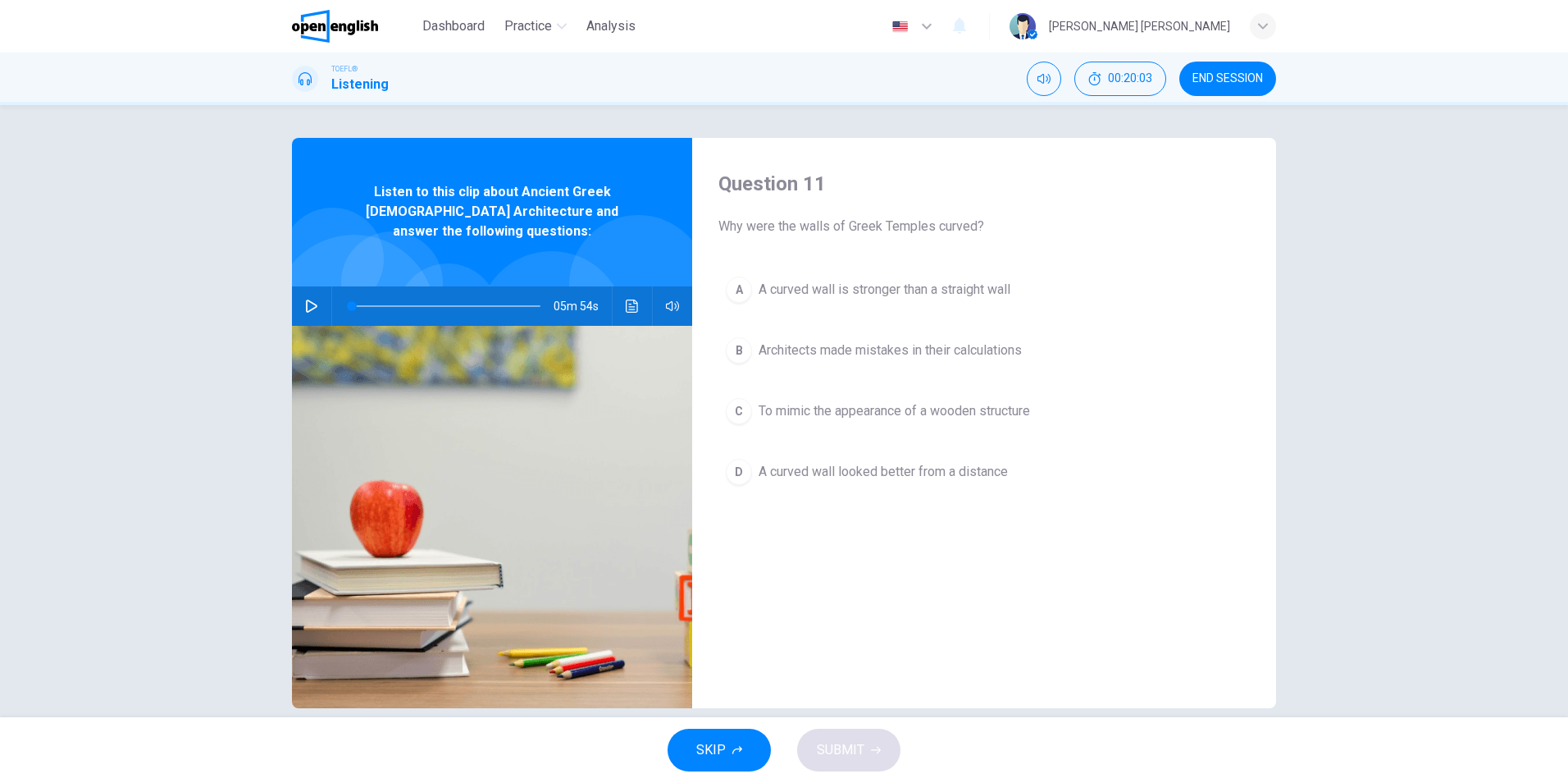
click at [891, 349] on span "Architects made mistakes in their calculations" at bounding box center [891, 350] width 264 height 19
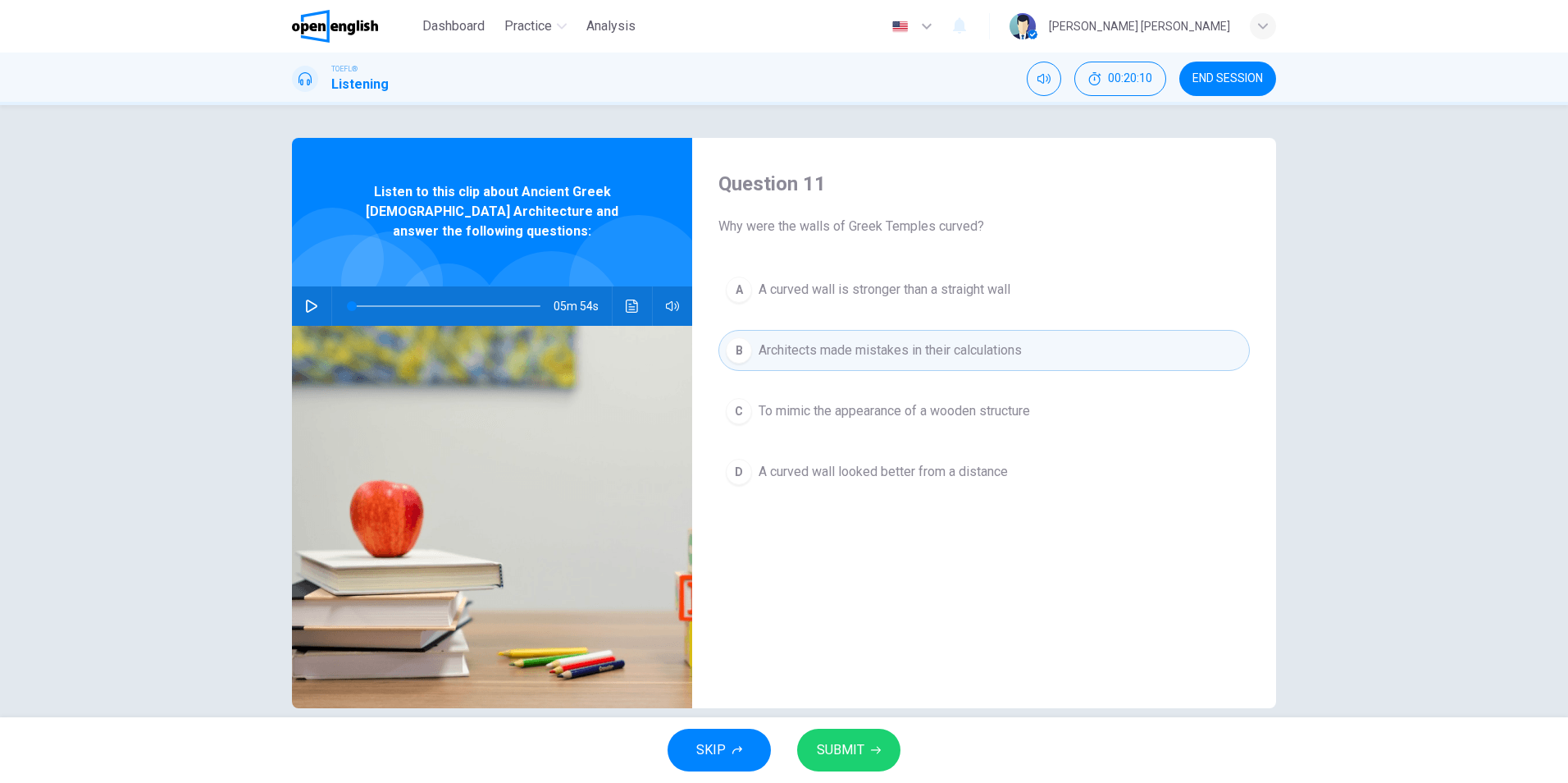
click at [957, 290] on span "A curved wall is stronger than a straight wall" at bounding box center [884, 289] width 252 height 19
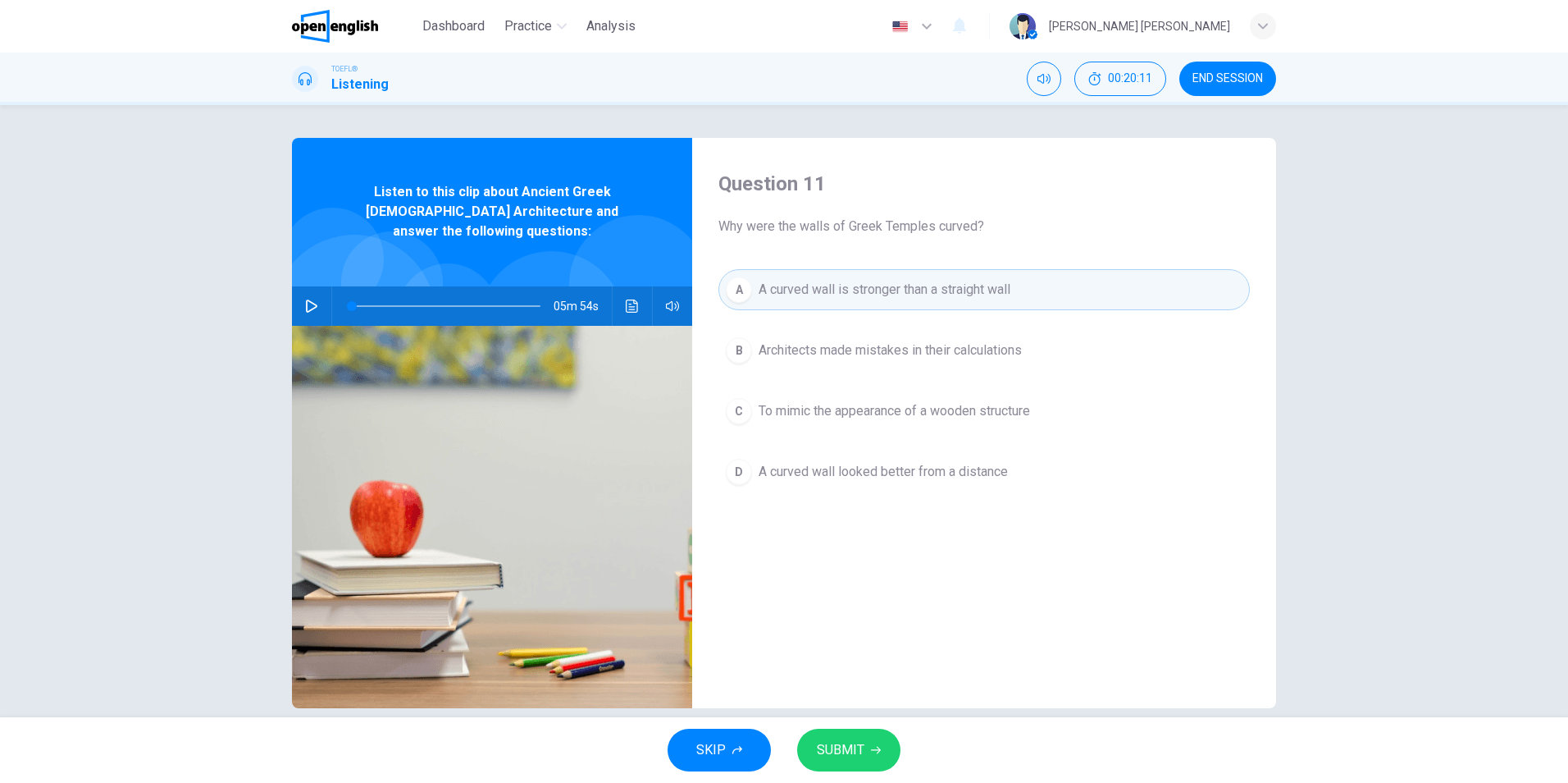
click at [849, 744] on span "SUBMIT" at bounding box center [841, 750] width 48 height 23
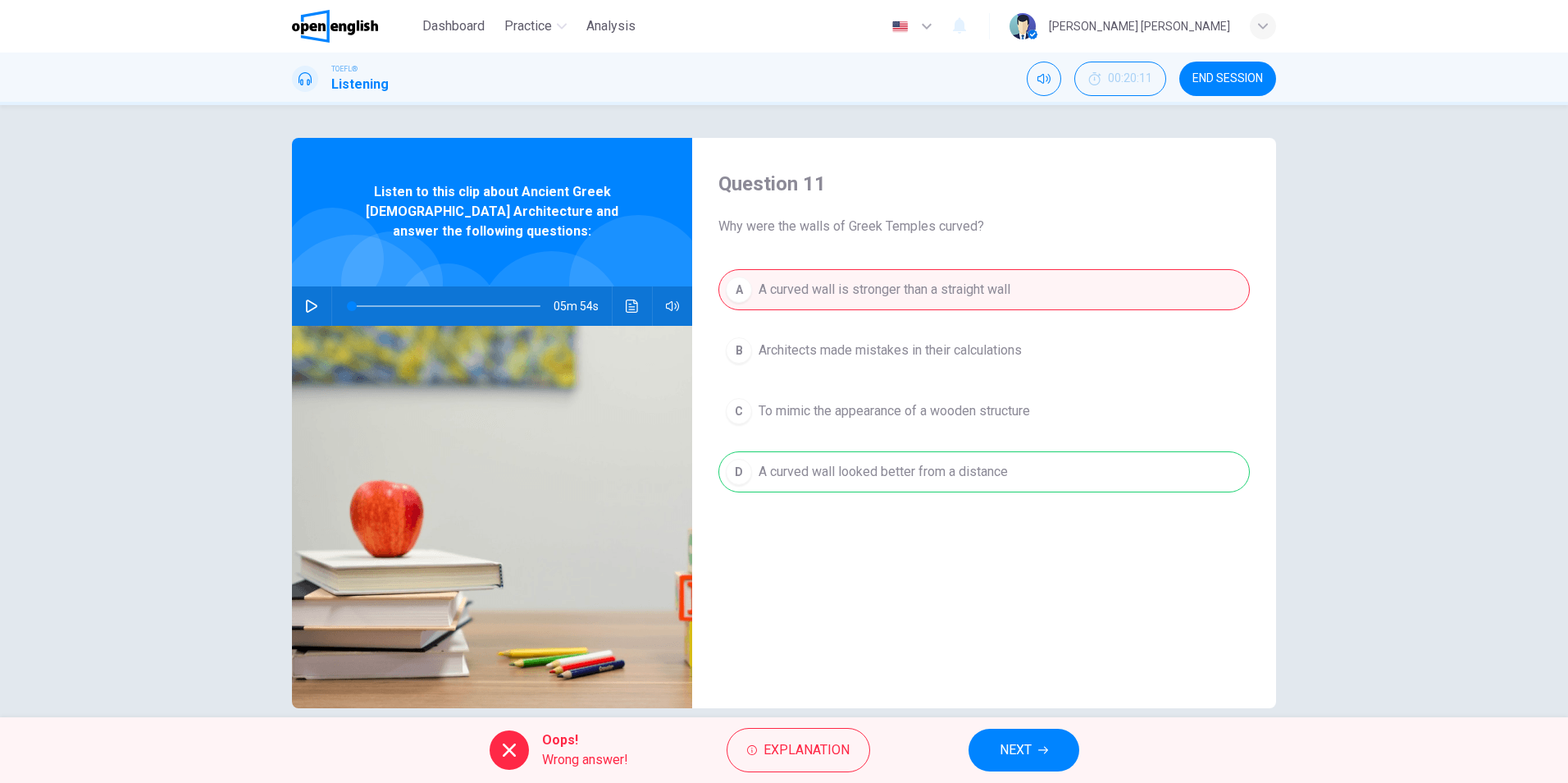
click at [1036, 740] on button "NEXT" at bounding box center [1023, 749] width 111 height 42
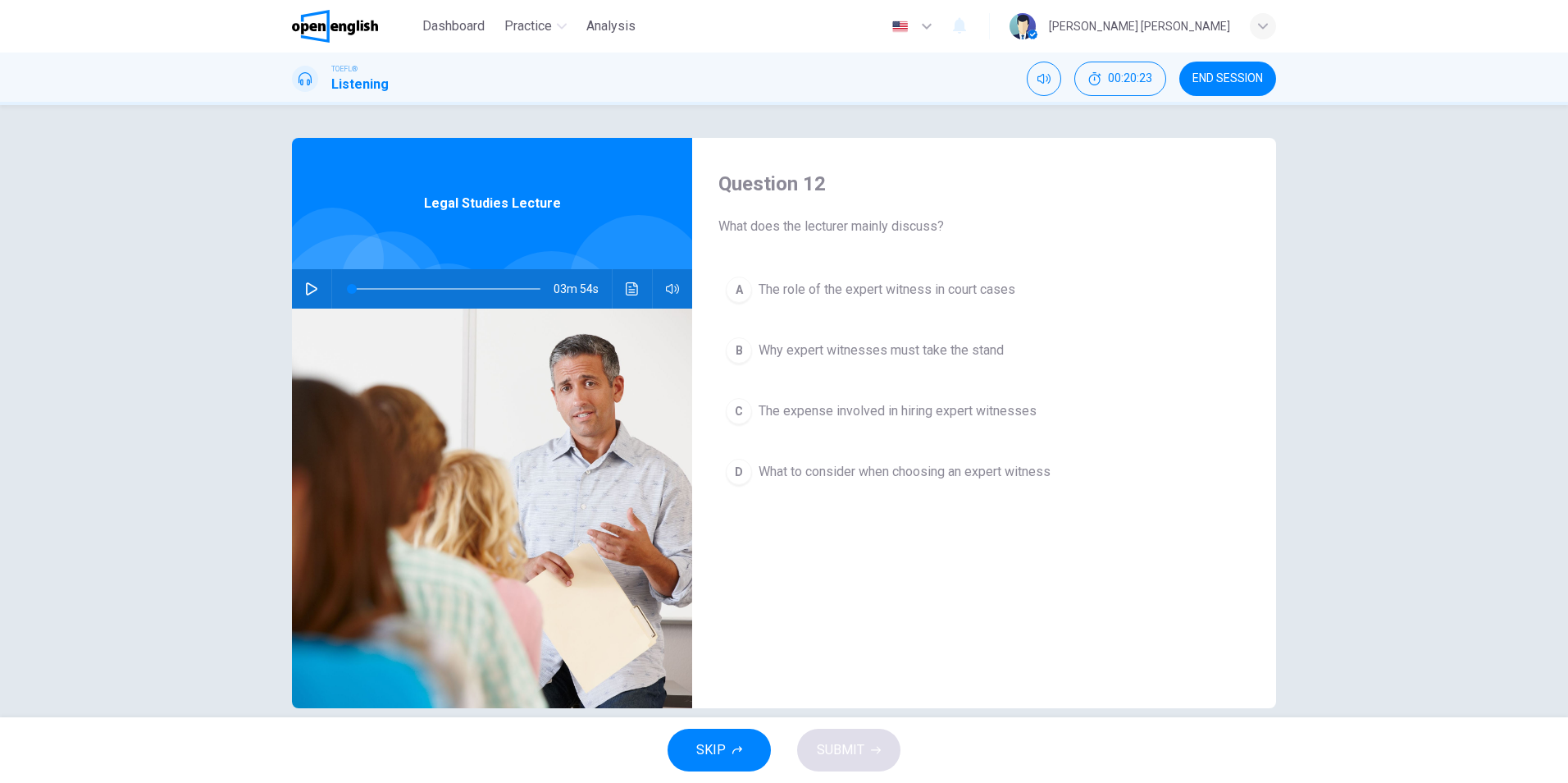
click at [310, 283] on icon "button" at bounding box center [311, 288] width 13 height 13
click at [620, 285] on button "Click to see the audio transcription" at bounding box center [632, 288] width 27 height 40
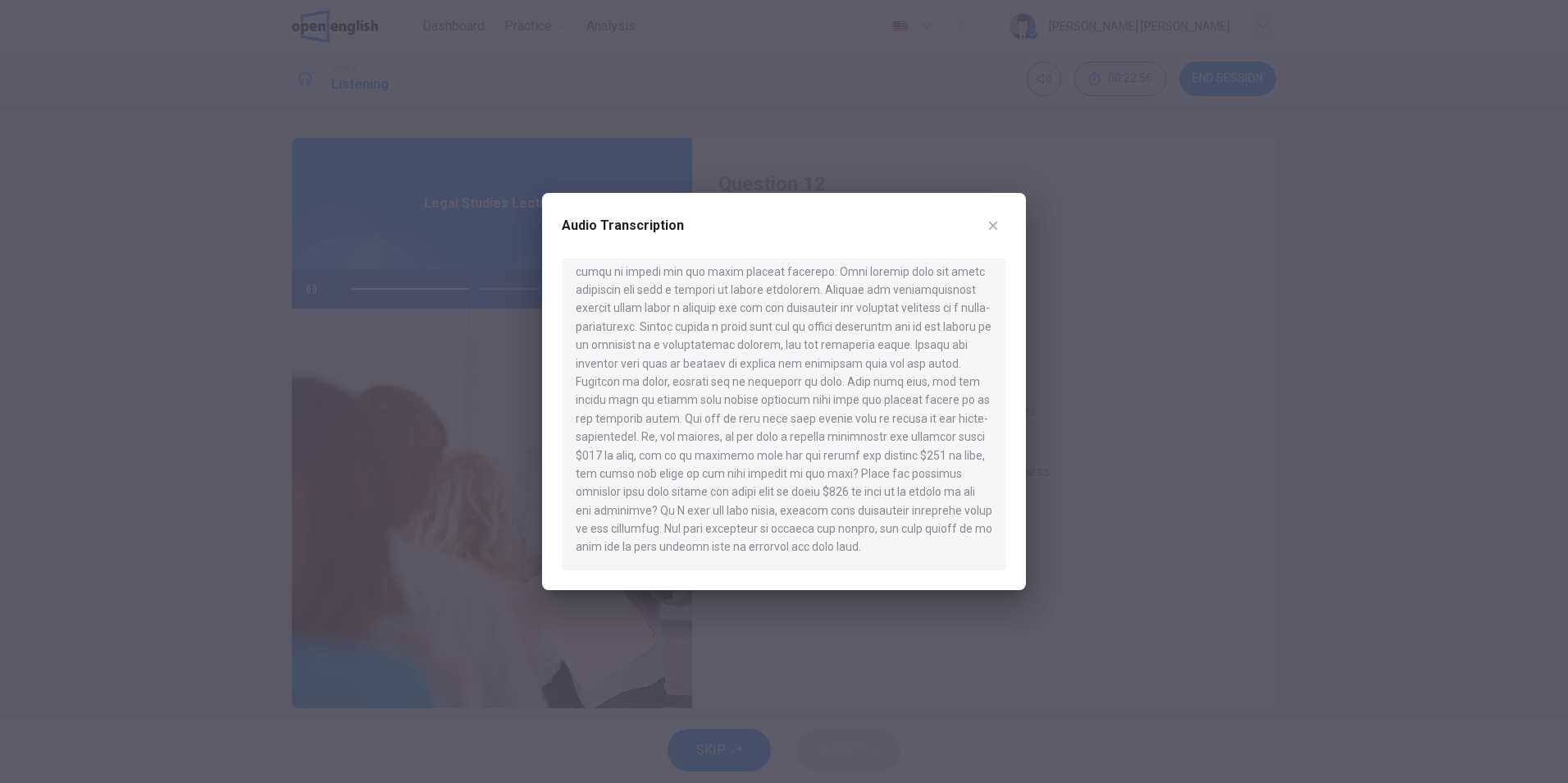
scroll to position [433, 0]
click at [986, 228] on button "button" at bounding box center [993, 226] width 27 height 27
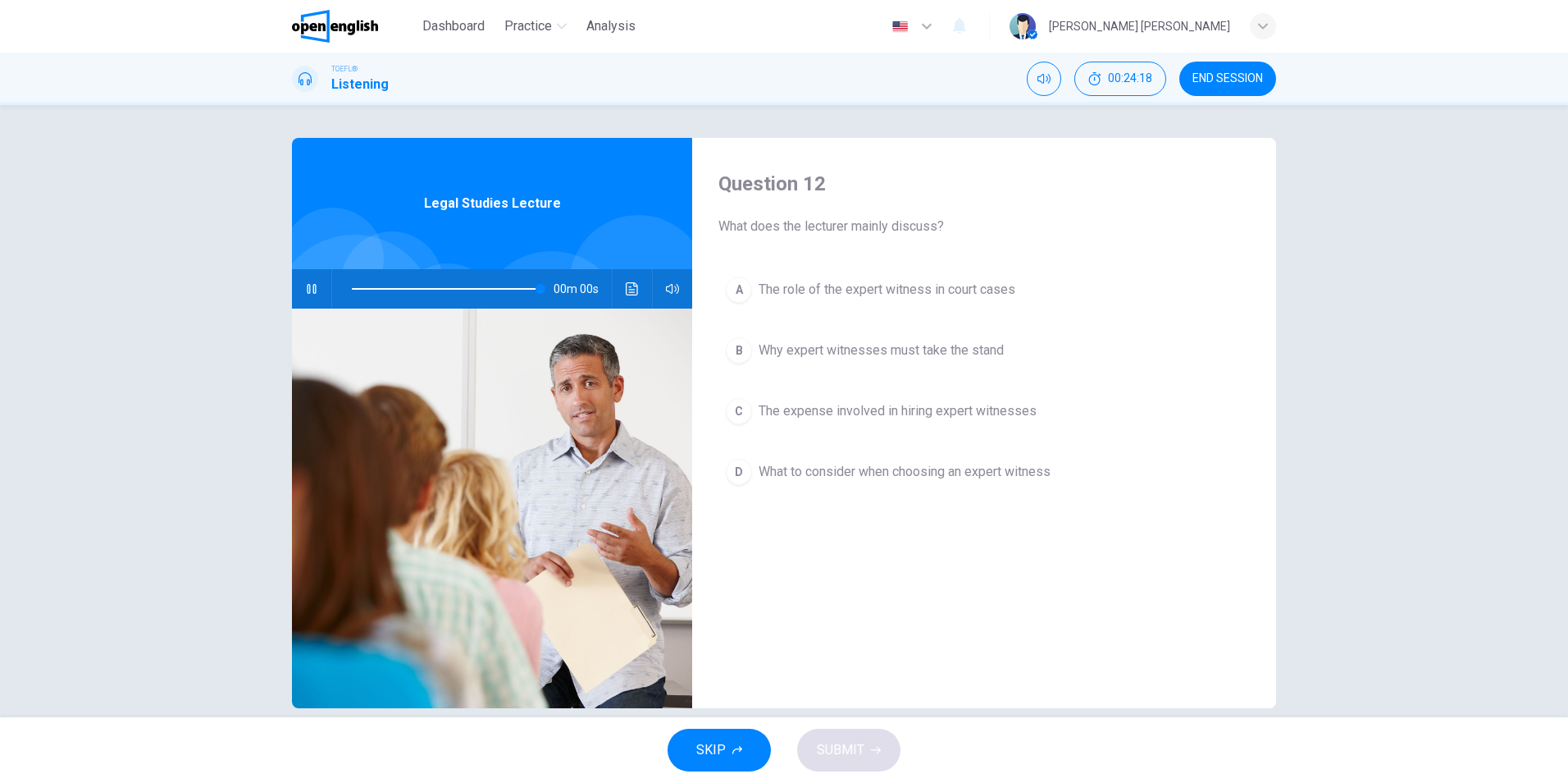
type input "*"
click at [871, 461] on button "D What to consider when choosing an expert witness" at bounding box center [983, 472] width 532 height 41
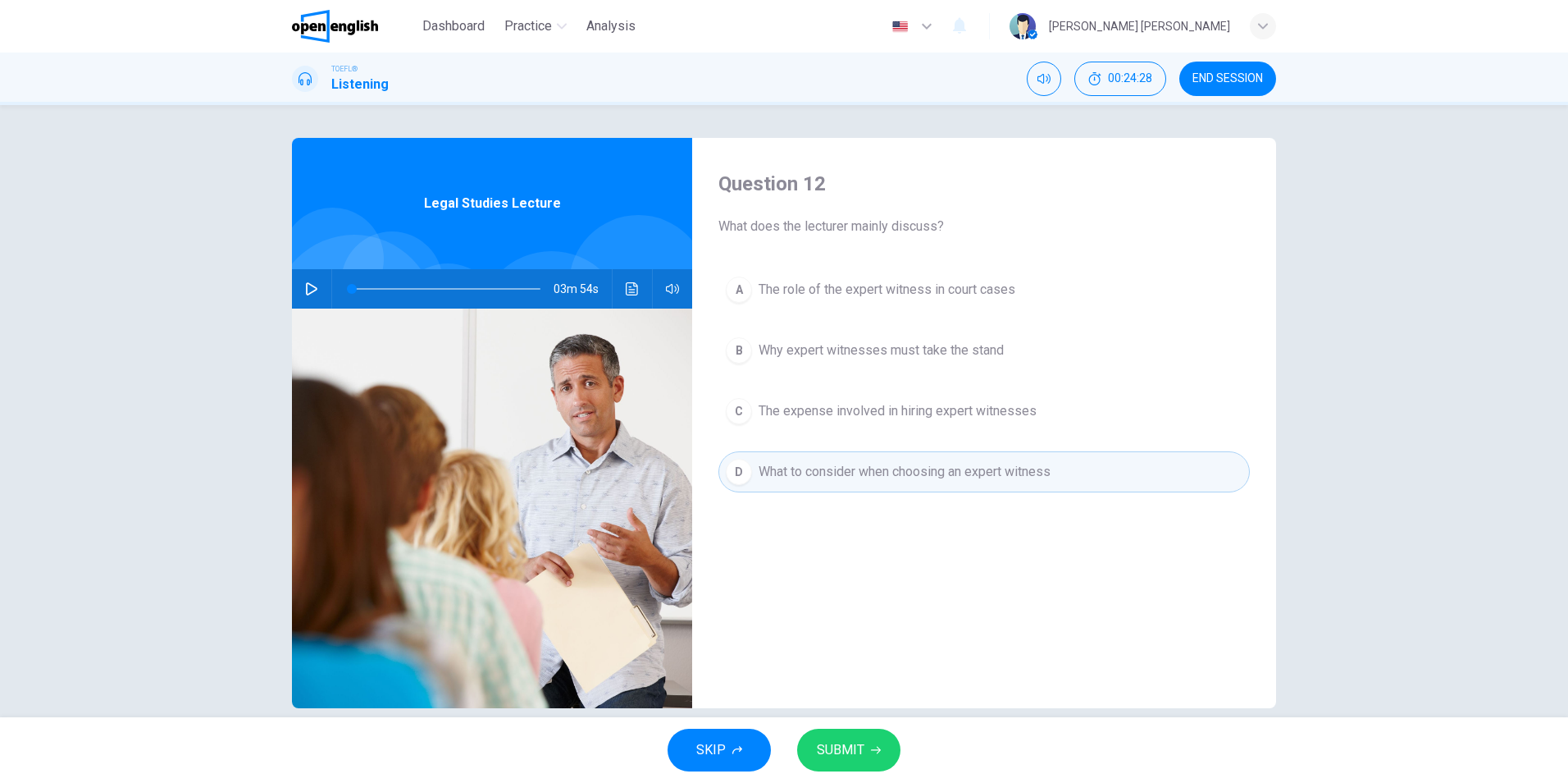
click at [859, 751] on span "SUBMIT" at bounding box center [841, 750] width 48 height 23
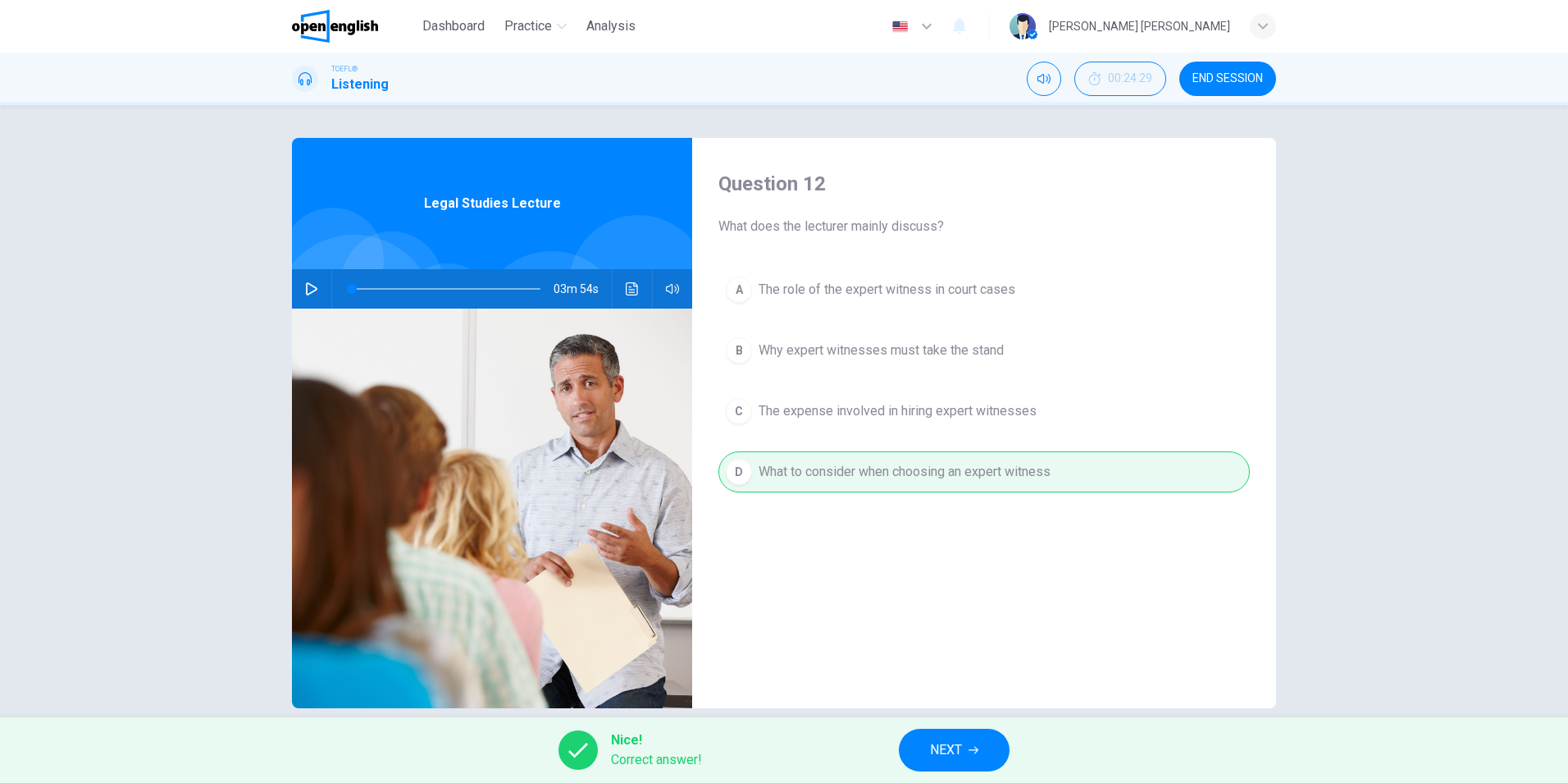
click at [940, 744] on span "NEXT" at bounding box center [946, 750] width 32 height 23
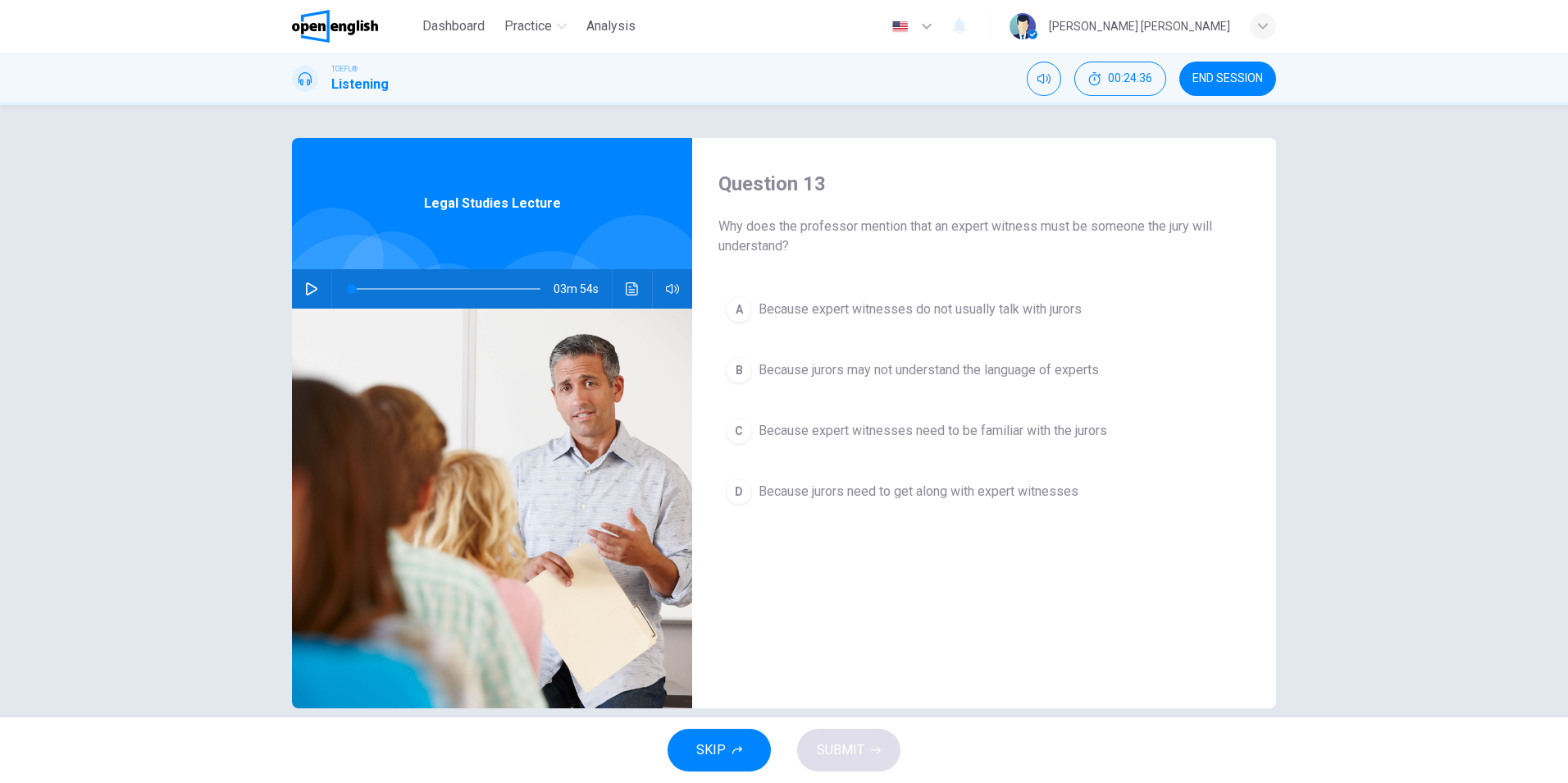
click at [940, 582] on div "Question 13 Why does the professor mention that an expert witness must be someo…" at bounding box center [984, 423] width 584 height 571
click at [1014, 310] on span "Because expert witnesses do not usually talk with jurors" at bounding box center [920, 309] width 323 height 19
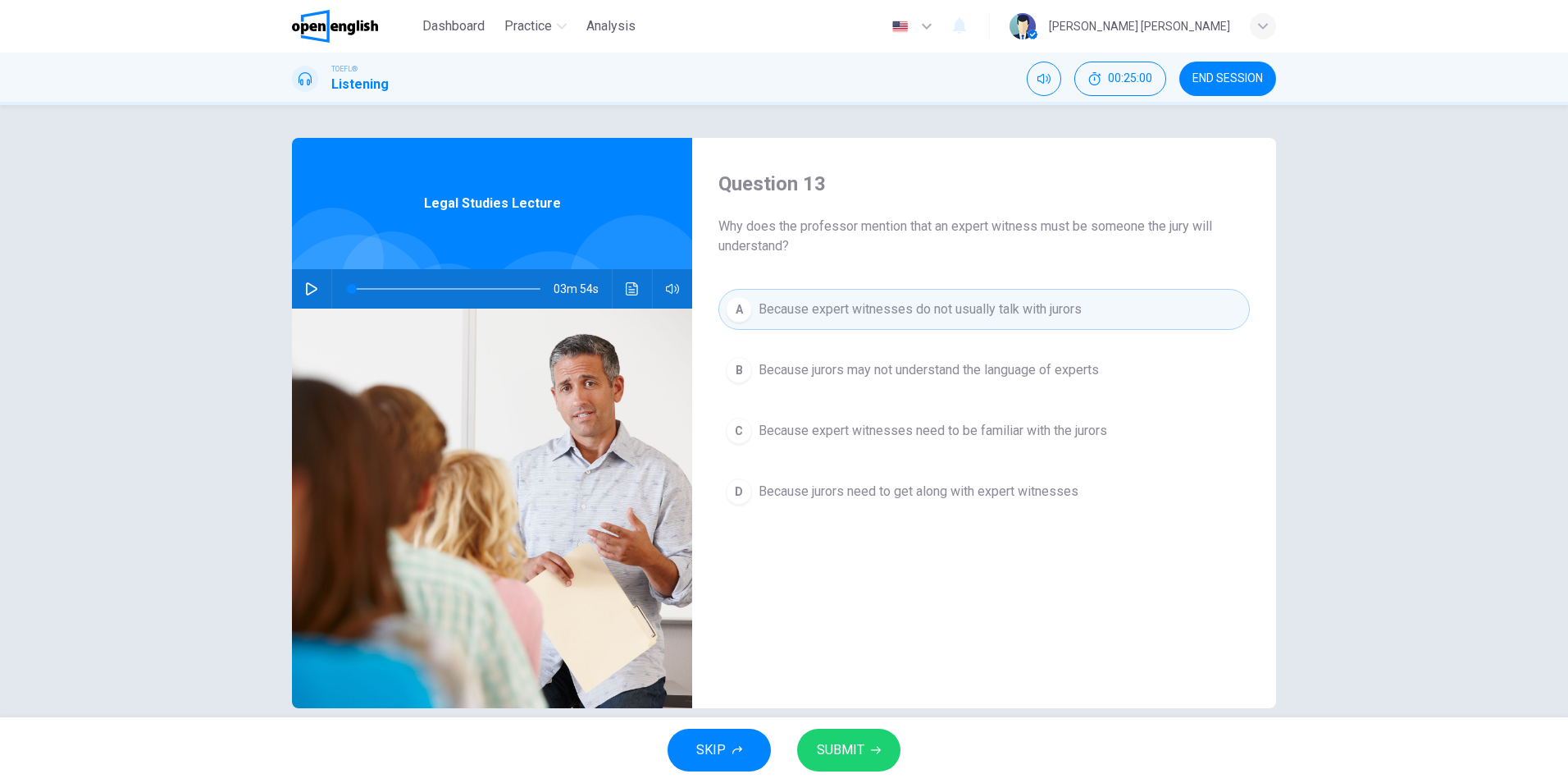
click at [845, 367] on span "Because jurors may not understand the language of experts" at bounding box center [929, 370] width 340 height 19
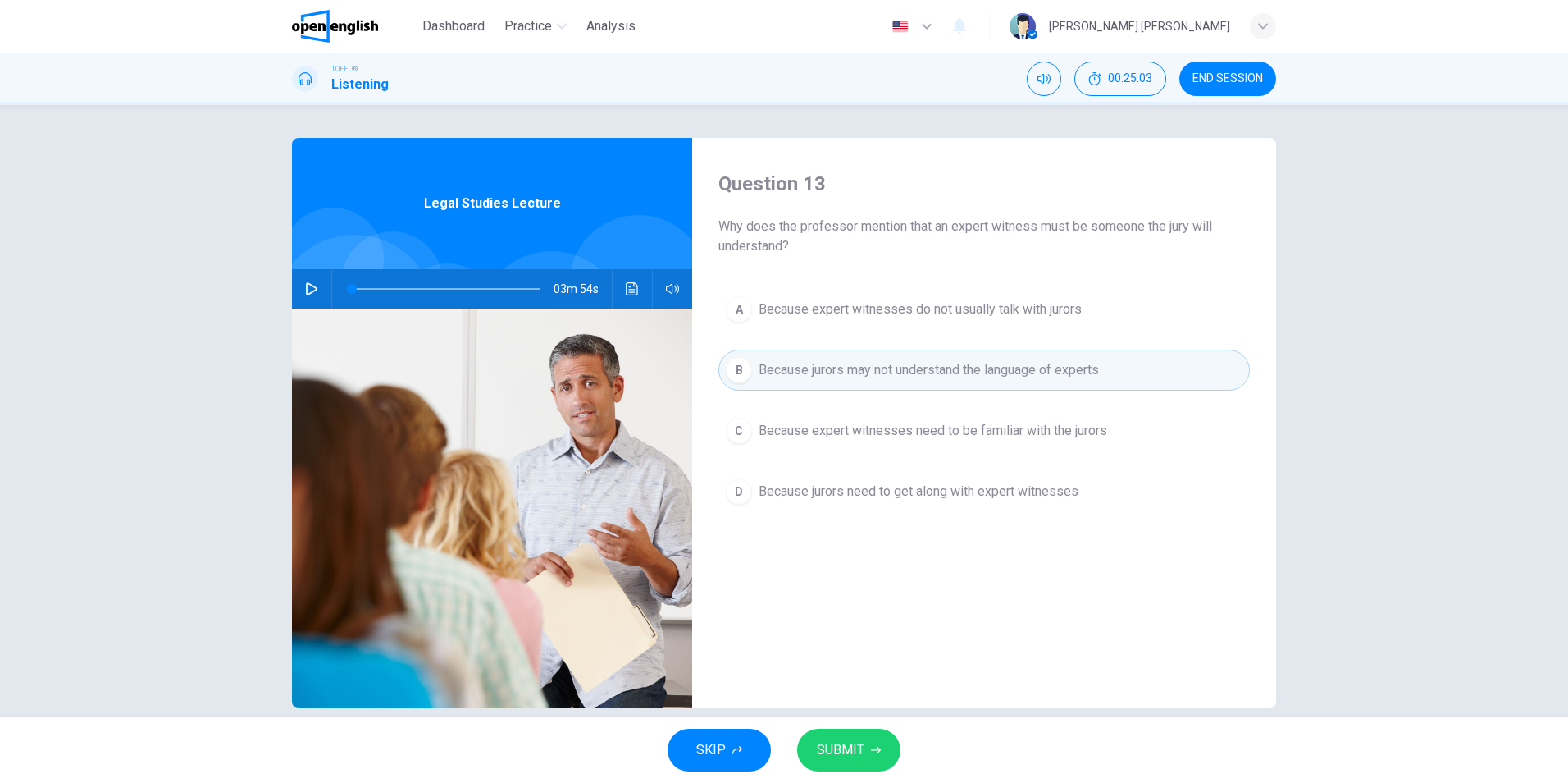
click at [860, 750] on span "SUBMIT" at bounding box center [841, 750] width 48 height 23
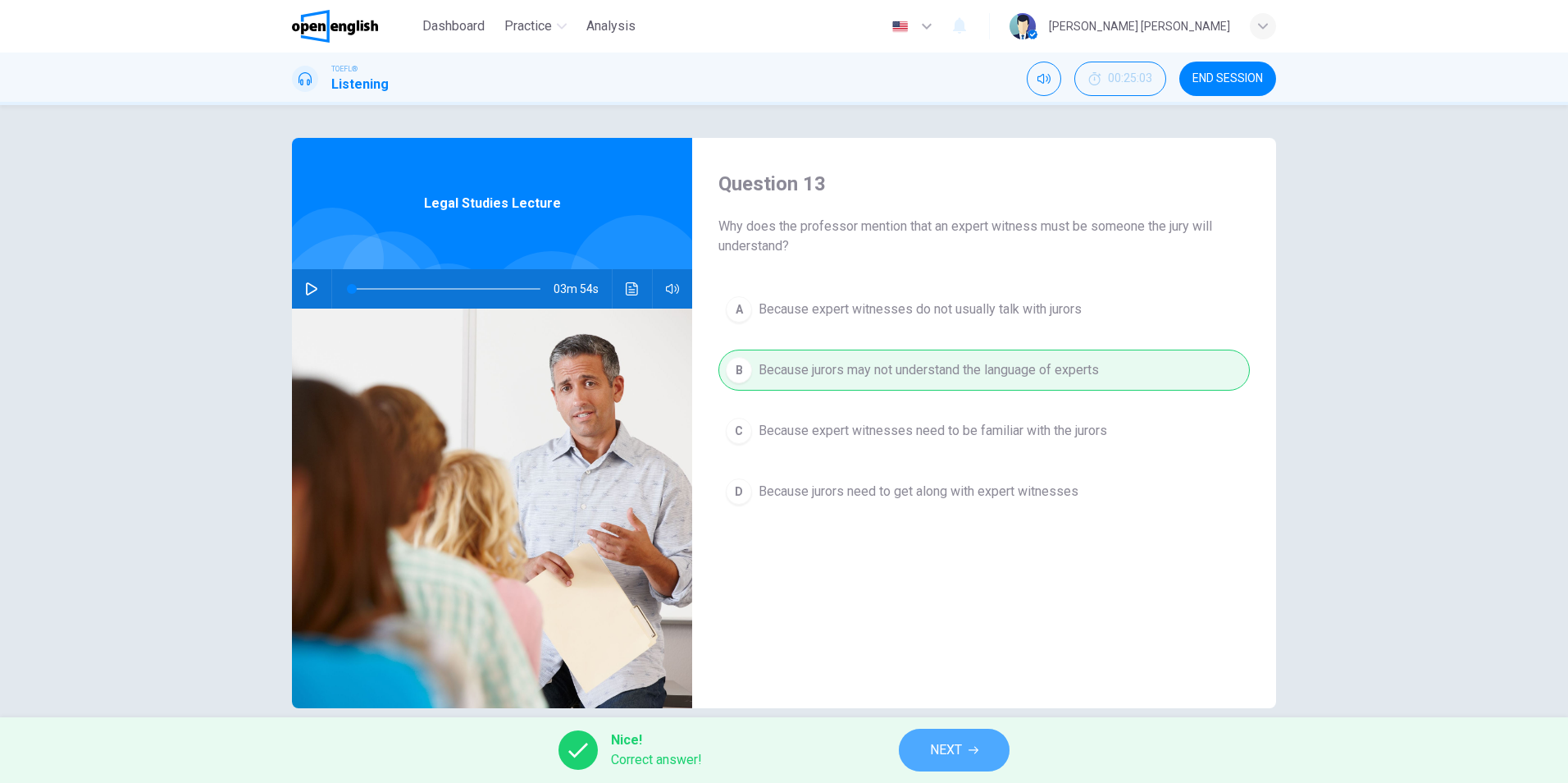
click at [976, 744] on button "NEXT" at bounding box center [953, 749] width 111 height 42
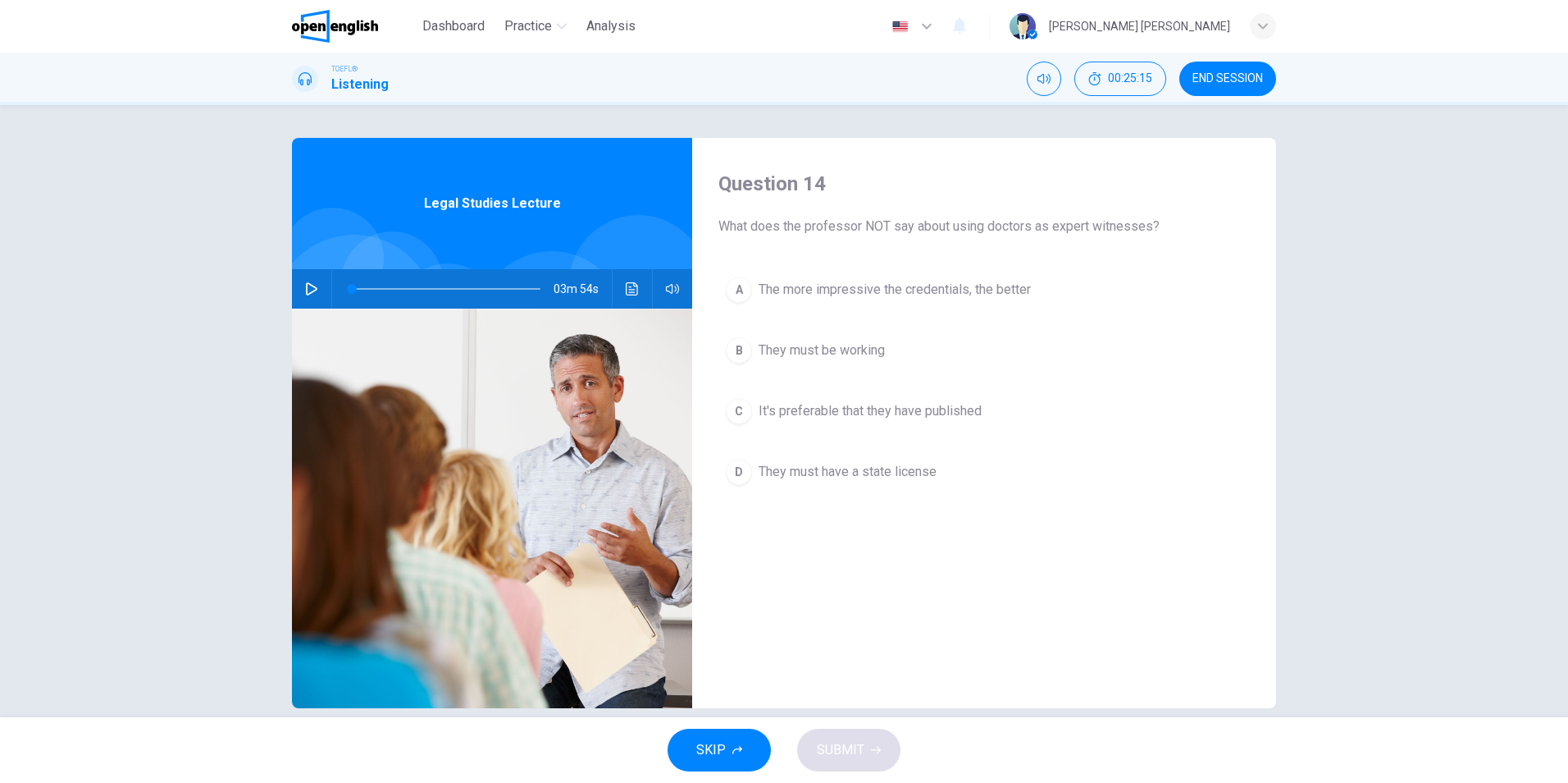
click at [943, 295] on span "The more impressive the credentials, the better" at bounding box center [895, 289] width 272 height 19
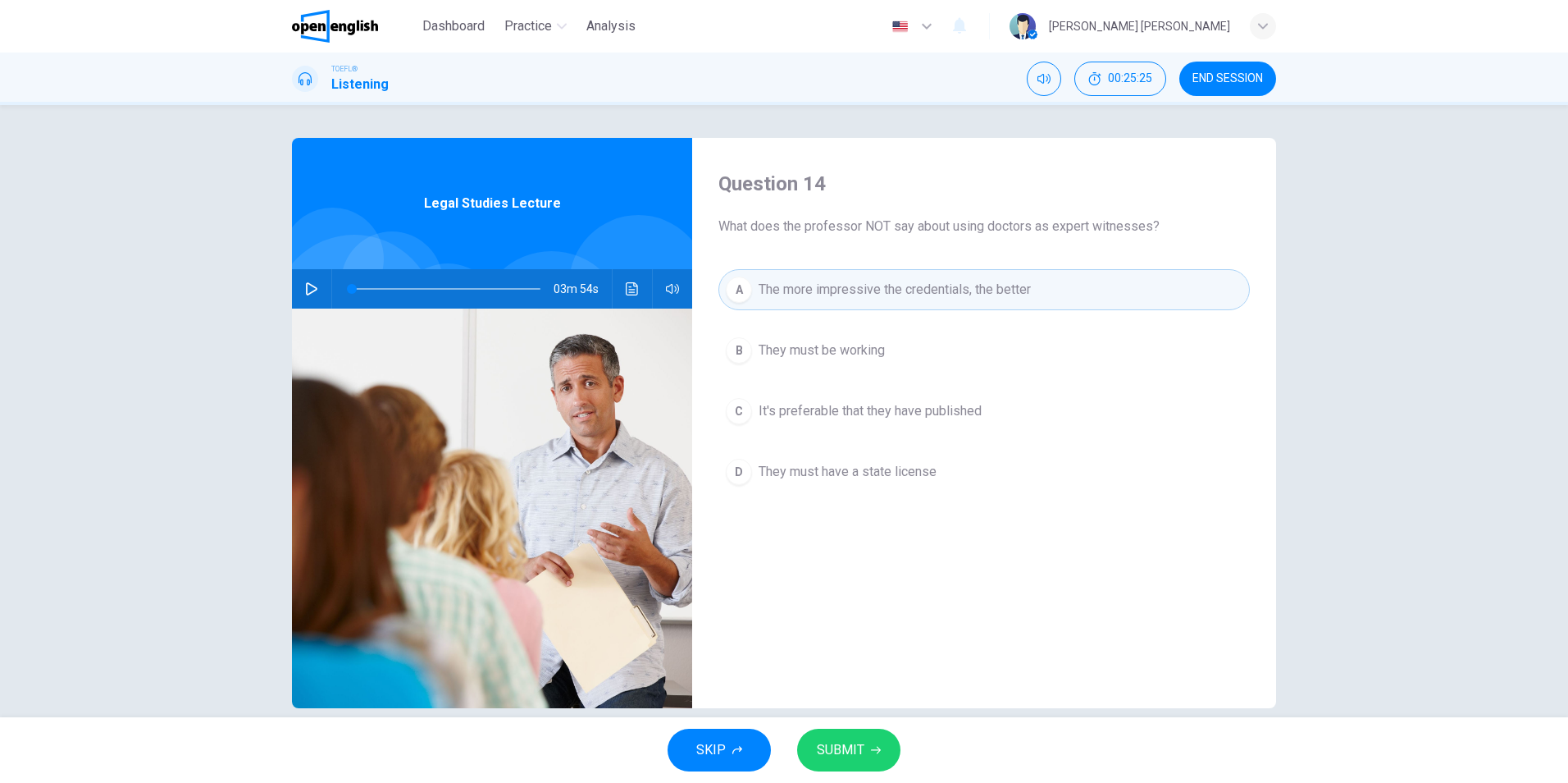
click at [878, 349] on span "They must be working" at bounding box center [822, 350] width 126 height 19
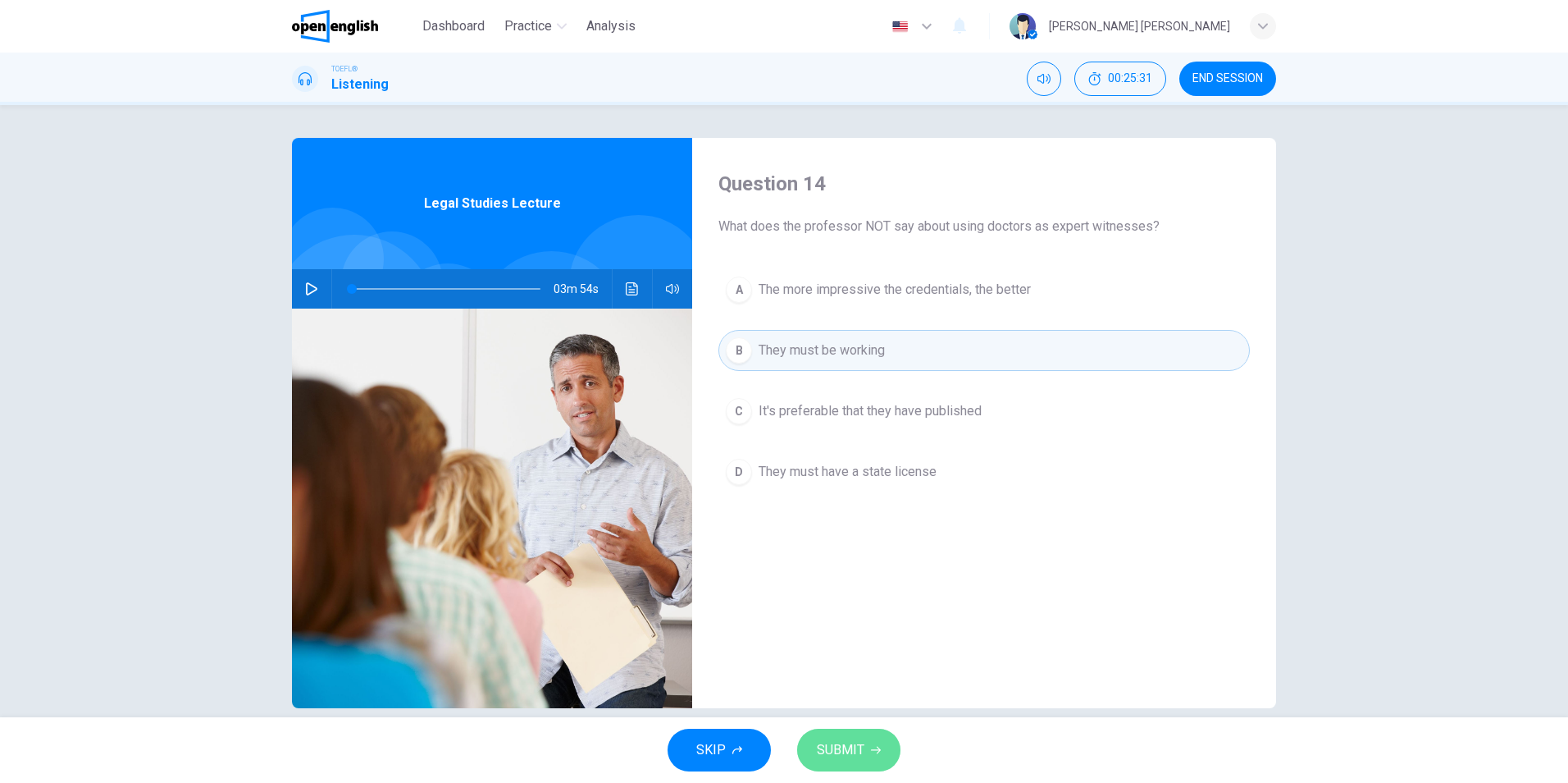
click at [854, 758] on span "SUBMIT" at bounding box center [841, 750] width 48 height 23
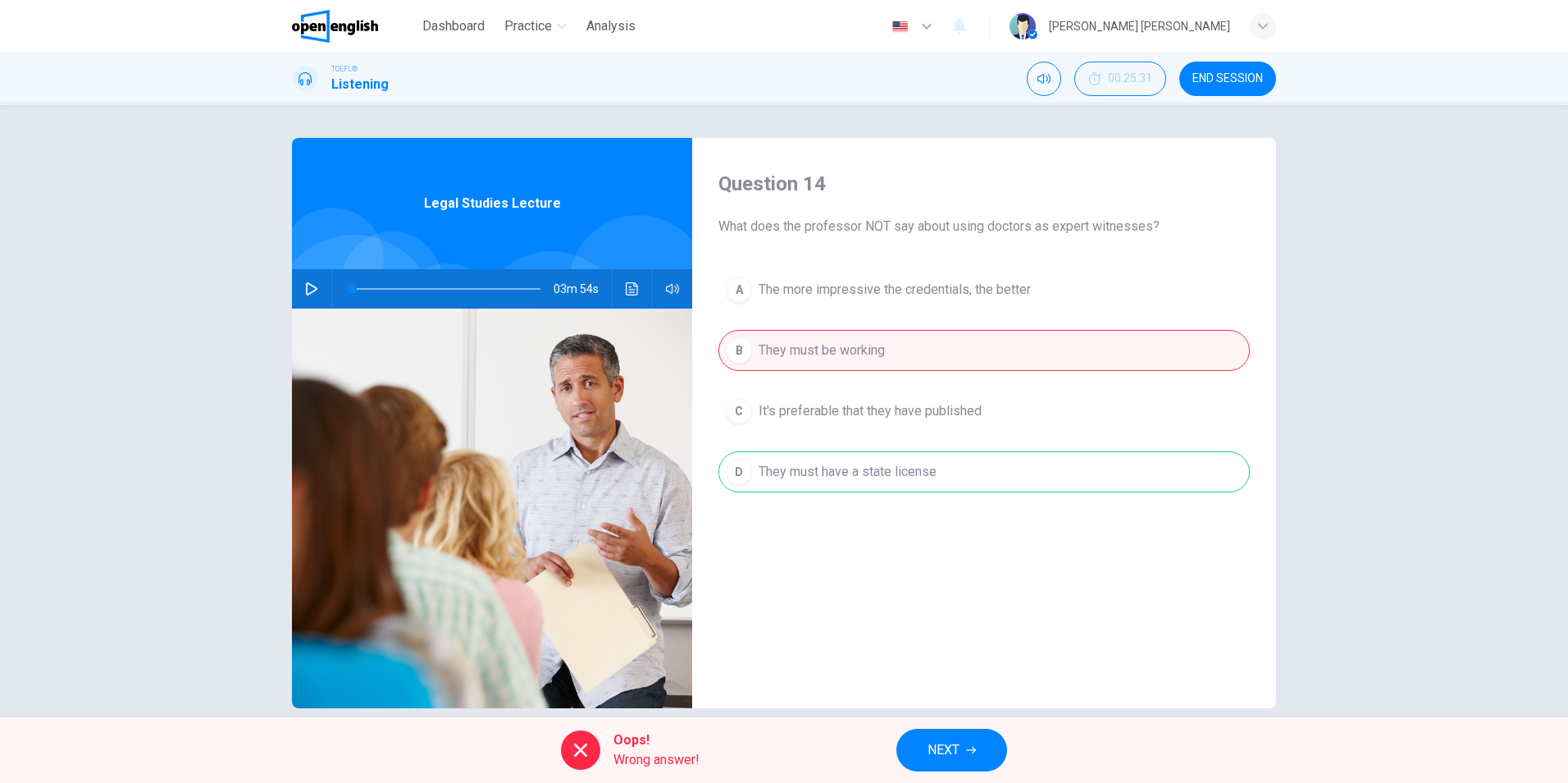
click at [965, 734] on button "NEXT" at bounding box center [952, 749] width 111 height 42
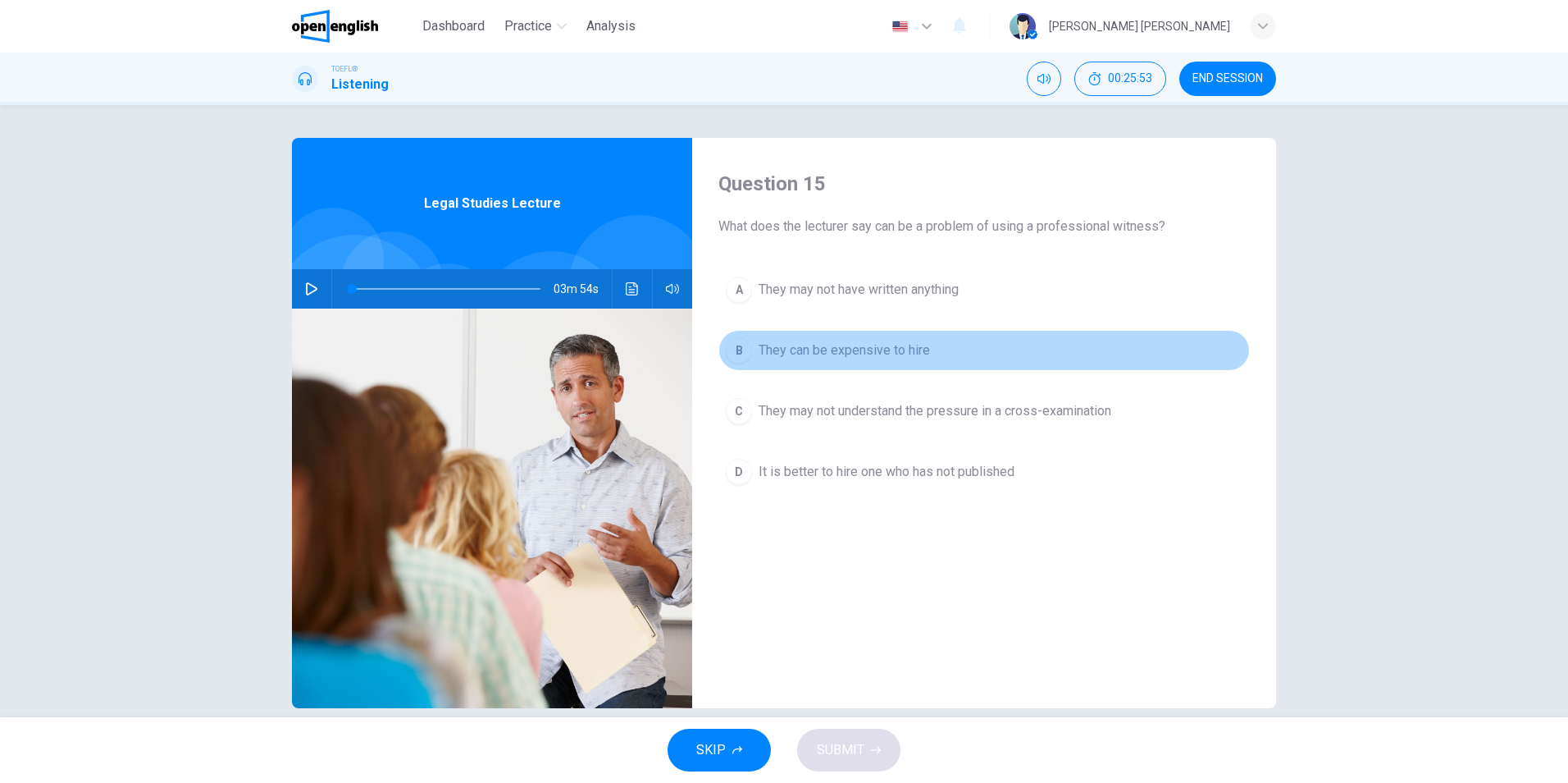
click at [905, 346] on span "They can be expensive to hire" at bounding box center [845, 350] width 172 height 19
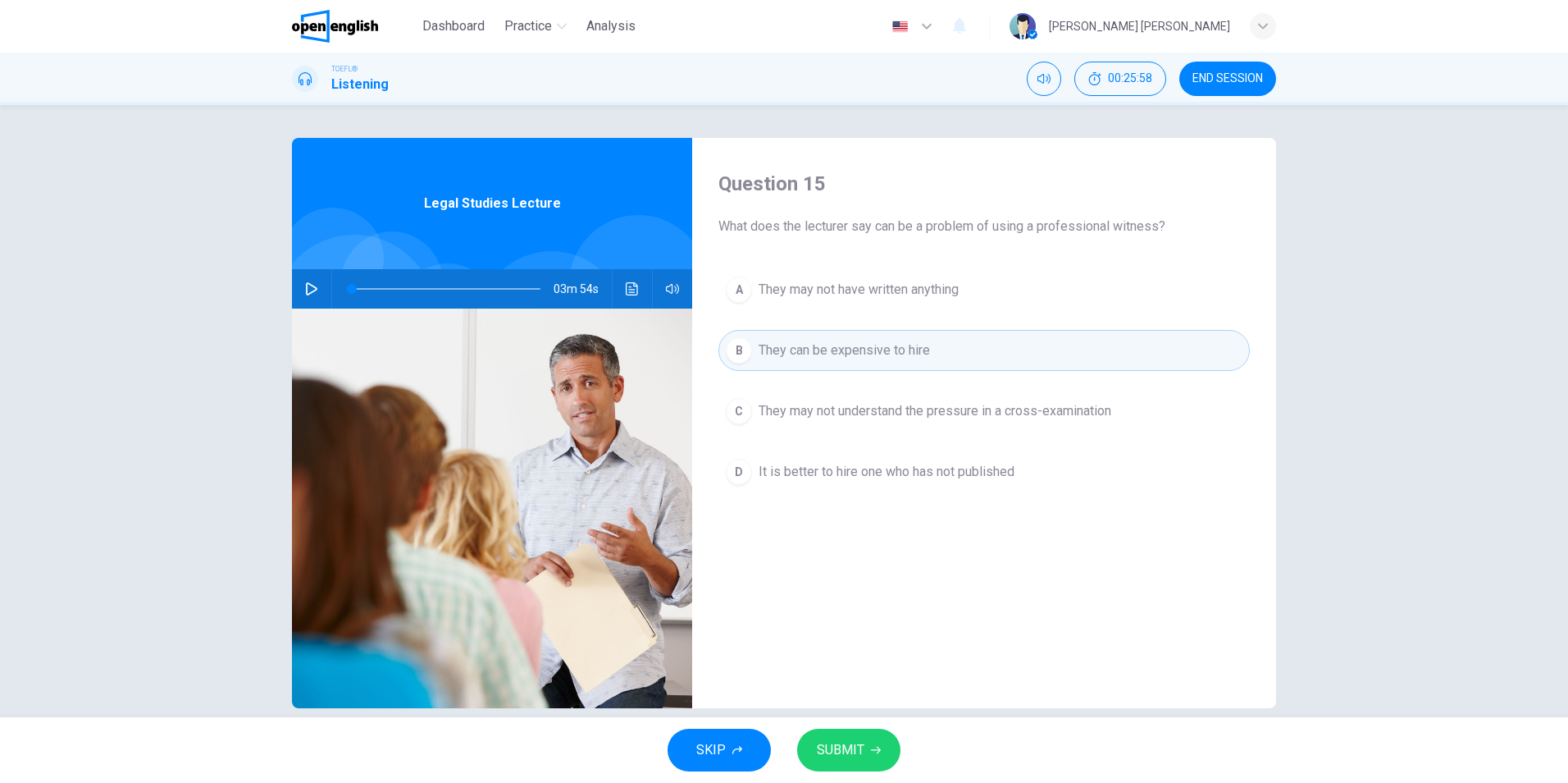
click at [862, 751] on span "SUBMIT" at bounding box center [841, 750] width 48 height 23
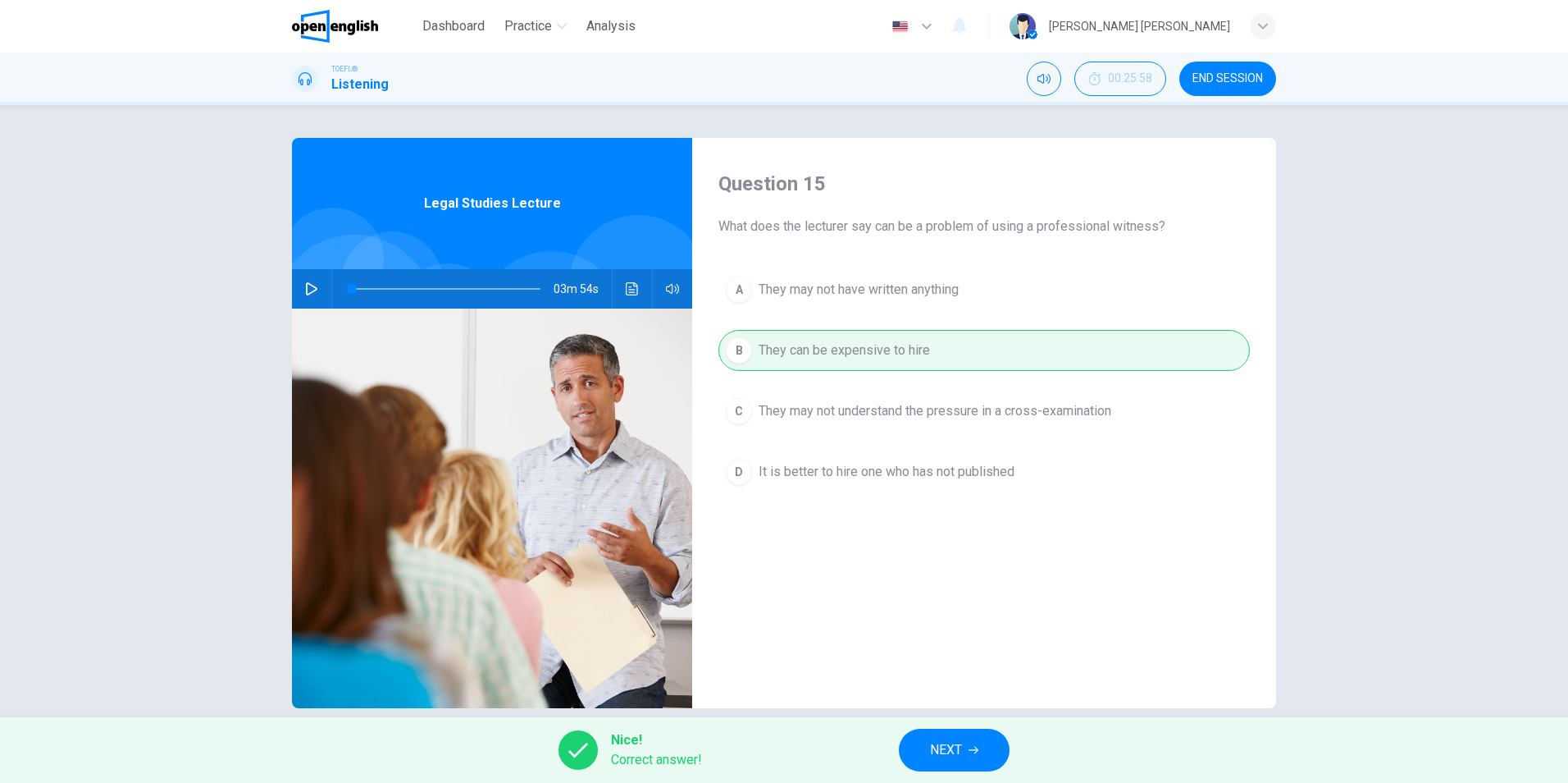
click at [973, 751] on icon "button" at bounding box center [973, 749] width 10 height 10
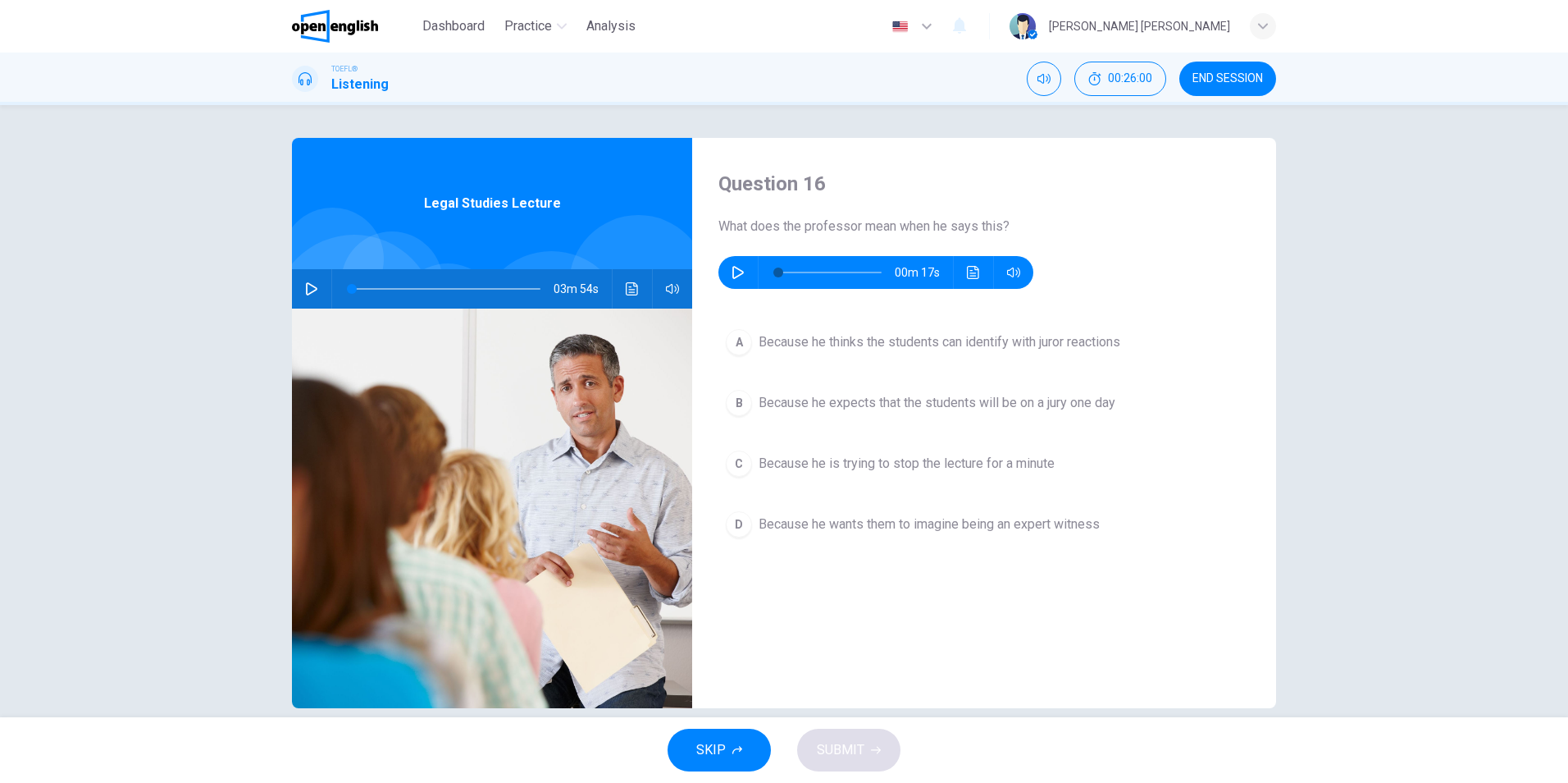
click at [911, 631] on div "Question 16 What does the professor mean when he says this? 00m 17s A Because h…" at bounding box center [984, 423] width 584 height 571
click at [732, 266] on icon "button" at bounding box center [738, 272] width 11 height 13
type input "*"
click at [999, 342] on span "Because he thinks the students can identify with juror reactions" at bounding box center [939, 342] width 362 height 19
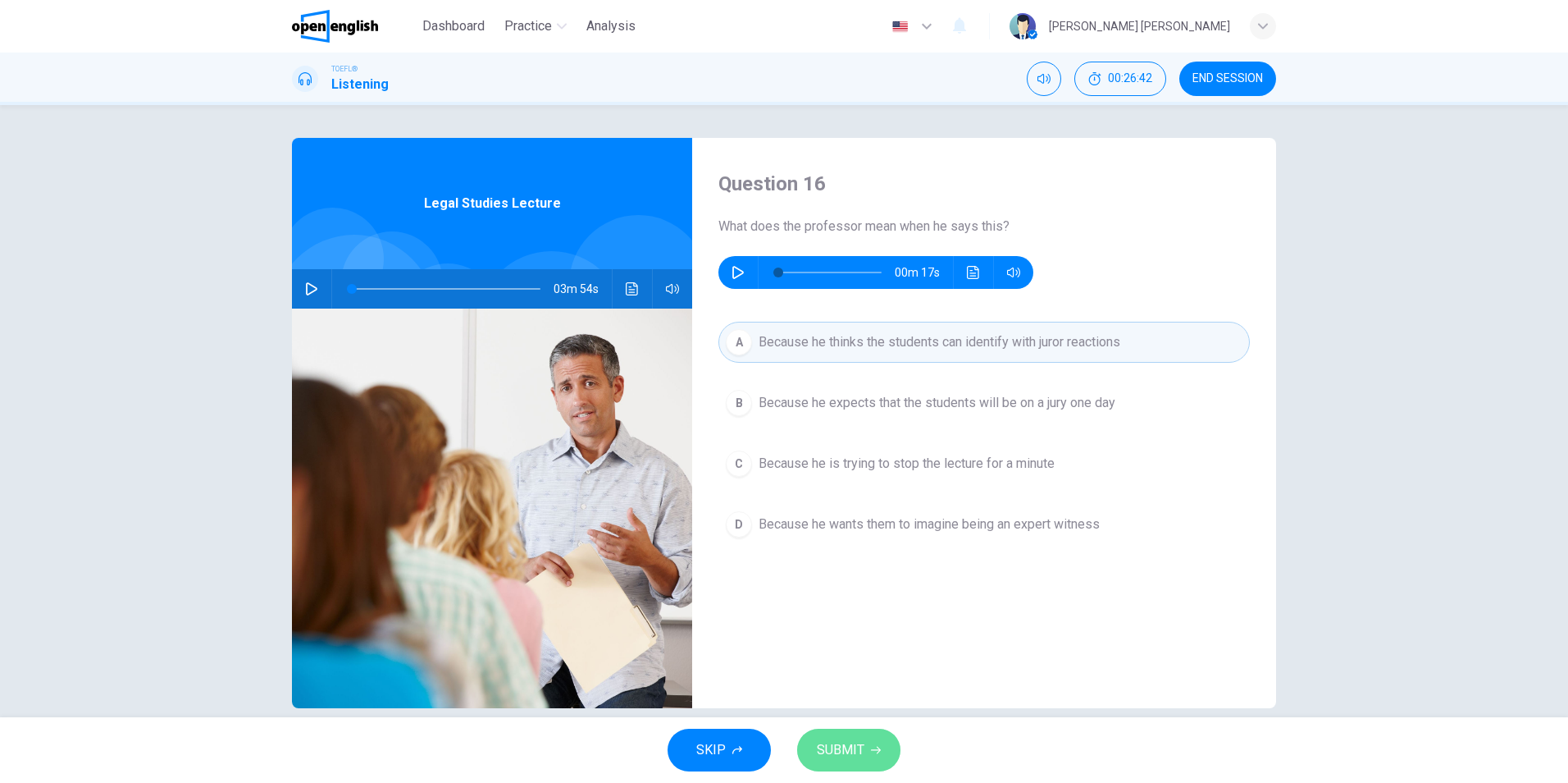
click at [838, 744] on span "SUBMIT" at bounding box center [841, 750] width 48 height 23
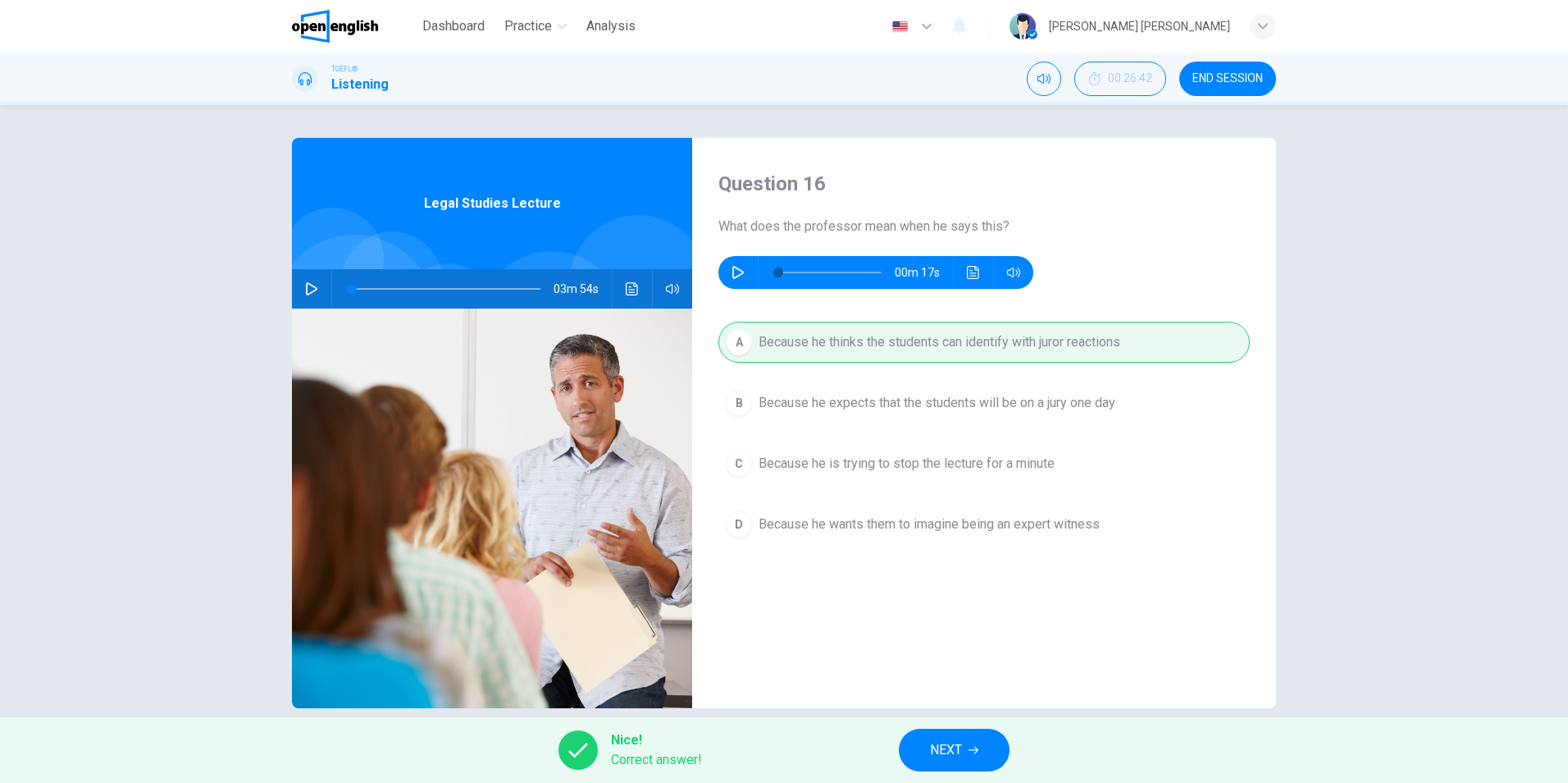
click at [947, 741] on span "NEXT" at bounding box center [946, 750] width 32 height 23
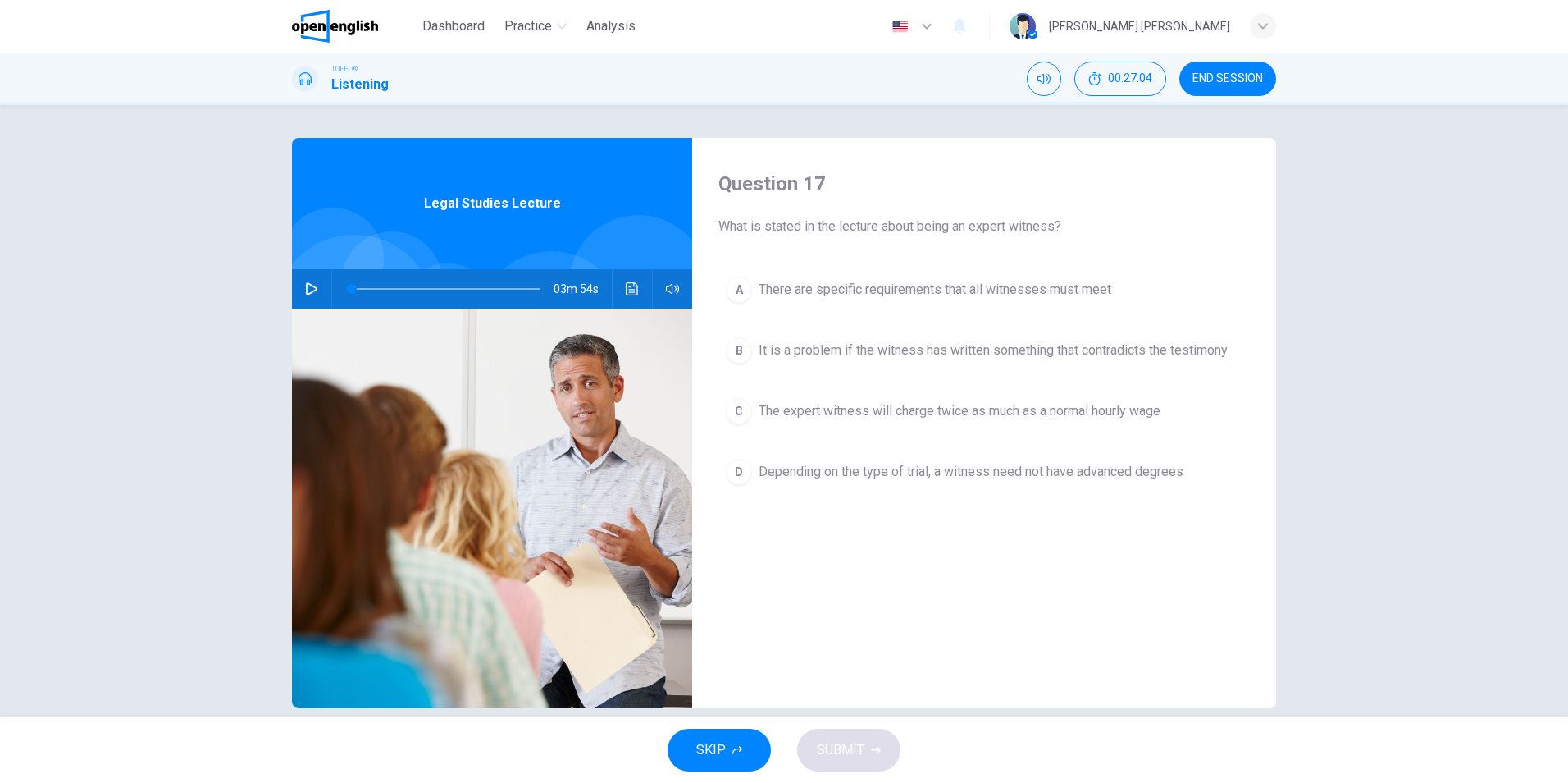
click at [982, 284] on span "There are specific requirements that all witnesses must meet" at bounding box center [935, 289] width 353 height 19
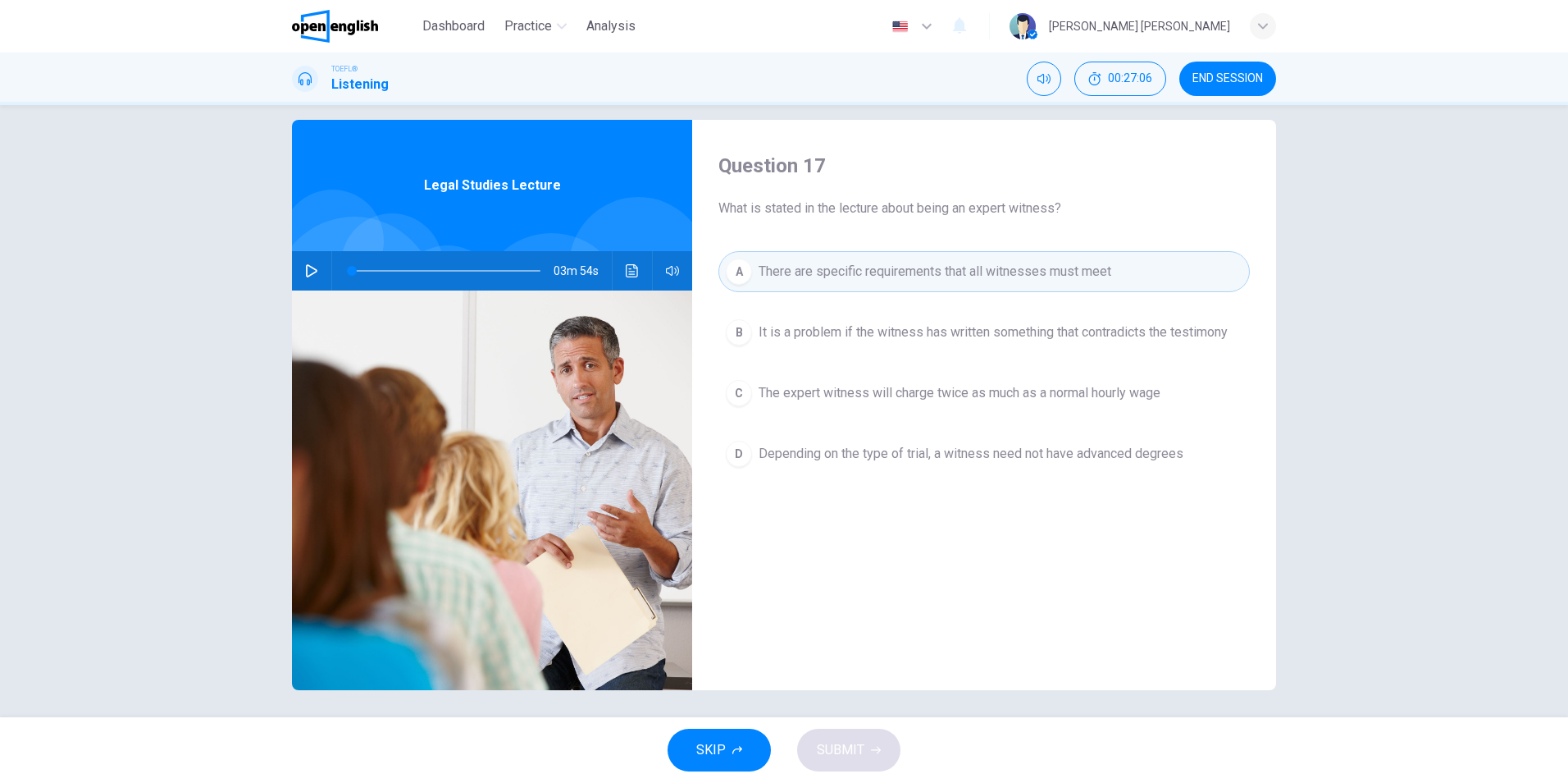
scroll to position [24, 0]
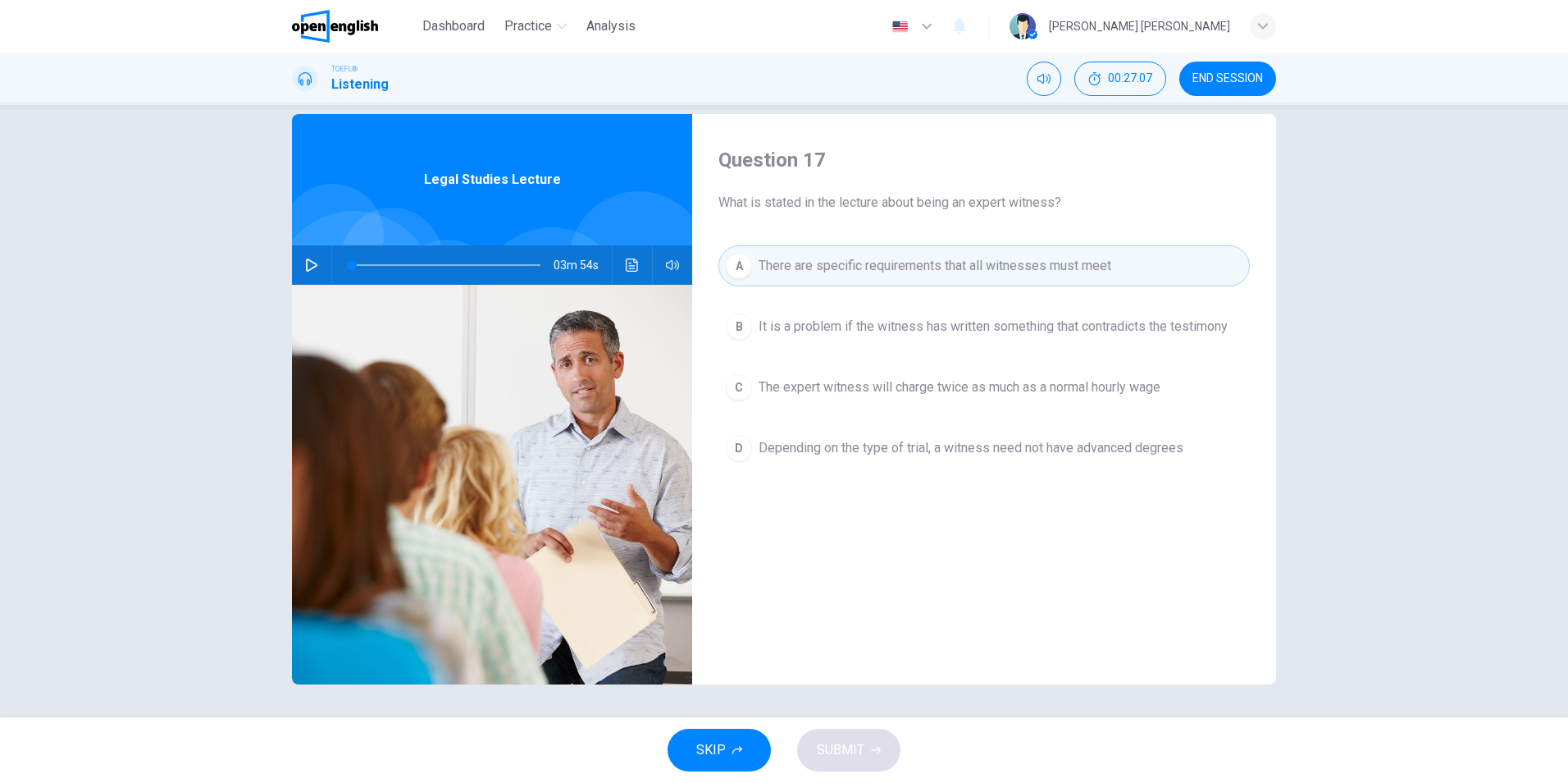
click at [964, 267] on span "There are specific requirements that all witnesses must meet" at bounding box center [935, 265] width 353 height 19
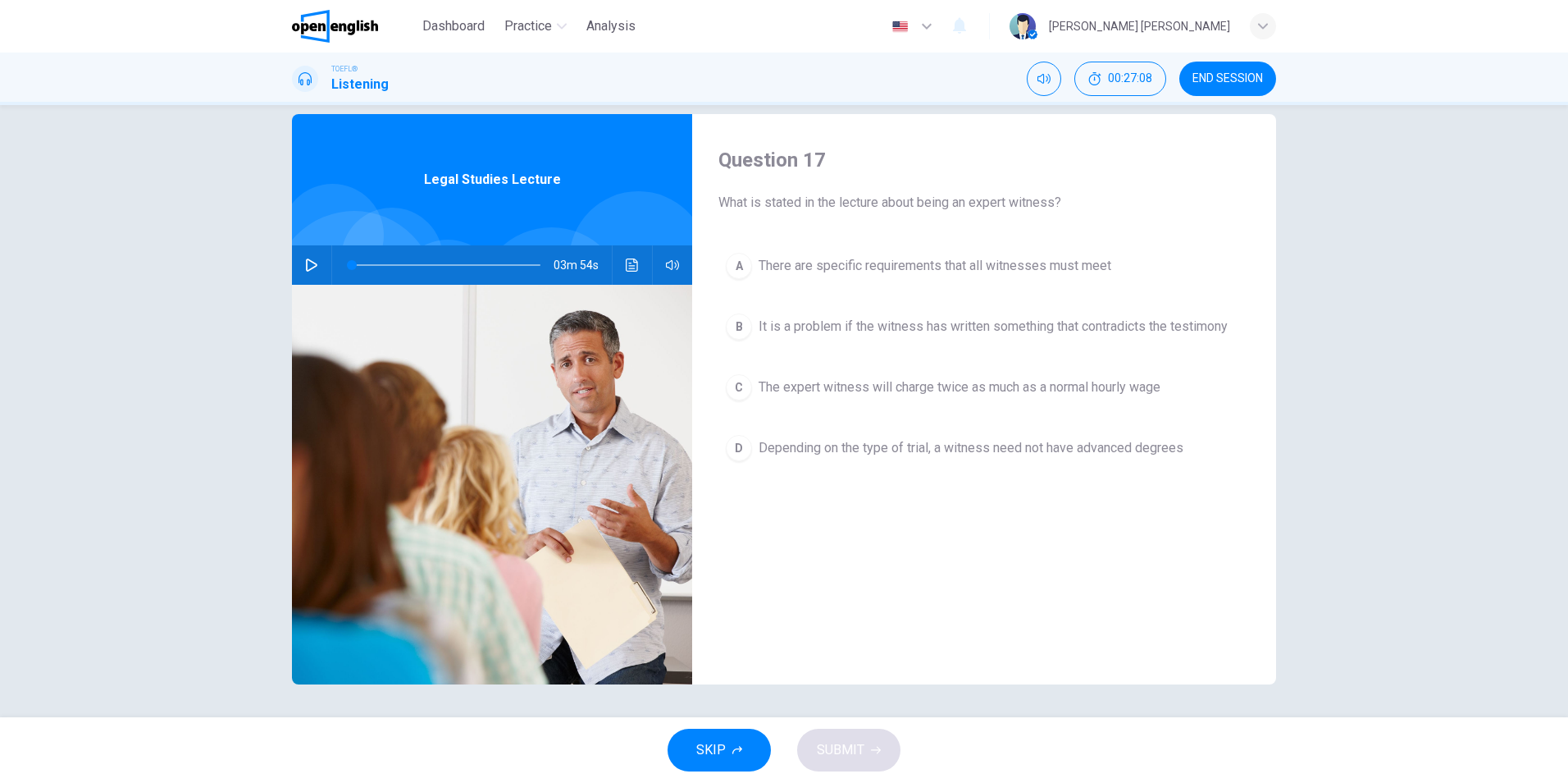
click at [841, 772] on div "SKIP SUBMIT" at bounding box center [784, 750] width 1568 height 65
click at [850, 756] on div "SKIP SUBMIT" at bounding box center [784, 750] width 1568 height 65
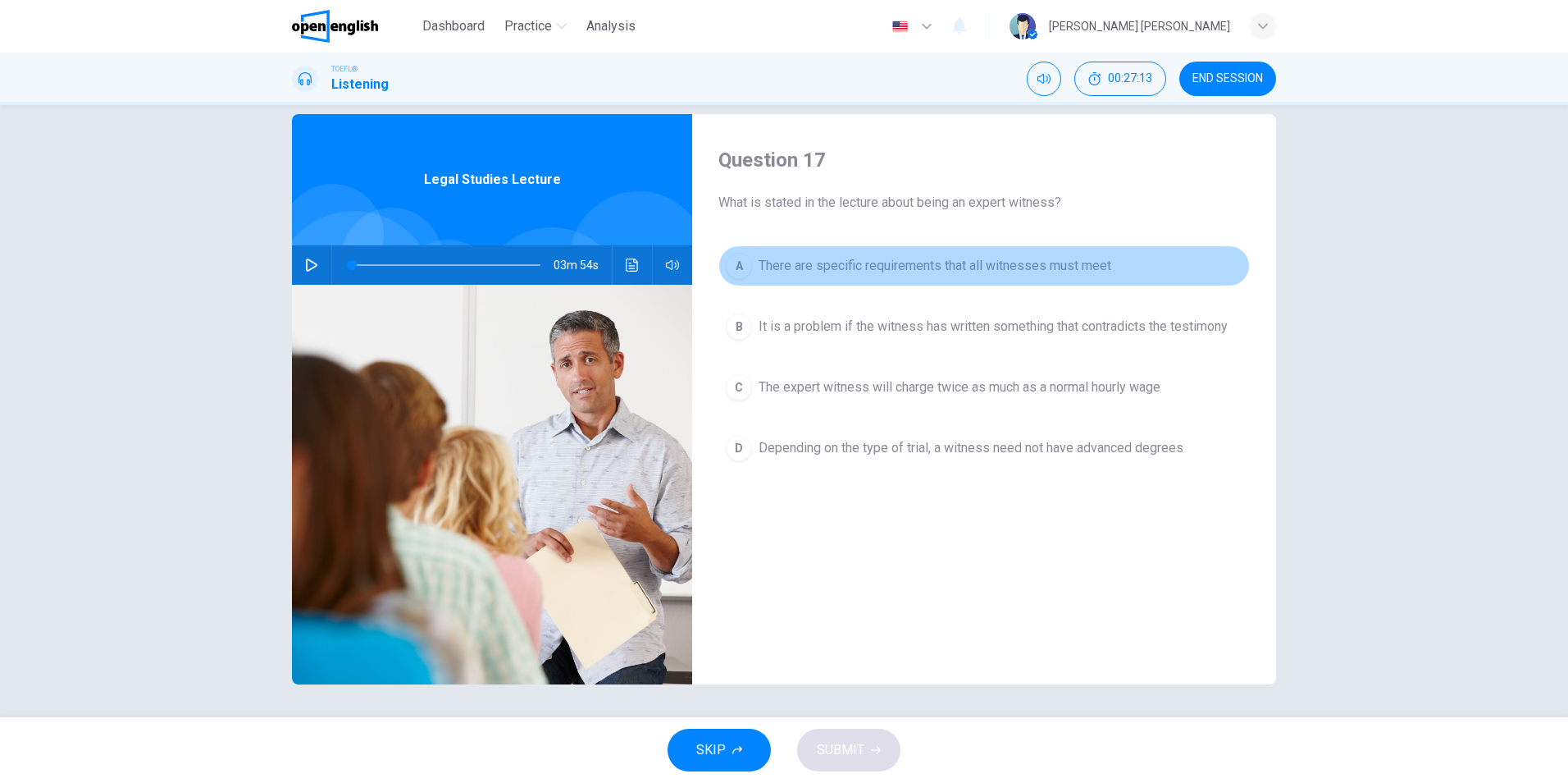
click at [942, 263] on span "There are specific requirements that all witnesses must meet" at bounding box center [935, 265] width 353 height 19
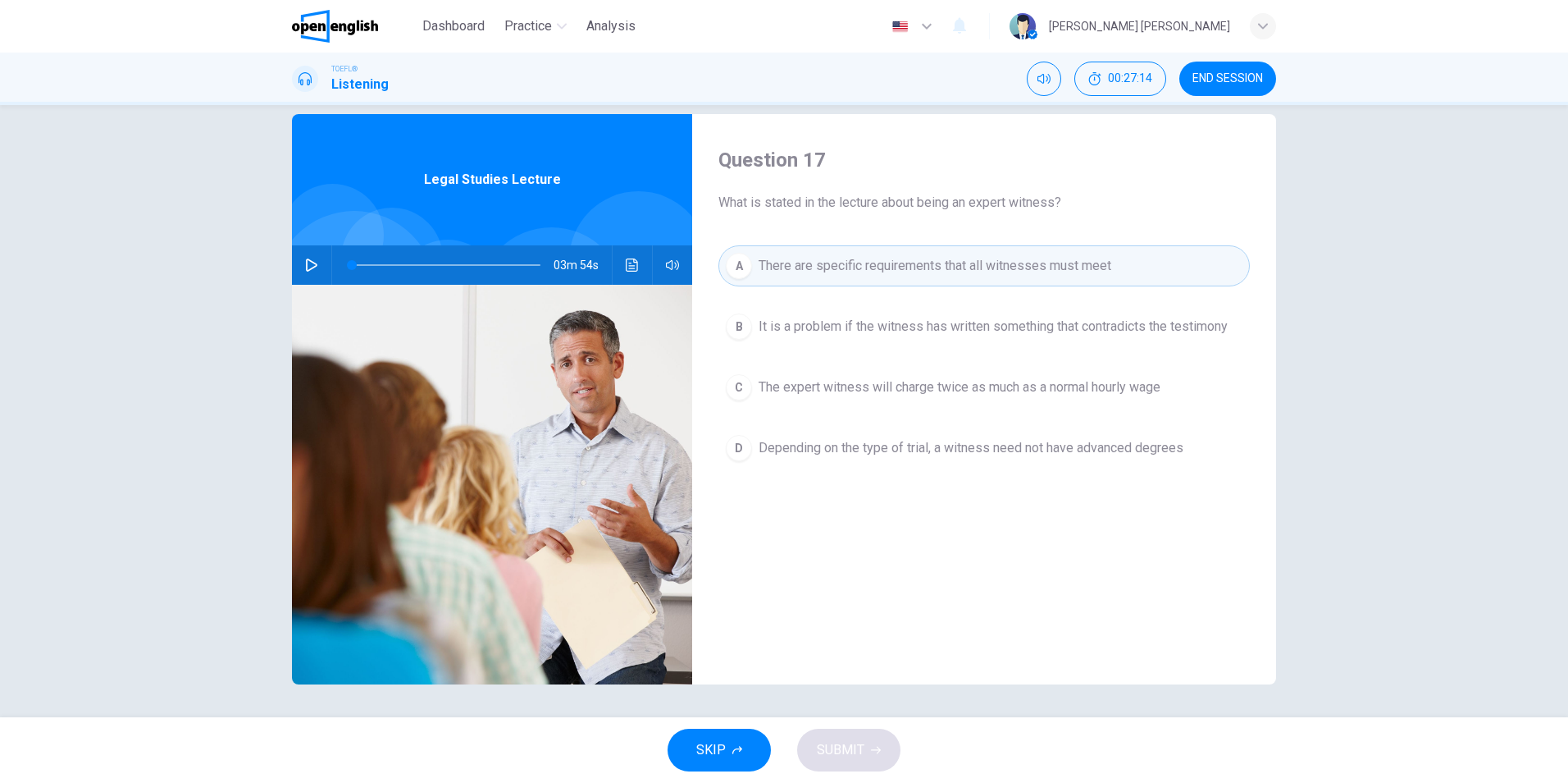
click at [947, 311] on button "B It is a problem if the witness has written something that contradicts the tes…" at bounding box center [983, 326] width 532 height 41
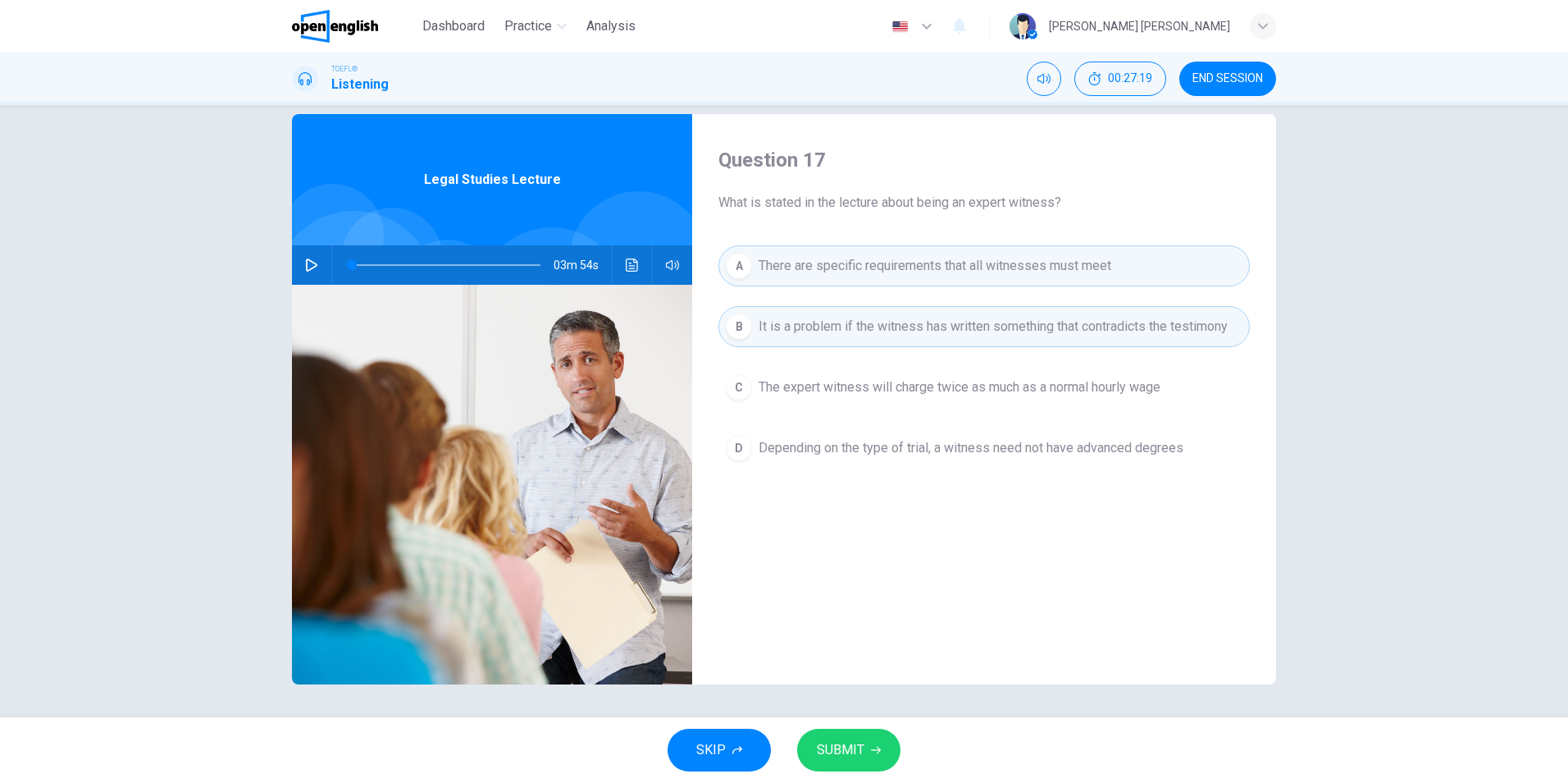
click at [909, 267] on span "There are specific requirements that all witnesses must meet" at bounding box center [935, 265] width 353 height 19
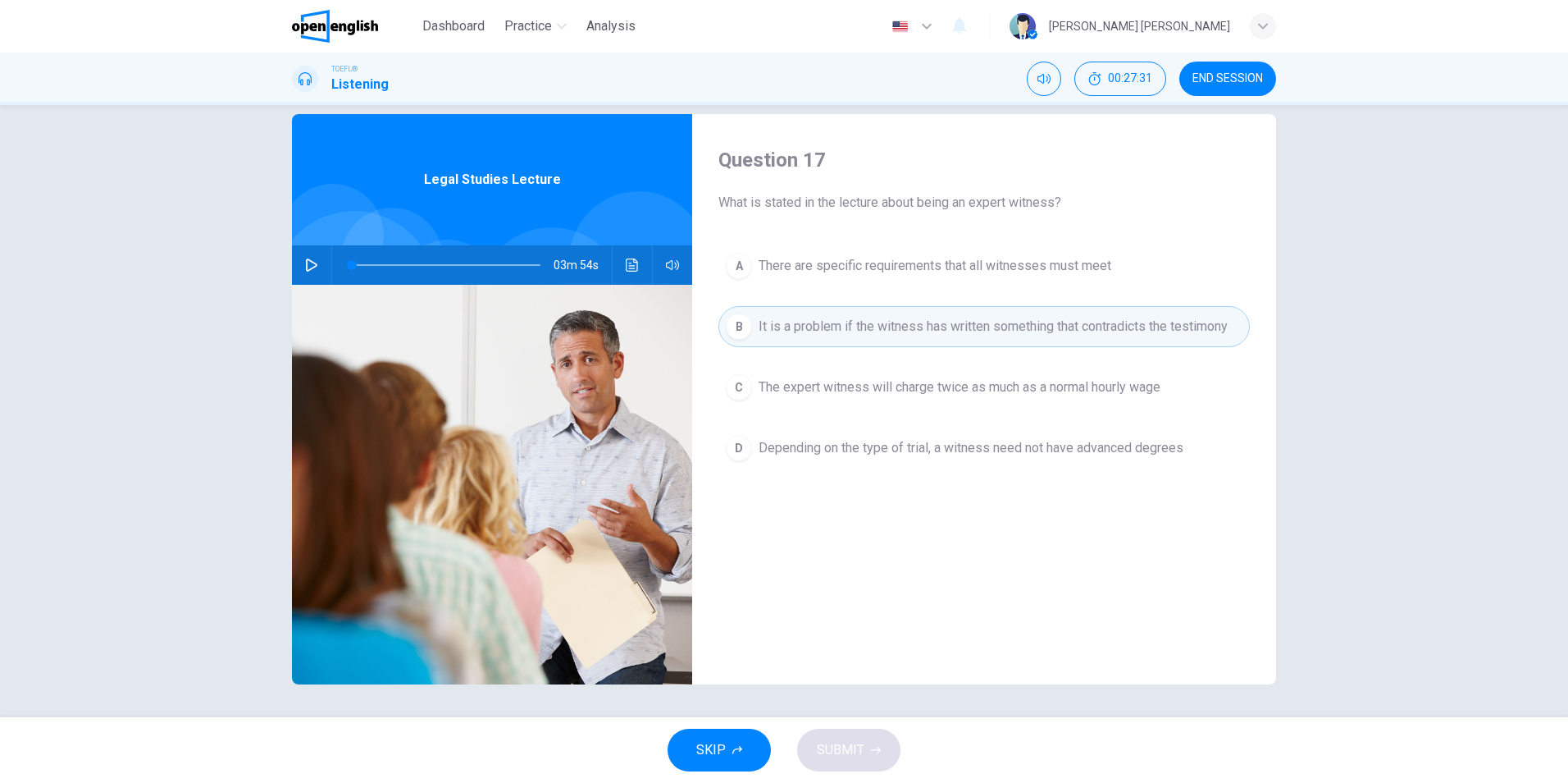
click at [928, 265] on span "There are specific requirements that all witnesses must meet" at bounding box center [935, 265] width 353 height 19
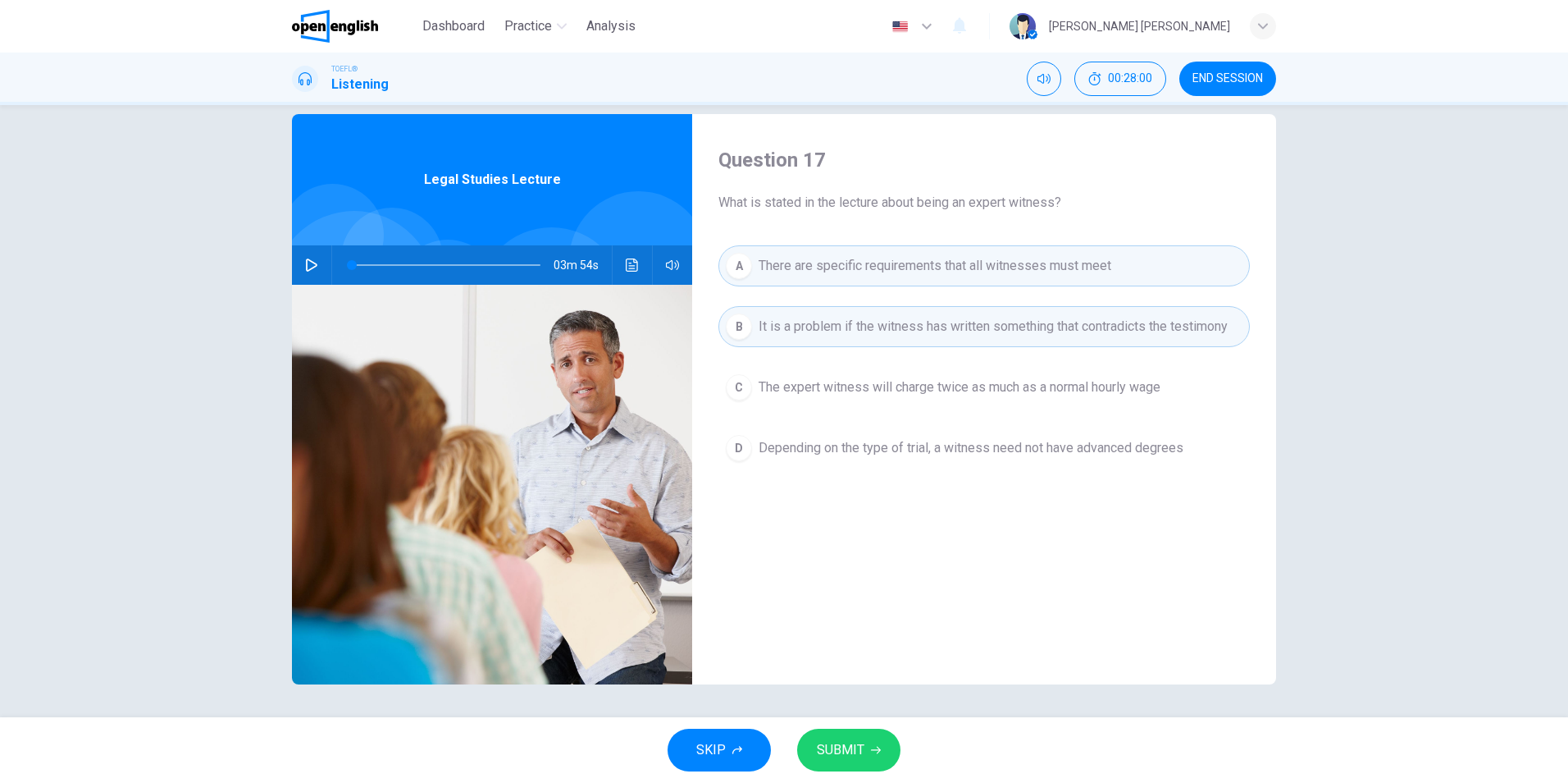
click at [833, 381] on span "The expert witness will charge twice as much as a normal hourly wage" at bounding box center [960, 388] width 402 height 19
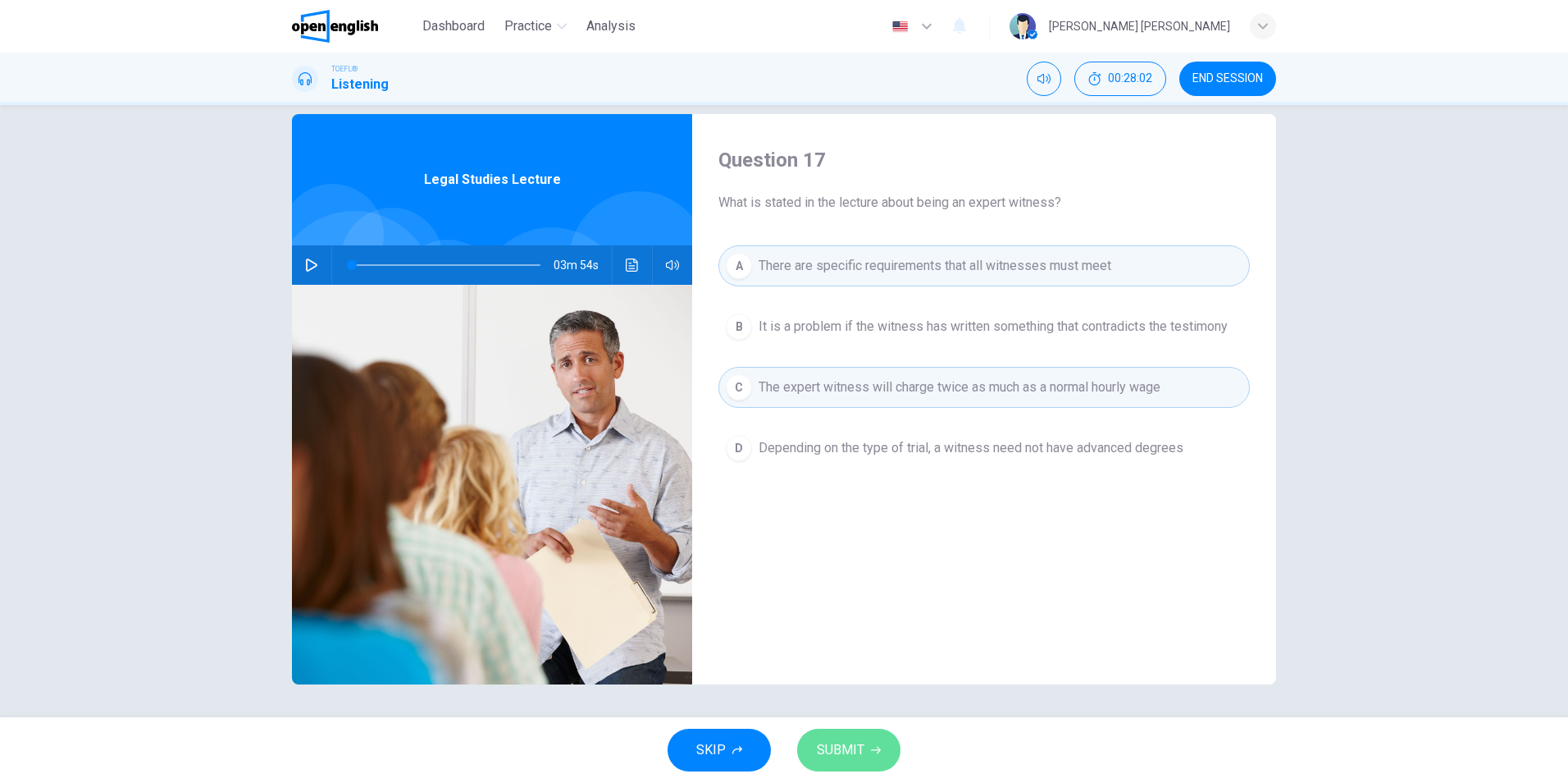
click at [833, 740] on span "SUBMIT" at bounding box center [841, 750] width 48 height 23
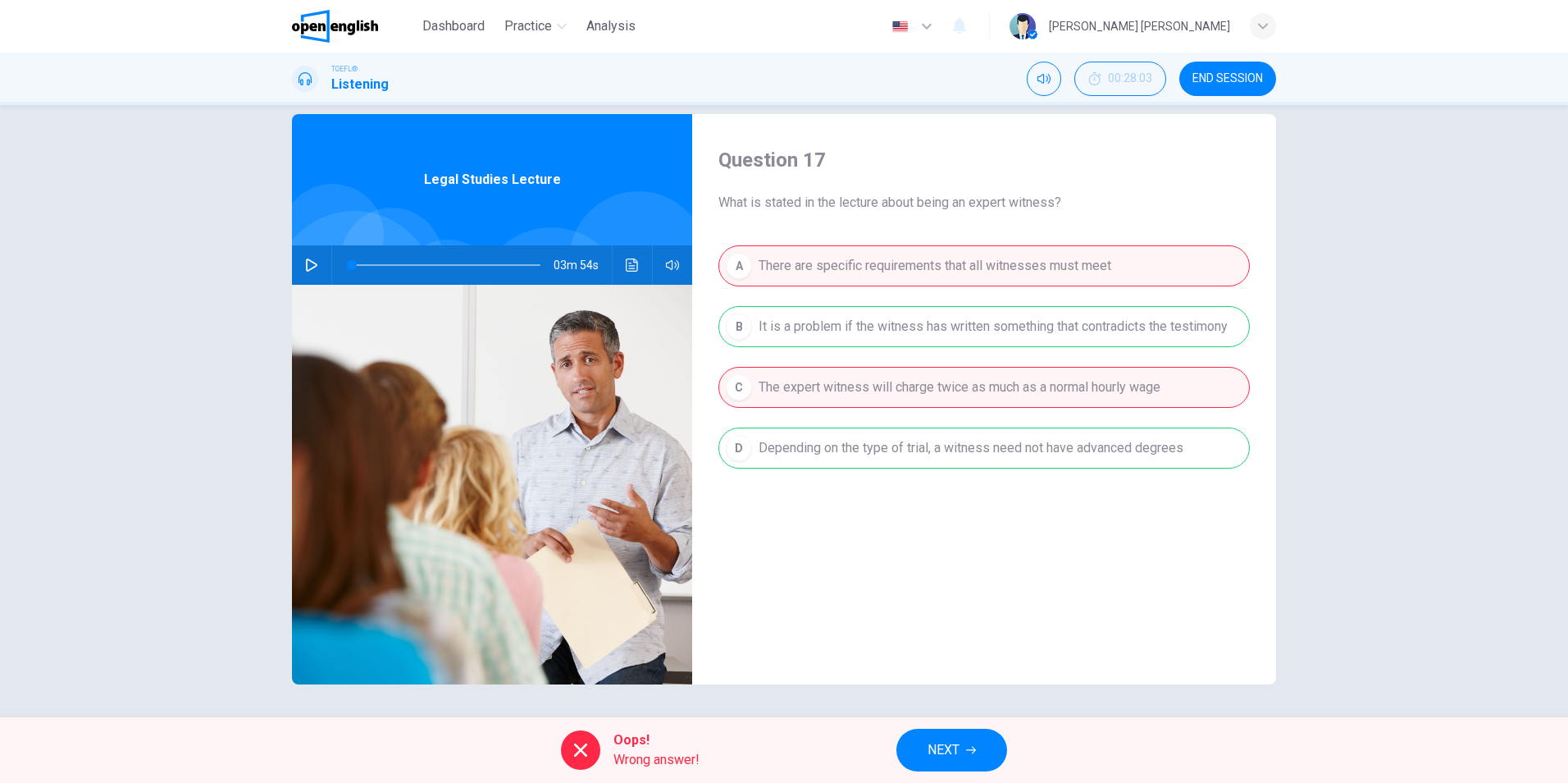
click at [965, 740] on button "NEXT" at bounding box center [952, 749] width 111 height 42
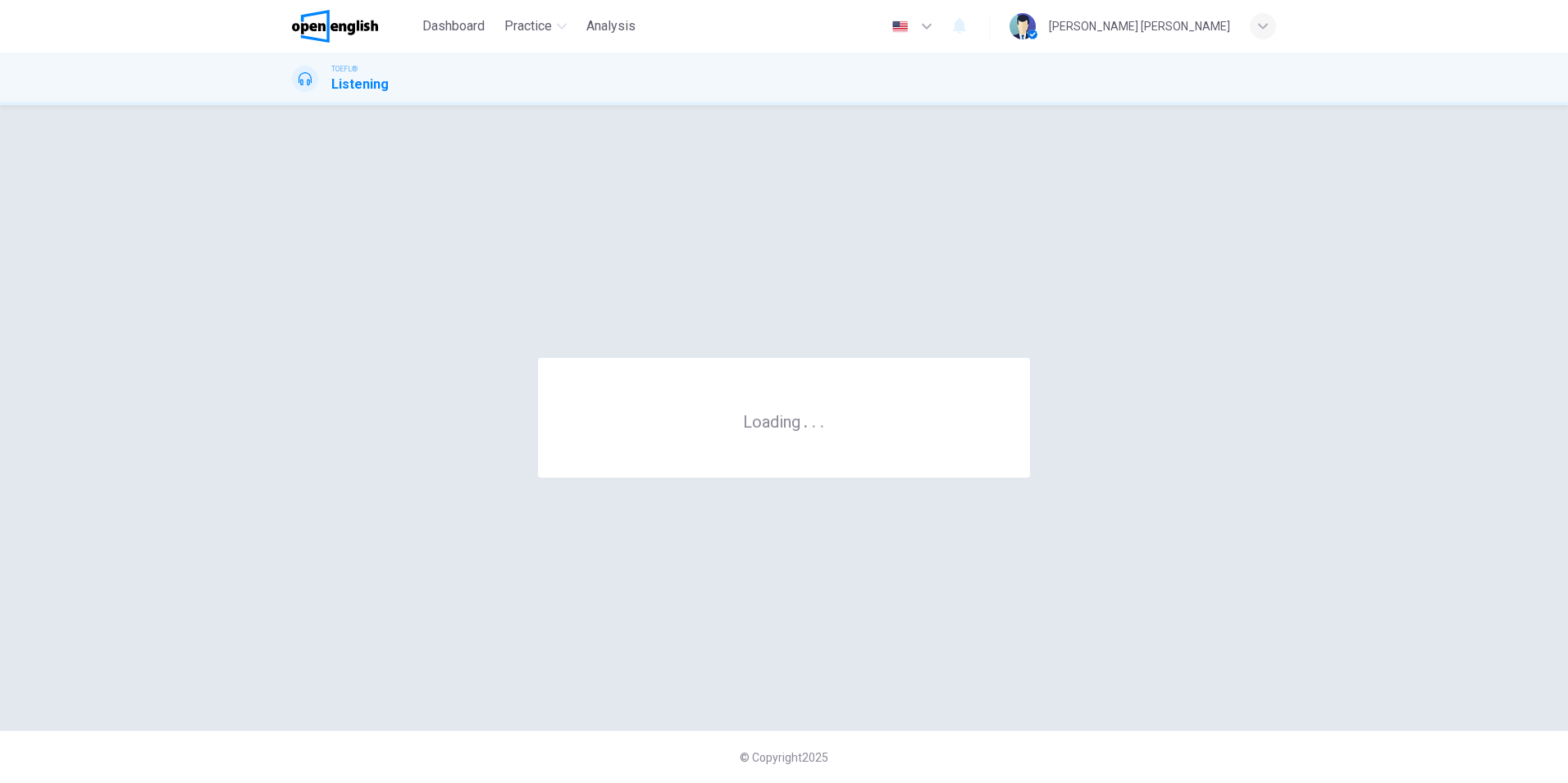
scroll to position [0, 0]
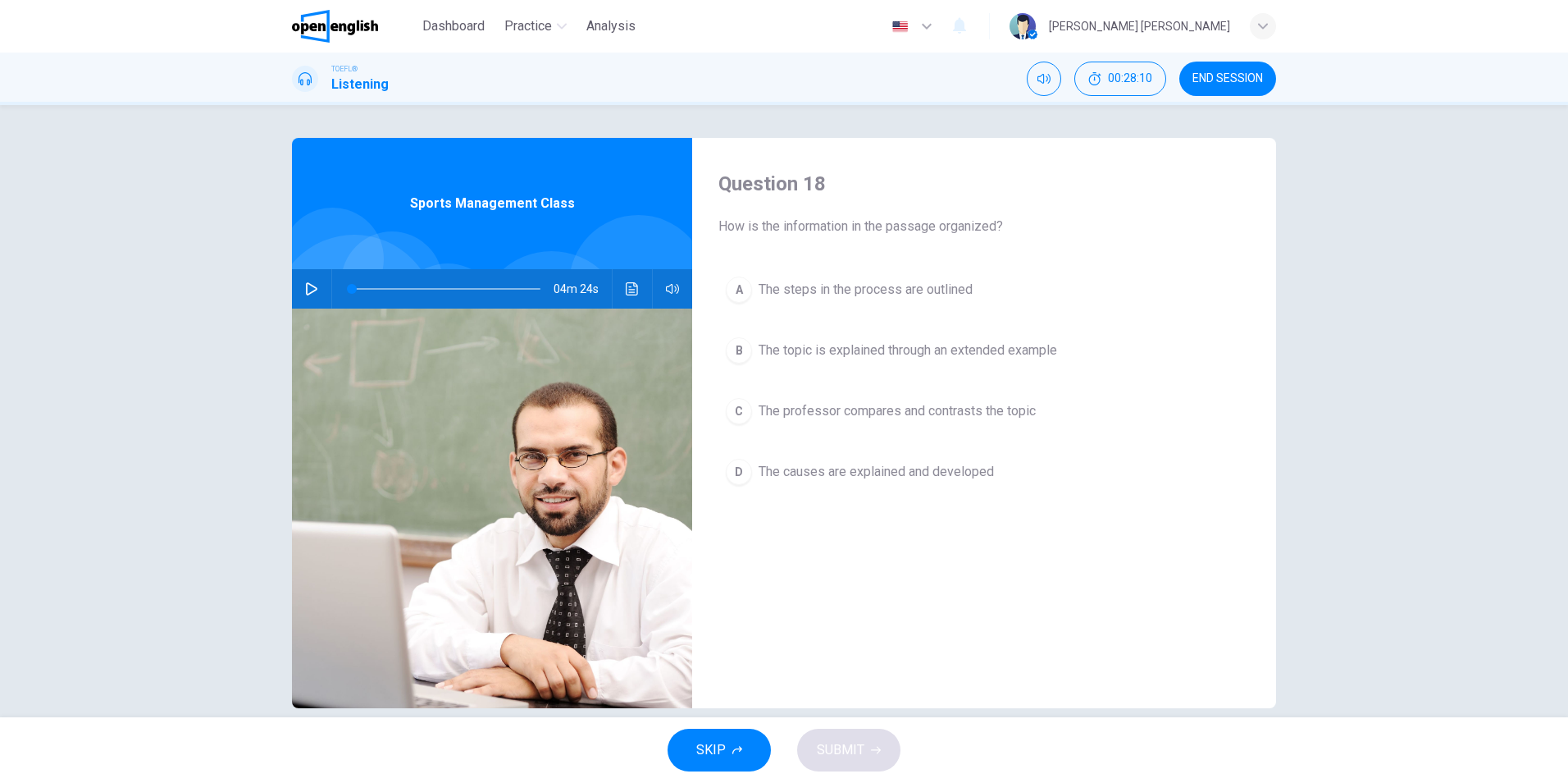
click at [1228, 80] on span "END SESSION" at bounding box center [1228, 79] width 71 height 13
